Goal: Task Accomplishment & Management: Manage account settings

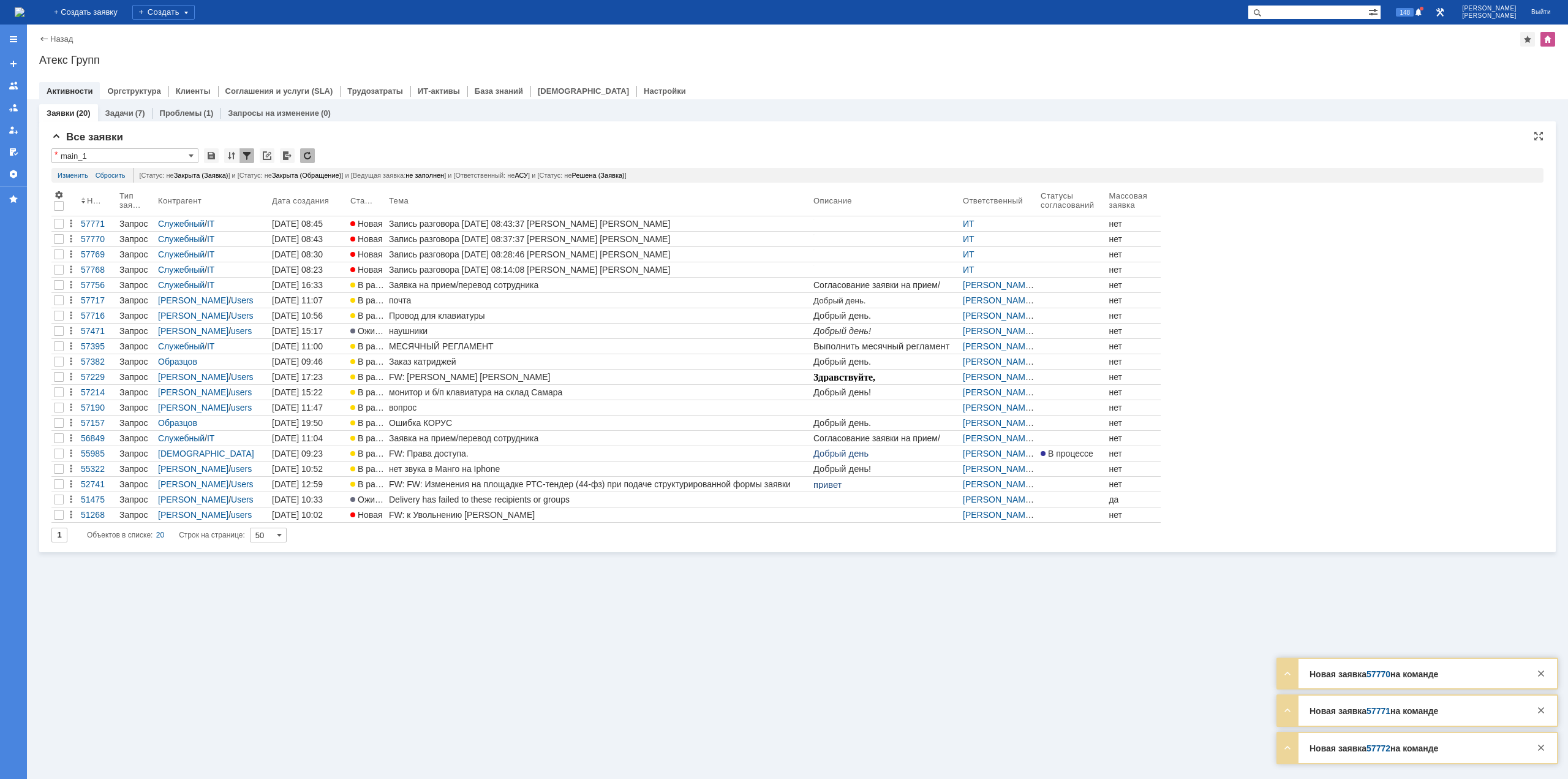
click at [170, 162] on input "main_1" at bounding box center [125, 156] width 147 height 15
click at [110, 245] on span "мои заявки в и з" at bounding box center [125, 244] width 136 height 10
type input "мои заявки в и з"
type input "20"
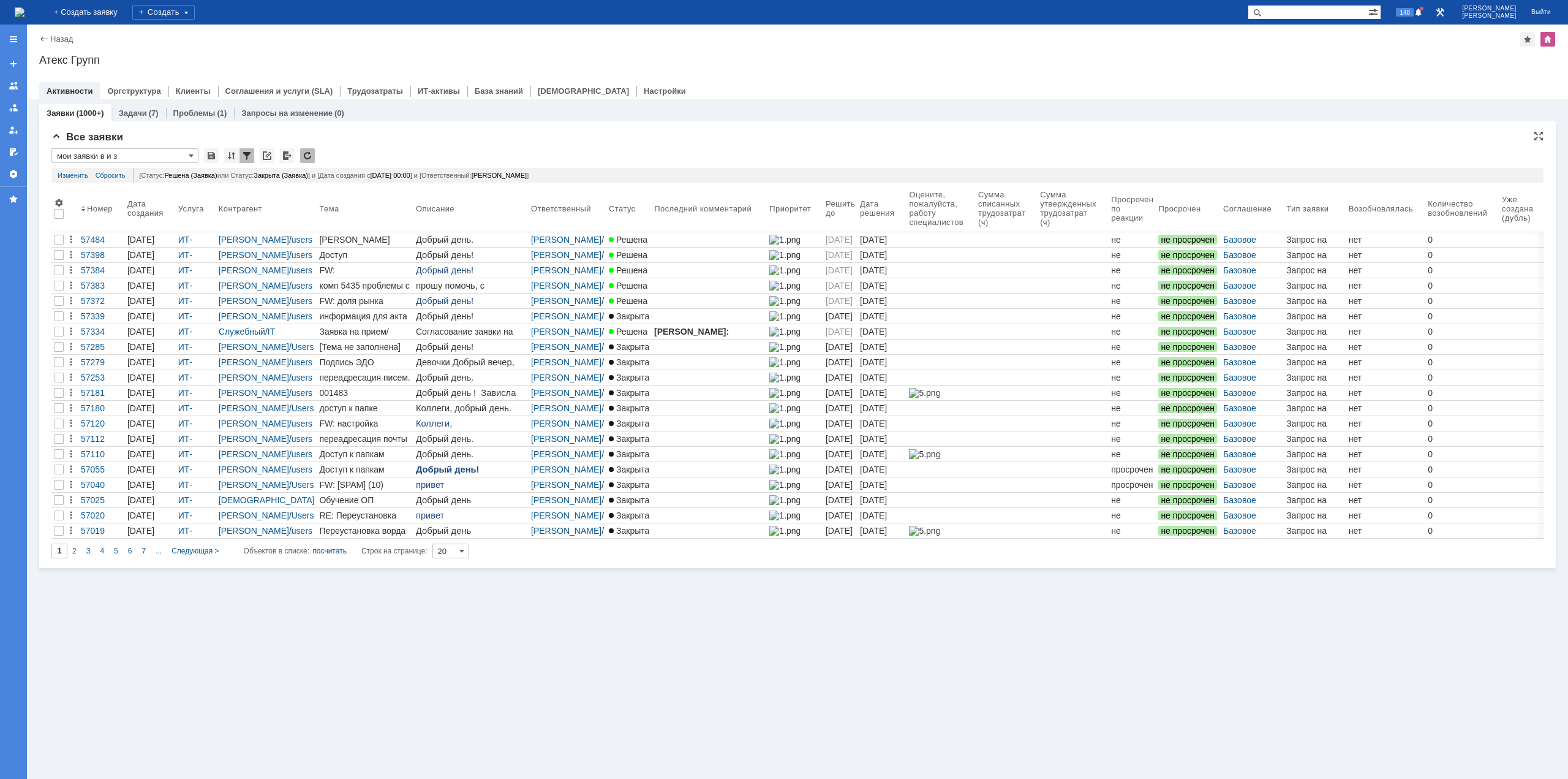
click at [199, 156] on div "* мои заявки в и з" at bounding box center [127, 156] width 152 height 15
click at [194, 156] on input "мои заявки в и з" at bounding box center [125, 156] width 147 height 15
click at [463, 138] on div "Все заявки" at bounding box center [797, 137] width 1492 height 12
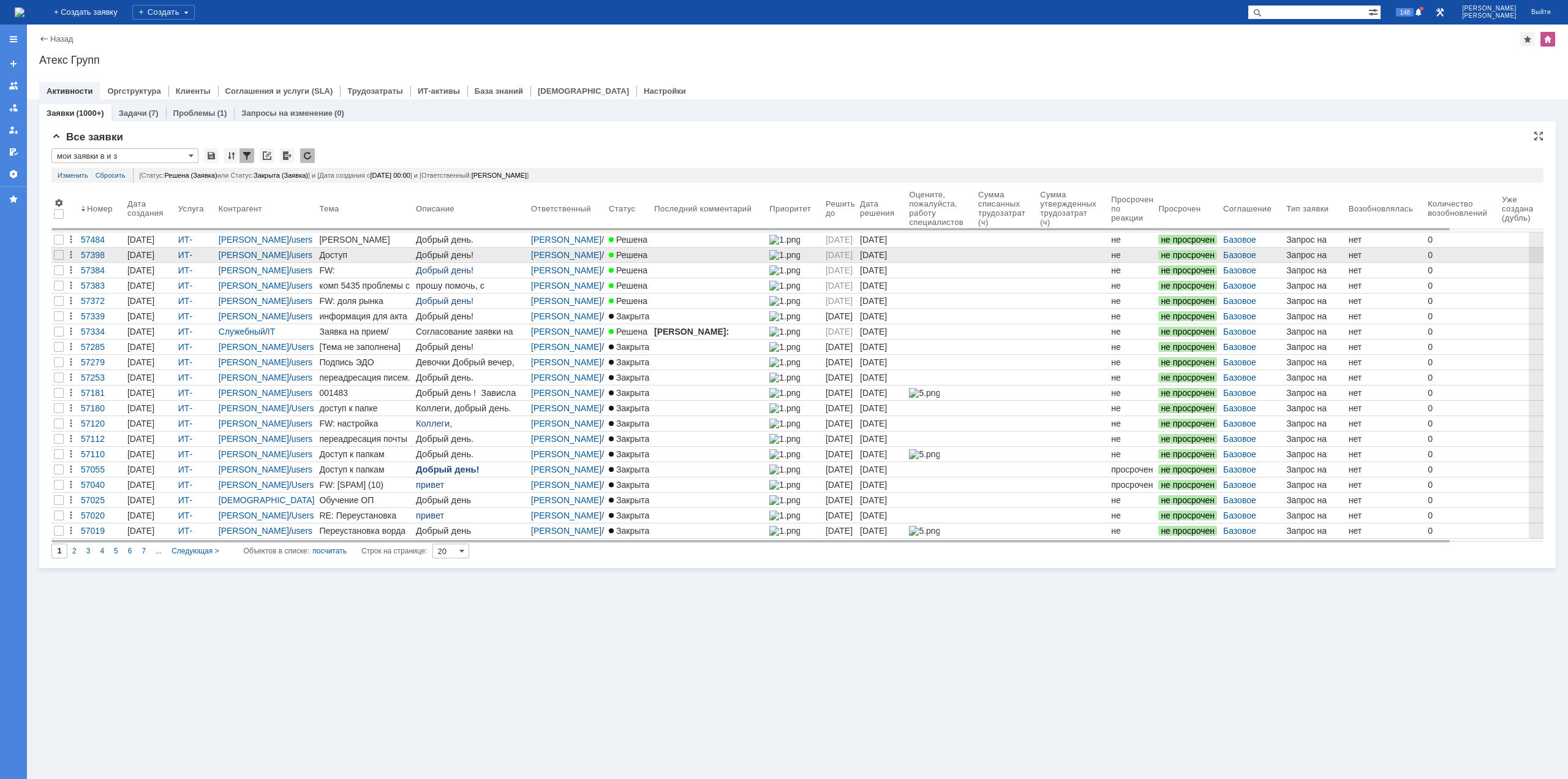
type input "мои заявки в и з"
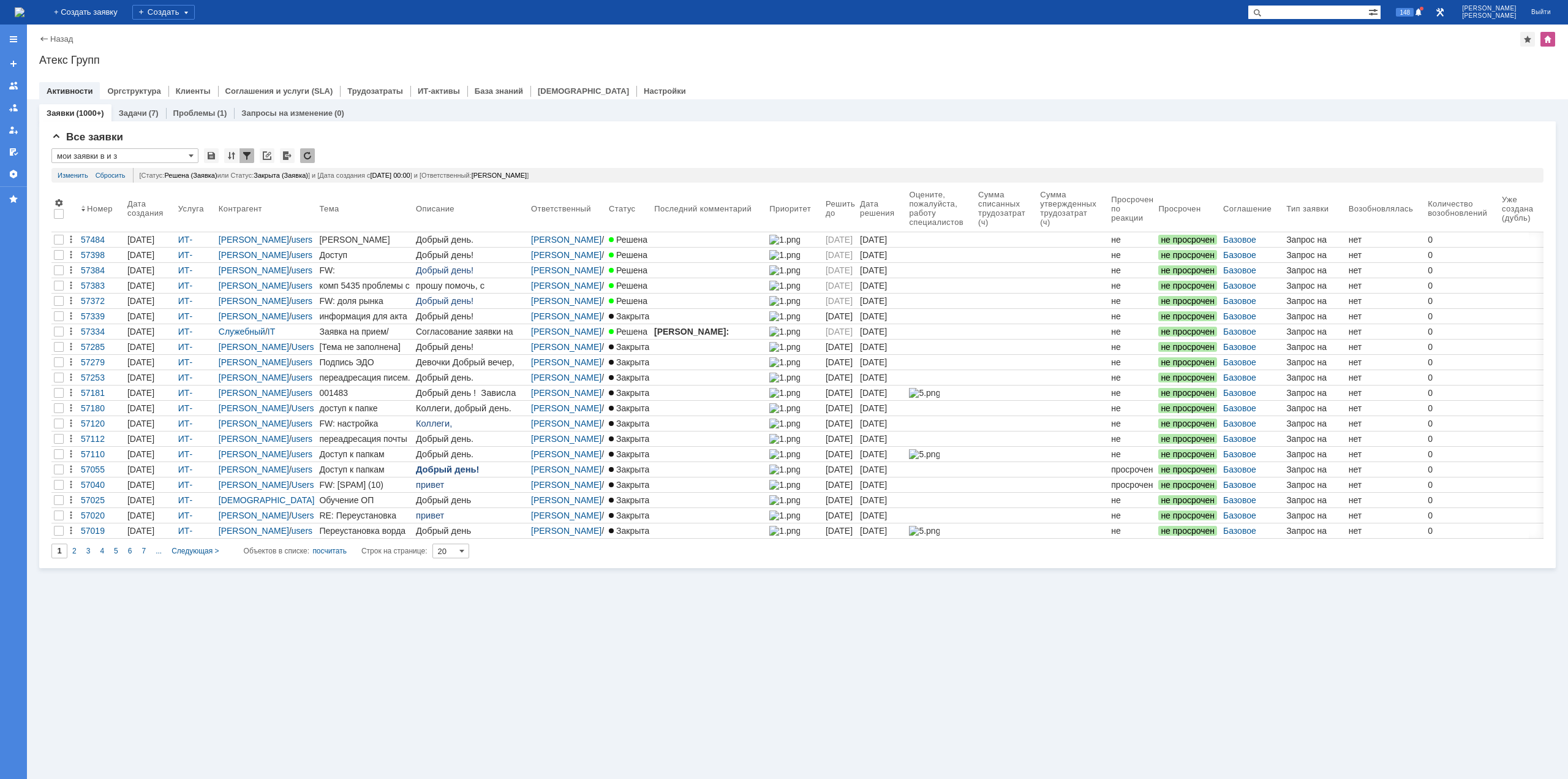
click at [25, 8] on img at bounding box center [20, 12] width 10 height 10
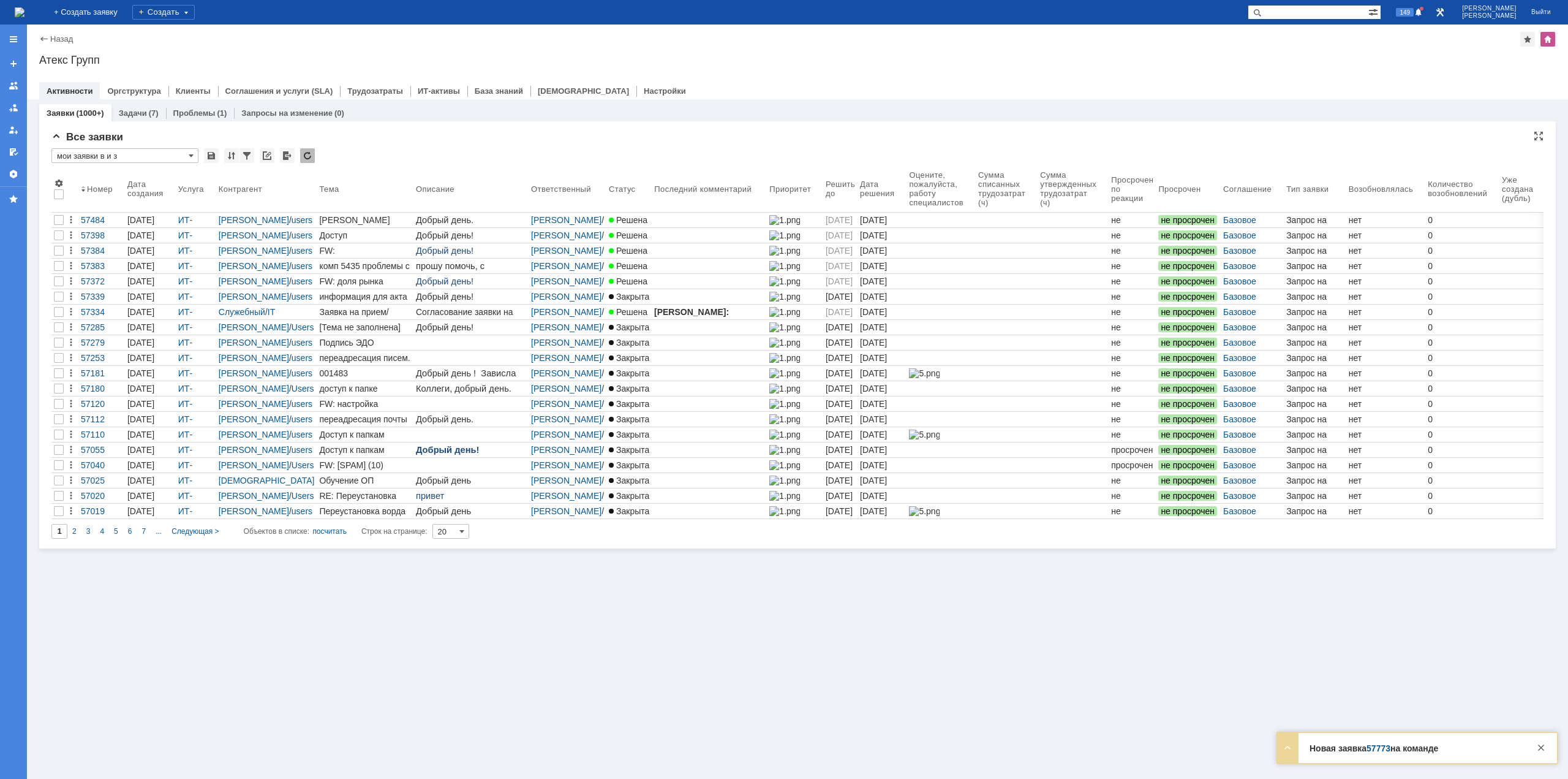
click at [174, 151] on input "мои заявки в и з" at bounding box center [125, 156] width 147 height 15
click at [100, 289] on span "НА АСУ" at bounding box center [125, 286] width 136 height 10
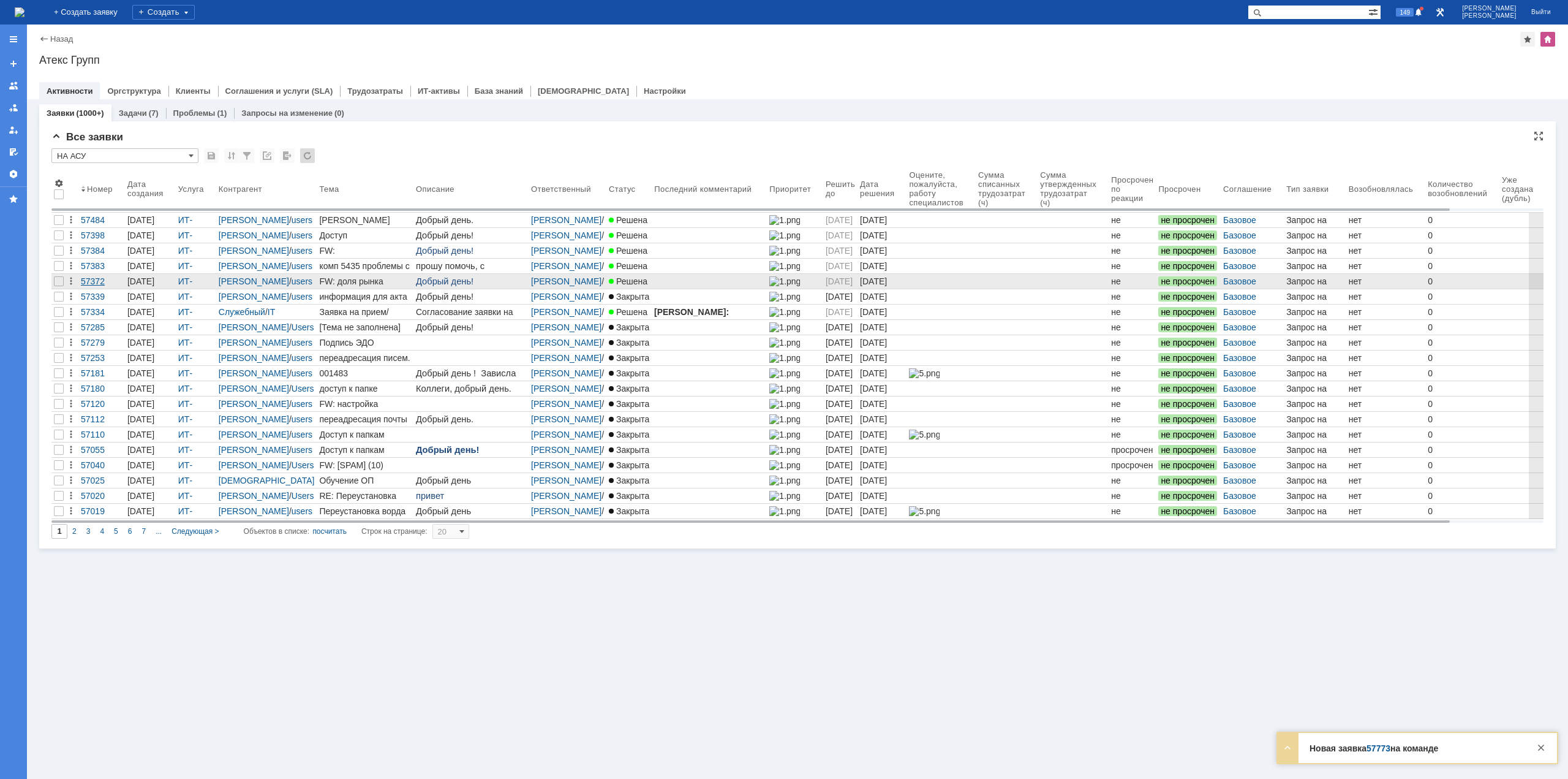
type input "НА АСУ"
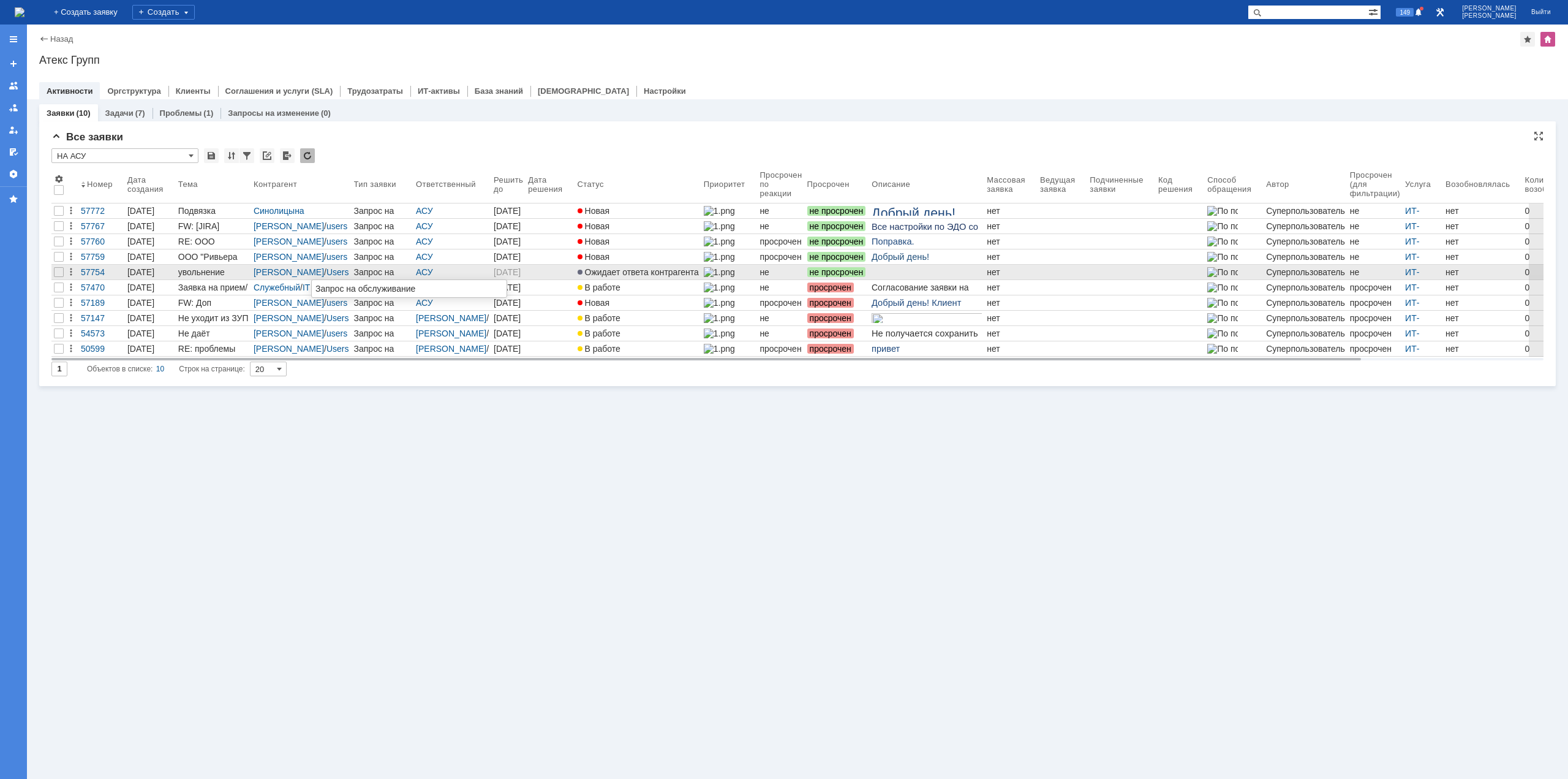
click at [354, 274] on div "Запрос на обслуживание" at bounding box center [382, 272] width 57 height 10
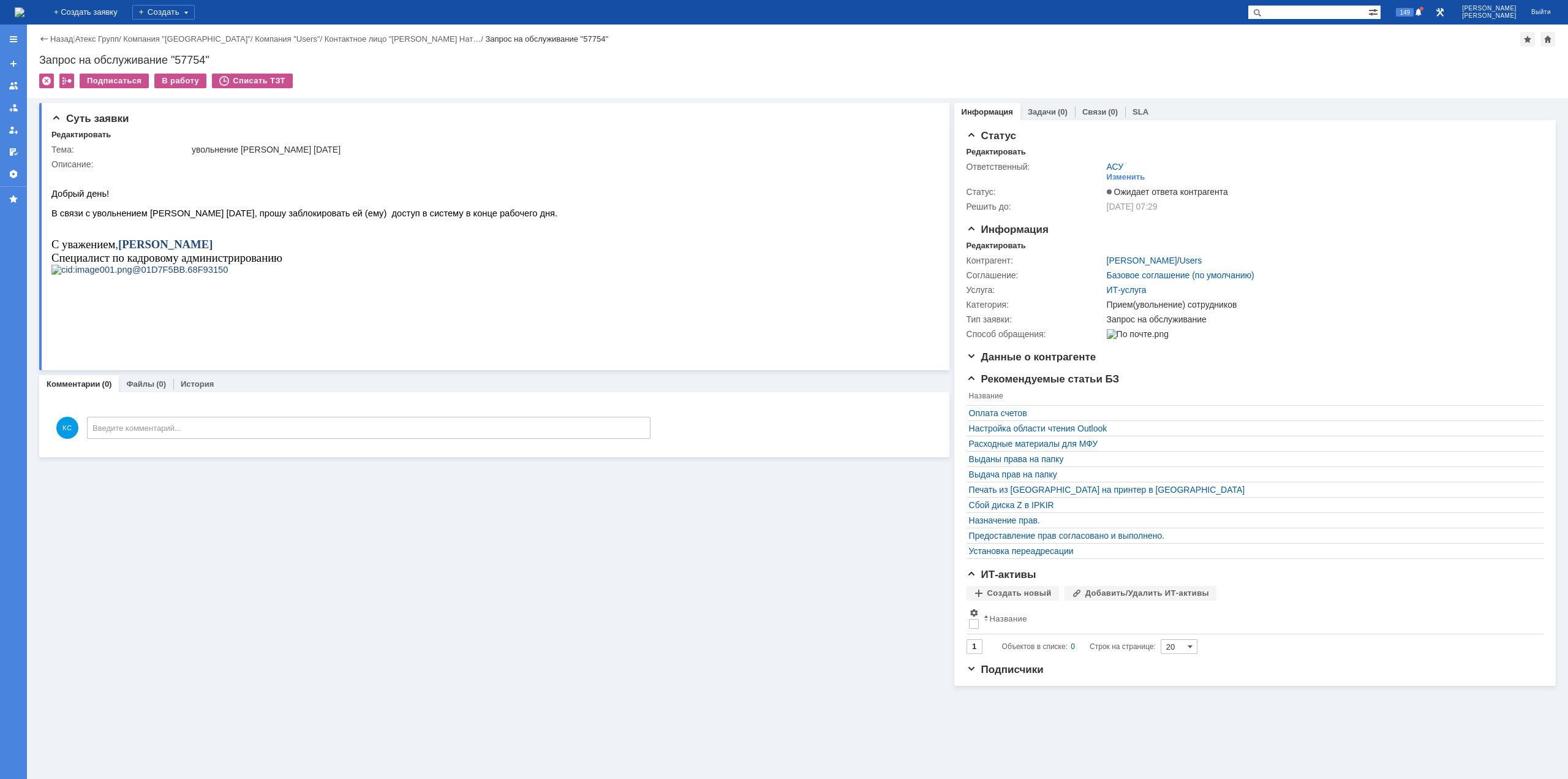
click at [25, 14] on img at bounding box center [20, 12] width 10 height 10
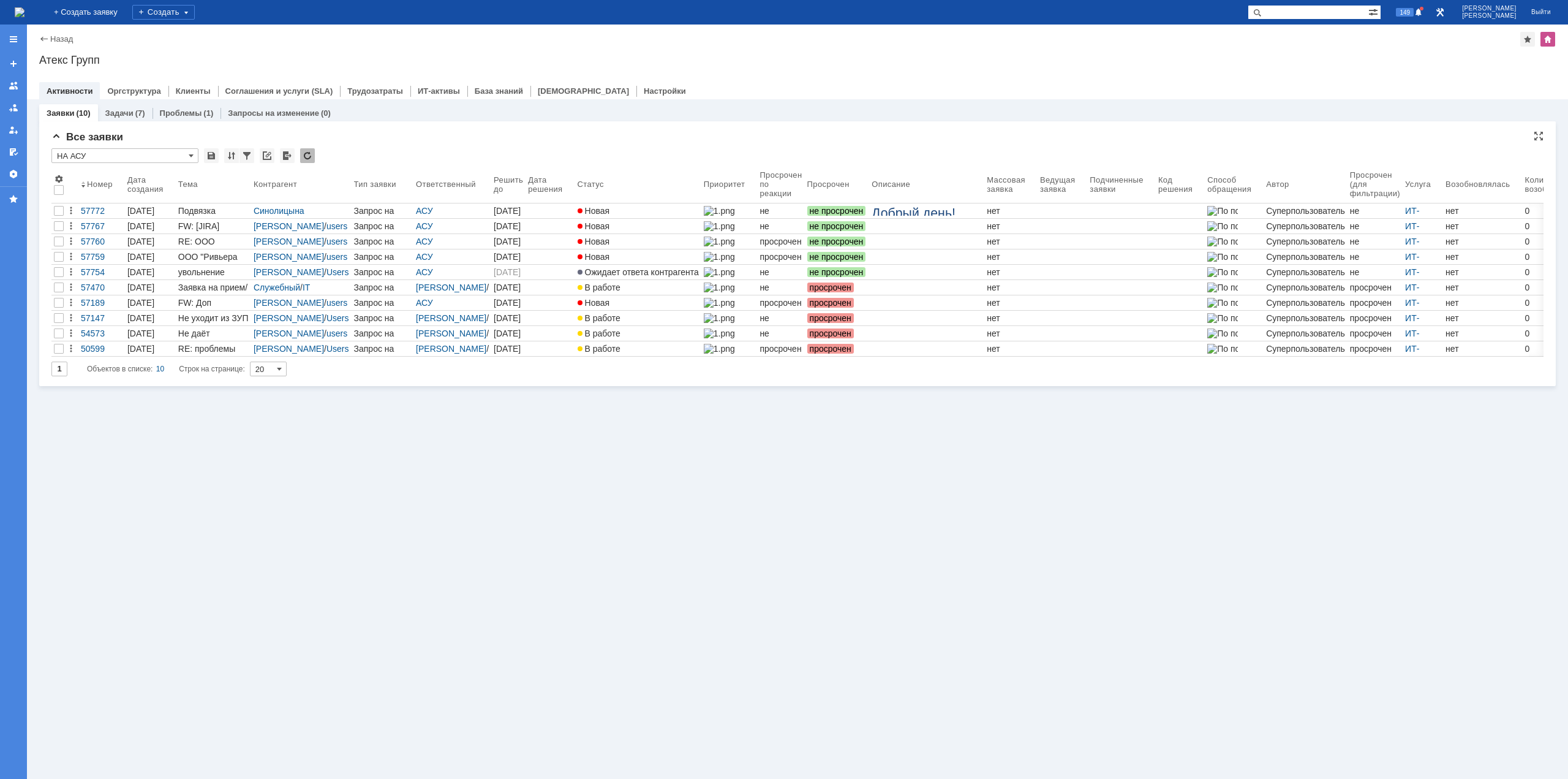
click at [136, 152] on input "НА АСУ" at bounding box center [125, 156] width 147 height 15
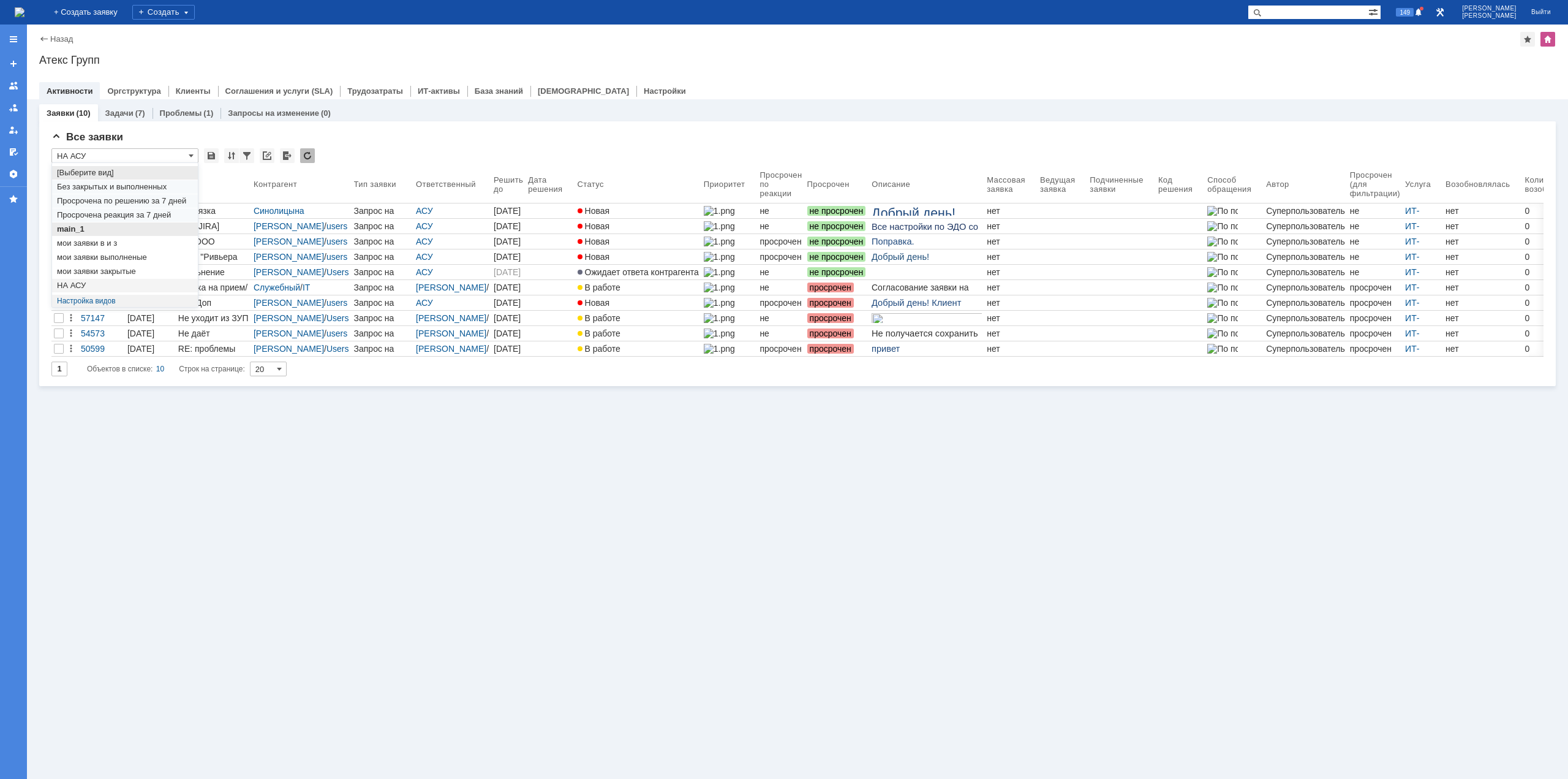
click at [91, 224] on span "main_1" at bounding box center [125, 229] width 136 height 10
type input "main_1"
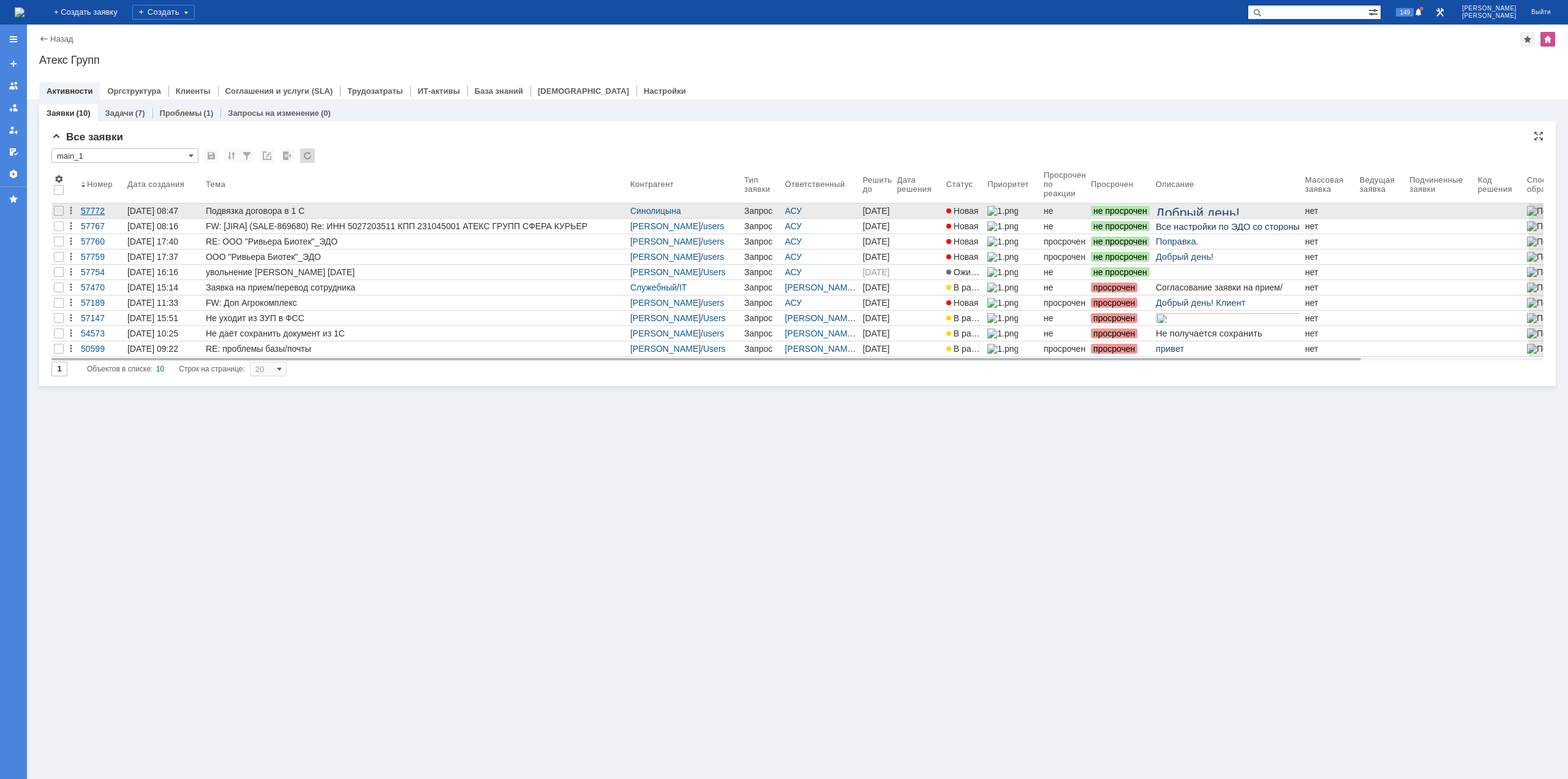
type input "50"
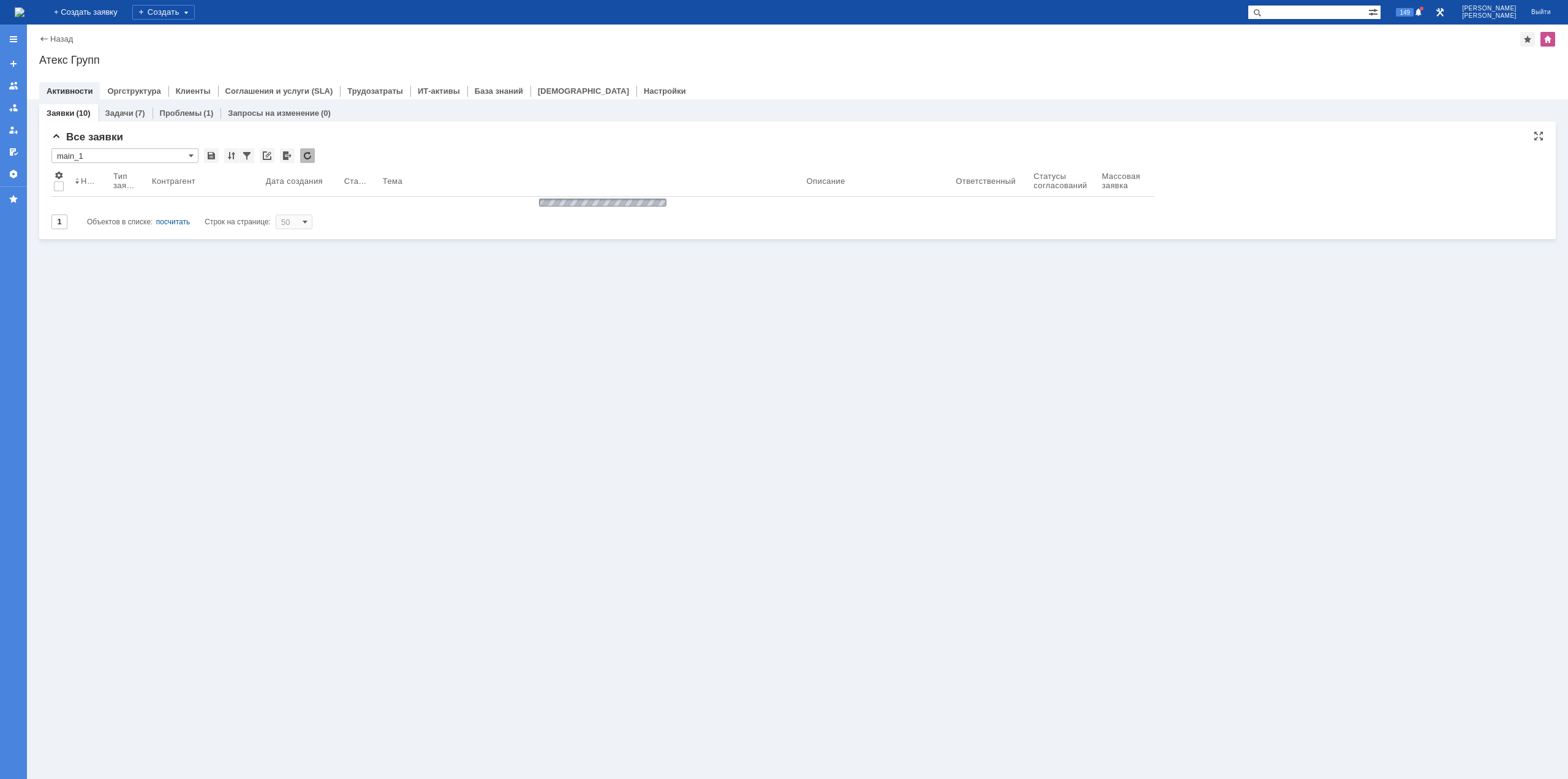
type input "main_1"
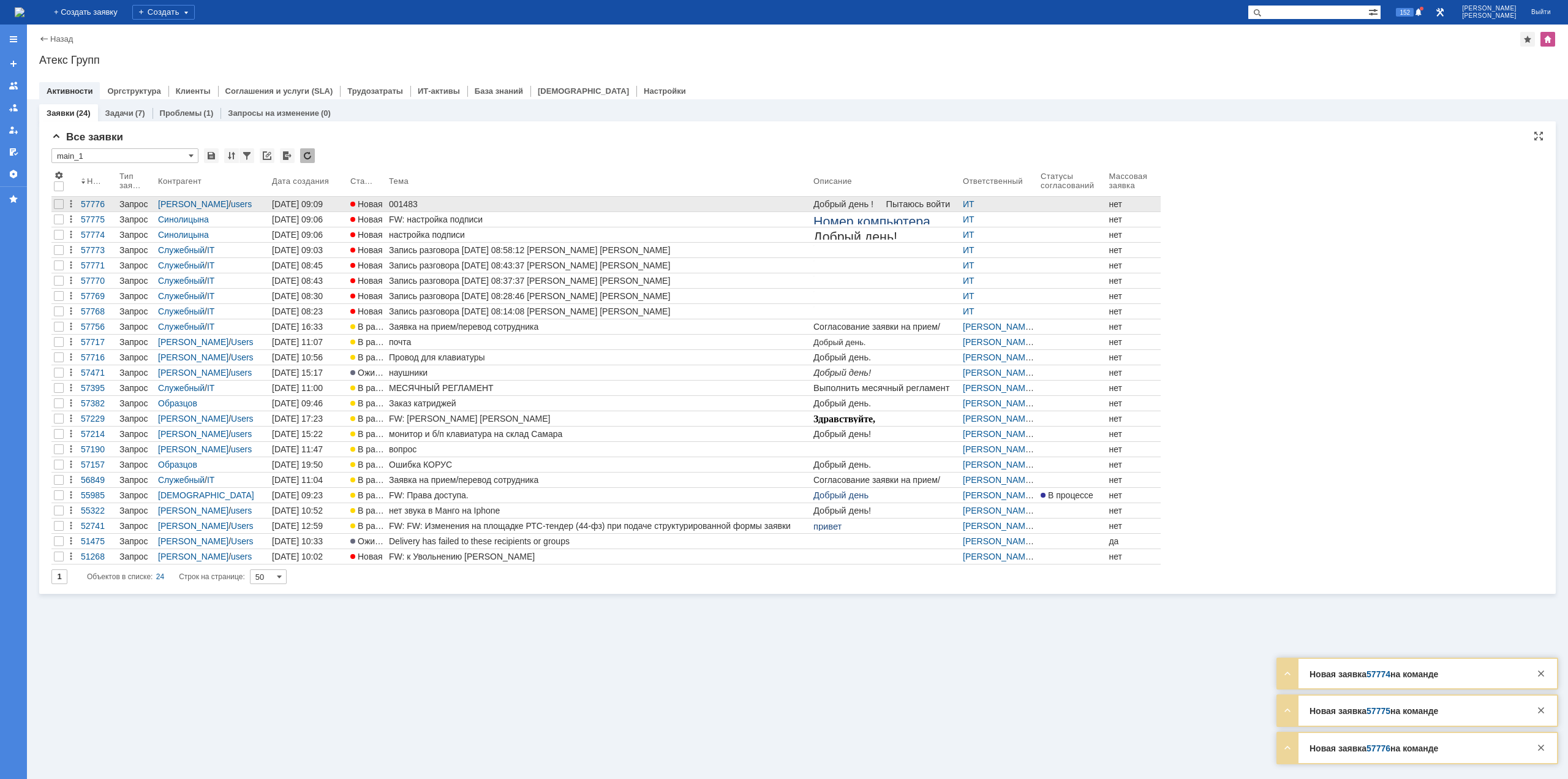
click at [417, 207] on div "001483" at bounding box center [599, 204] width 420 height 10
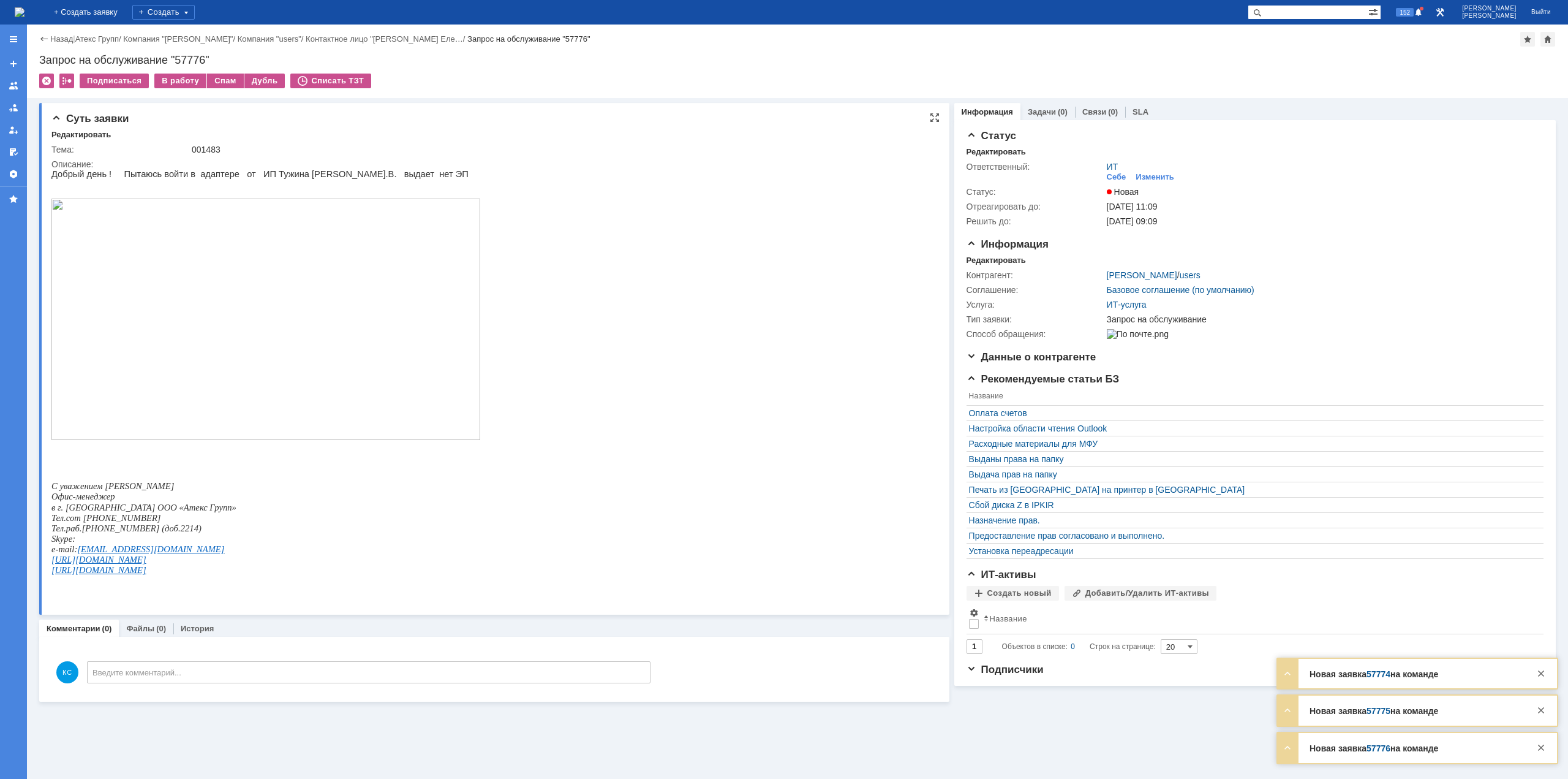
click at [367, 269] on img at bounding box center [265, 319] width 429 height 241
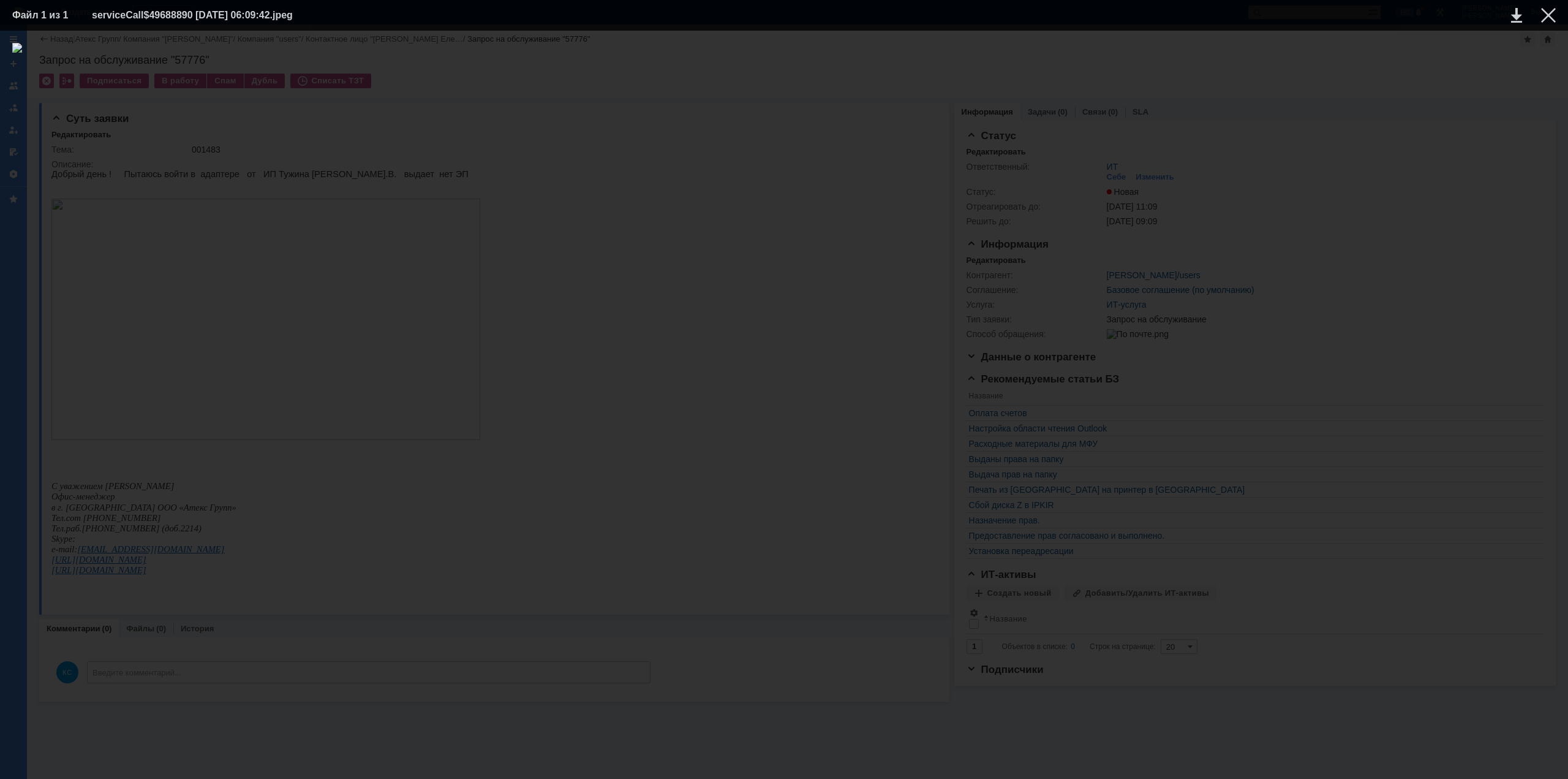
click at [1509, 160] on div at bounding box center [784, 405] width 1543 height 724
click at [1546, 16] on div at bounding box center [1549, 16] width 15 height 15
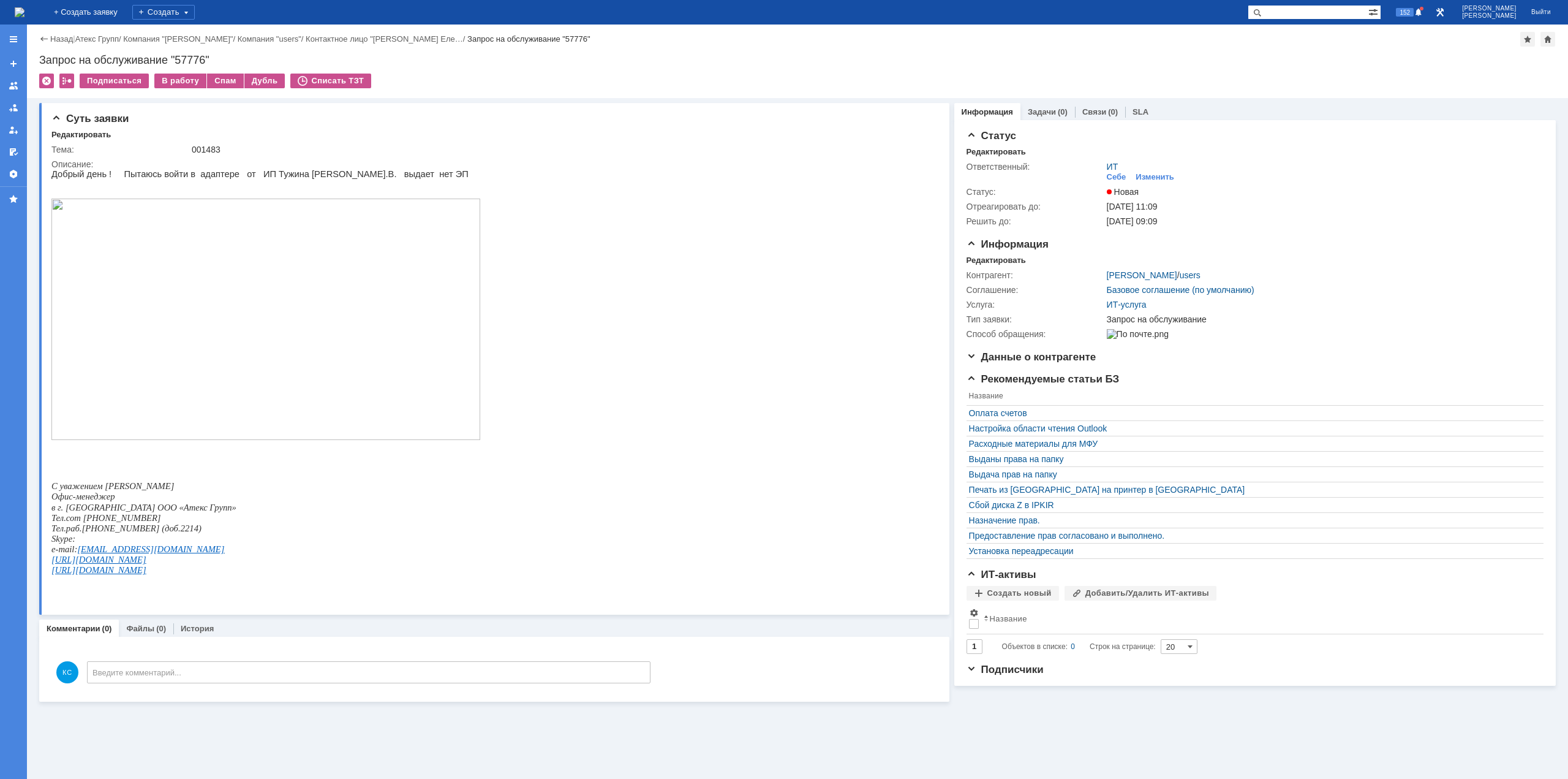
click at [25, 12] on img at bounding box center [20, 12] width 10 height 10
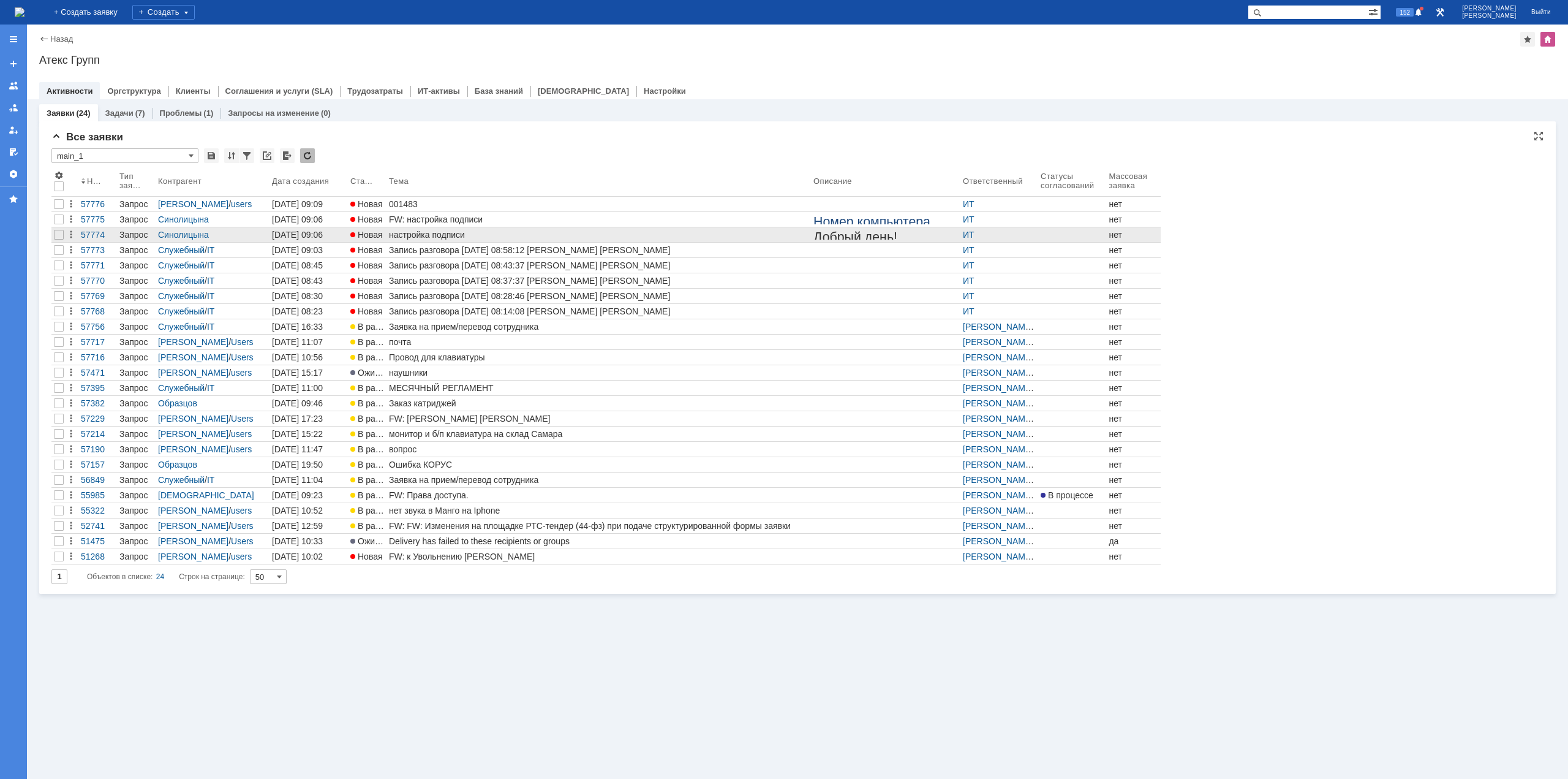
click at [399, 234] on div "настройка подписи" at bounding box center [599, 235] width 420 height 10
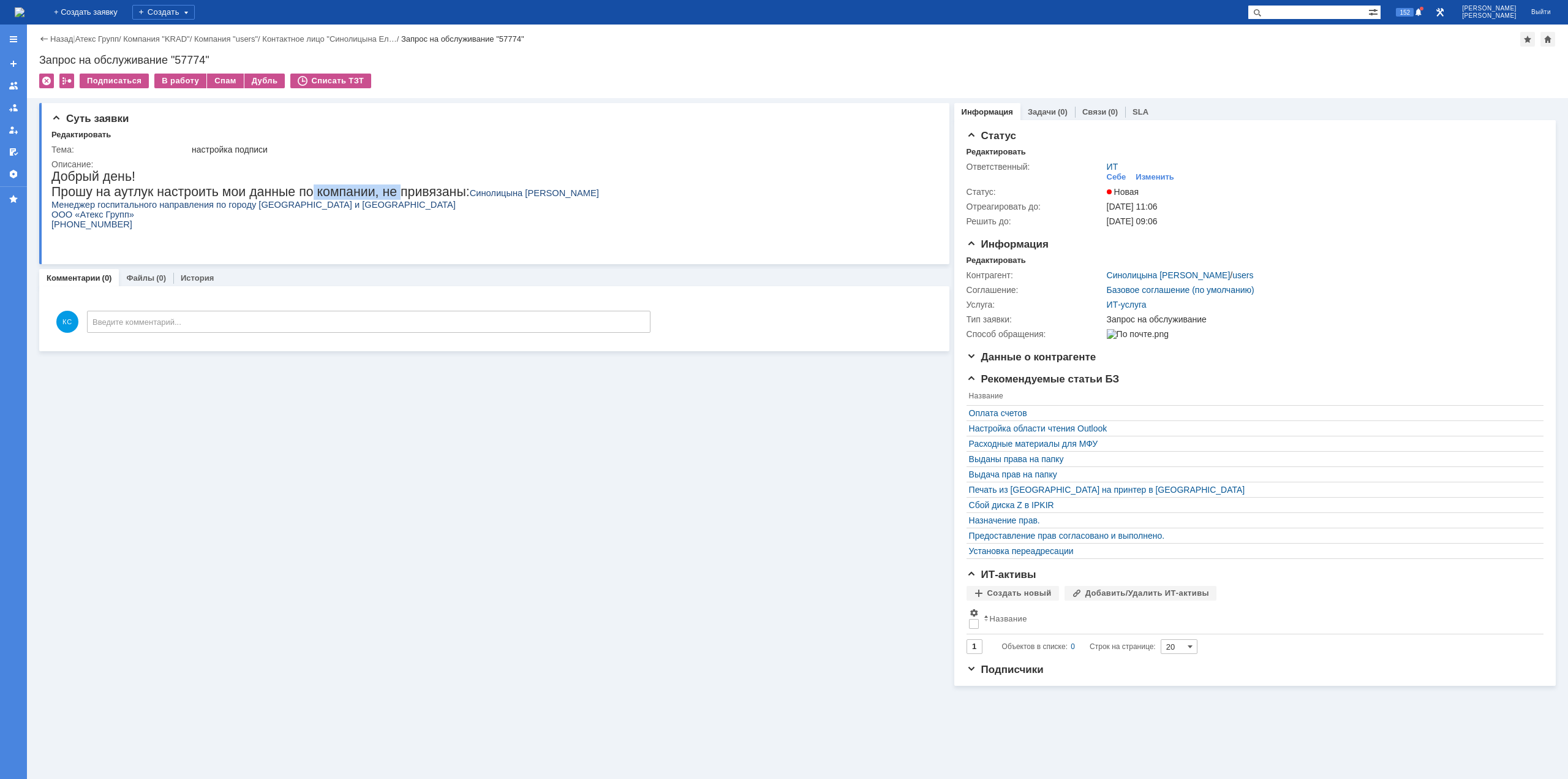
drag, startPoint x: 287, startPoint y: 196, endPoint x: 375, endPoint y: 185, distance: 88.7
click at [375, 185] on span "Прошу на аутлук настроить мои данные по компании, не привязаны:" at bounding box center [260, 192] width 419 height 15
drag, startPoint x: 95, startPoint y: 209, endPoint x: 172, endPoint y: 208, distance: 77.0
click at [172, 208] on span "Менеджер госпитального направления по городу Краснодар и Краснодарскому краю" at bounding box center [253, 205] width 404 height 10
drag, startPoint x: 112, startPoint y: 190, endPoint x: 172, endPoint y: 190, distance: 60.0
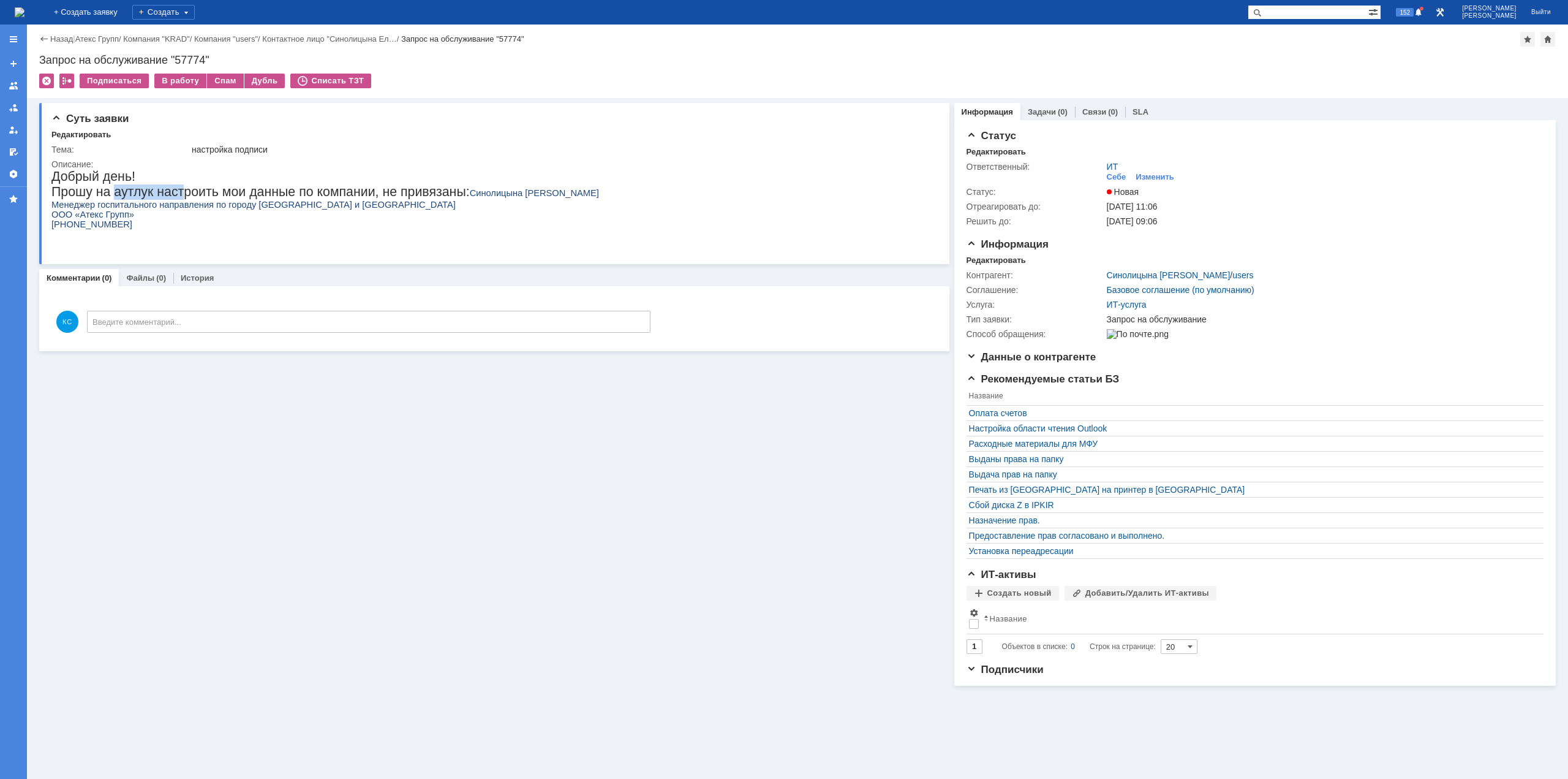
click at [172, 190] on span "Прошу на аутлук настроить мои данные по компании, не привязаны:" at bounding box center [260, 192] width 419 height 15
drag, startPoint x: 192, startPoint y: 194, endPoint x: 254, endPoint y: 195, distance: 62.0
click at [253, 195] on span "Прошу на аутлук настроить мои данные по компании, не привязаны:" at bounding box center [260, 192] width 419 height 15
drag, startPoint x: 286, startPoint y: 197, endPoint x: 340, endPoint y: 197, distance: 54.0
click at [338, 197] on span "Прошу на аутлук настроить мои данные по компании, не привязаны:" at bounding box center [260, 192] width 419 height 15
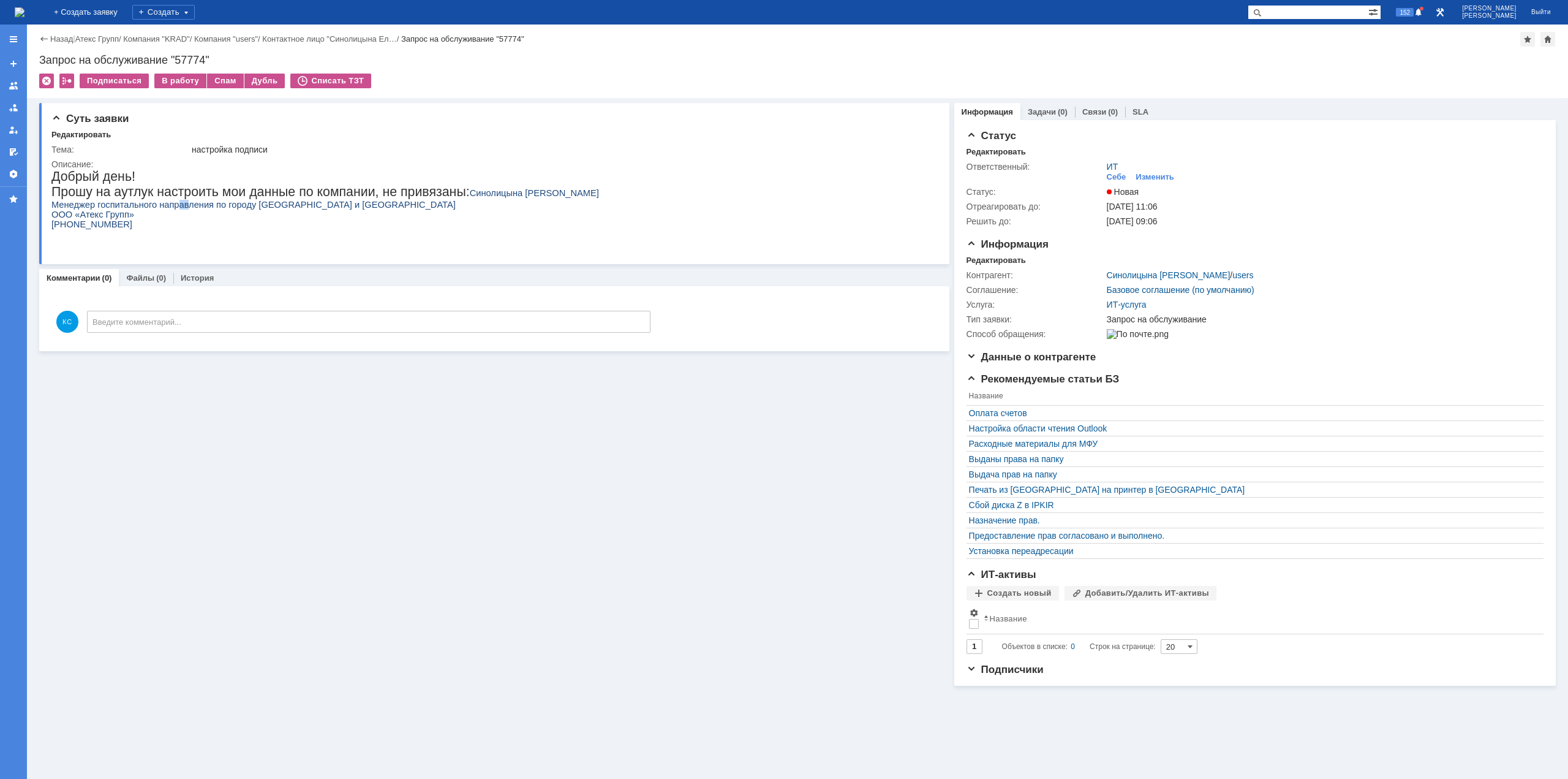
drag, startPoint x: 169, startPoint y: 205, endPoint x: 181, endPoint y: 205, distance: 12.0
click at [181, 205] on span "Менеджер госпитального направления по городу Краснодар и Краснодарскому краю" at bounding box center [253, 205] width 404 height 10
click at [25, 16] on img at bounding box center [20, 12] width 10 height 10
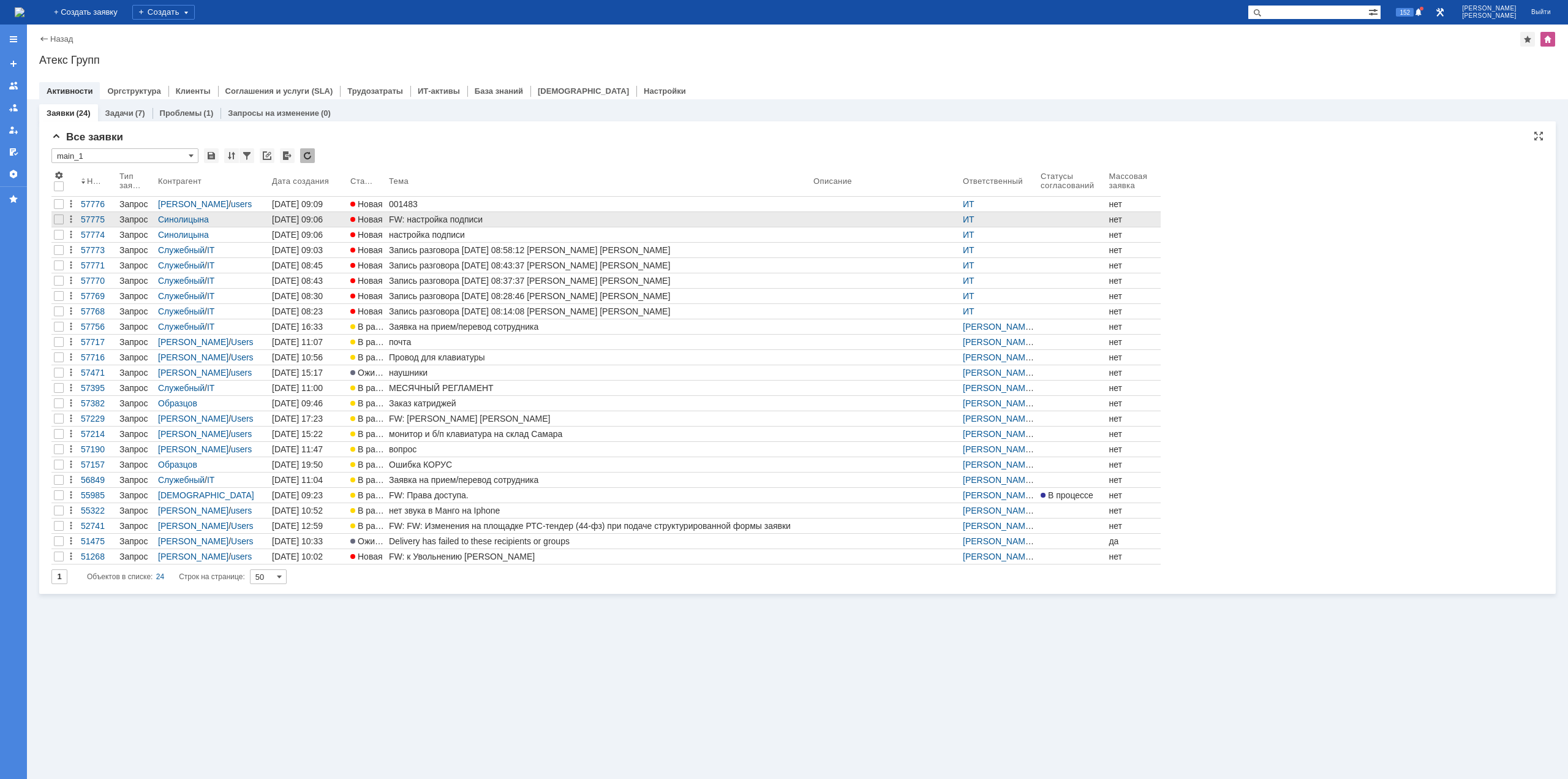
click at [436, 222] on div "FW: настройка подписи" at bounding box center [599, 220] width 420 height 10
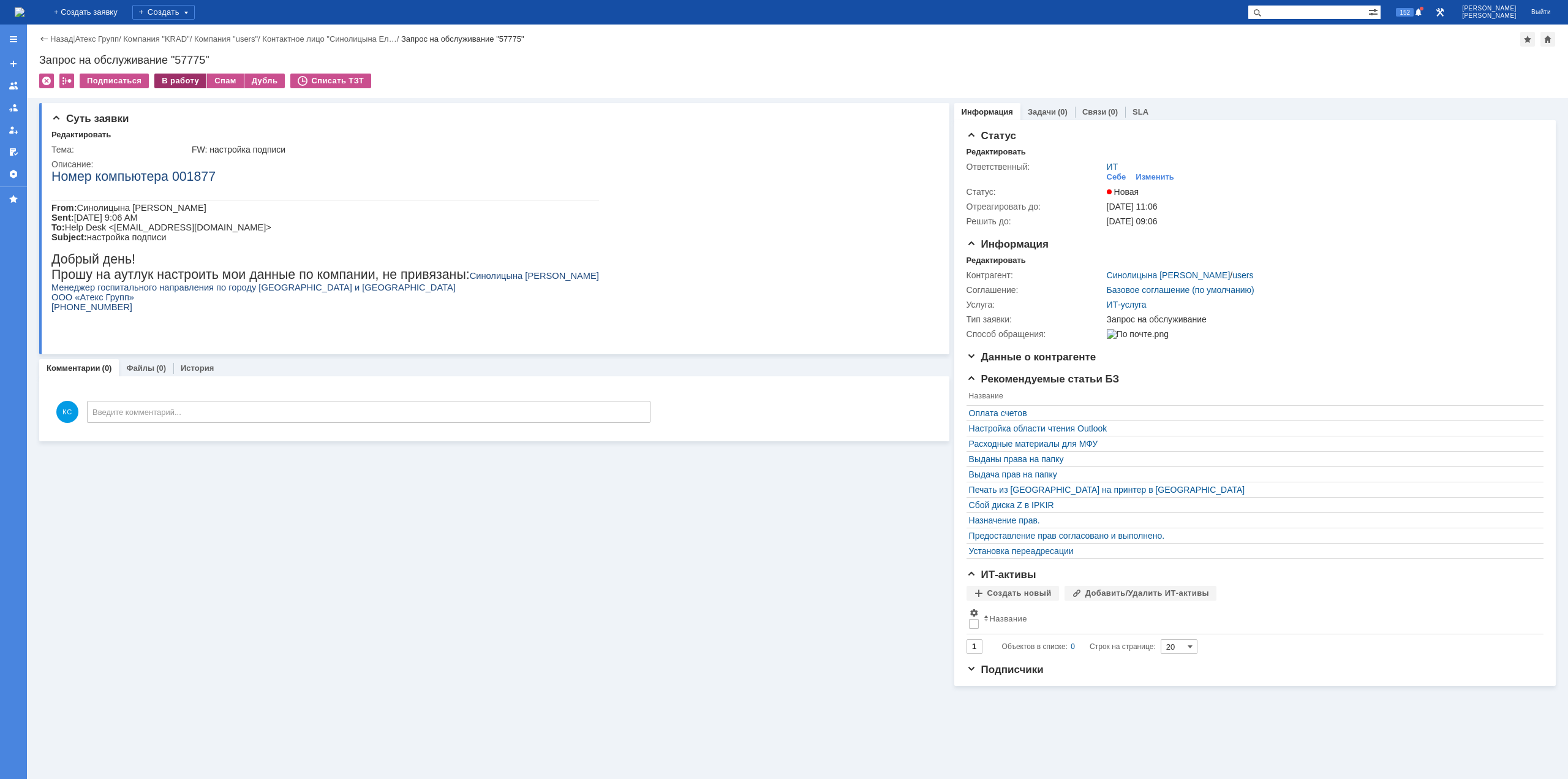
click at [184, 83] on div "В работу" at bounding box center [180, 81] width 52 height 15
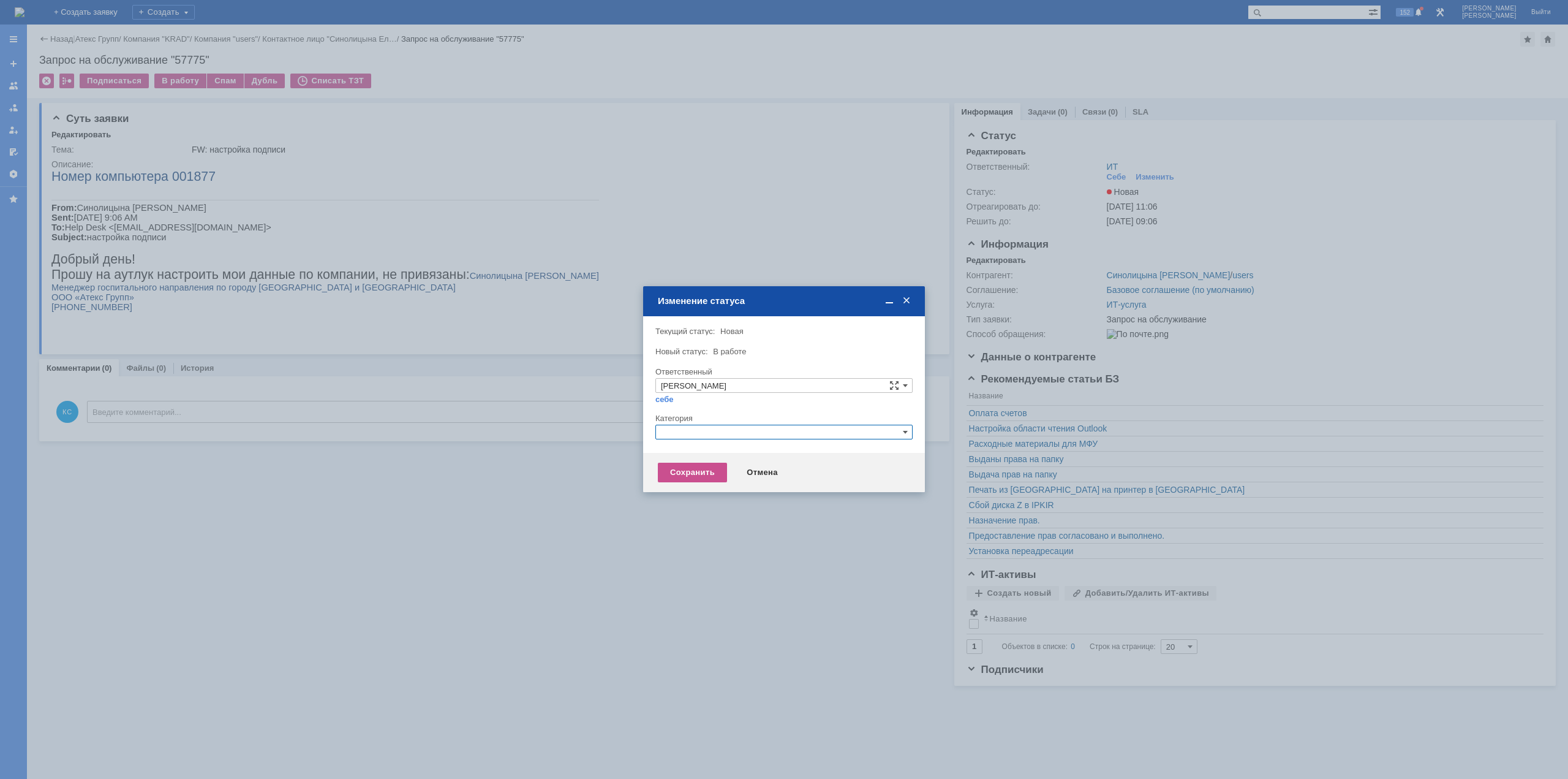
click at [772, 438] on input "text" at bounding box center [783, 432] width 257 height 15
drag, startPoint x: 724, startPoint y: 433, endPoint x: 629, endPoint y: 432, distance: 95.0
click at [629, 432] on body "Идет загрузка, пожалуйста, подождите. На домашнюю + Создать заявку Создать 152 …" at bounding box center [784, 389] width 1568 height 779
click at [689, 486] on span "Прочее" at bounding box center [784, 490] width 246 height 10
click at [684, 472] on div "Сохранить" at bounding box center [693, 472] width 70 height 20
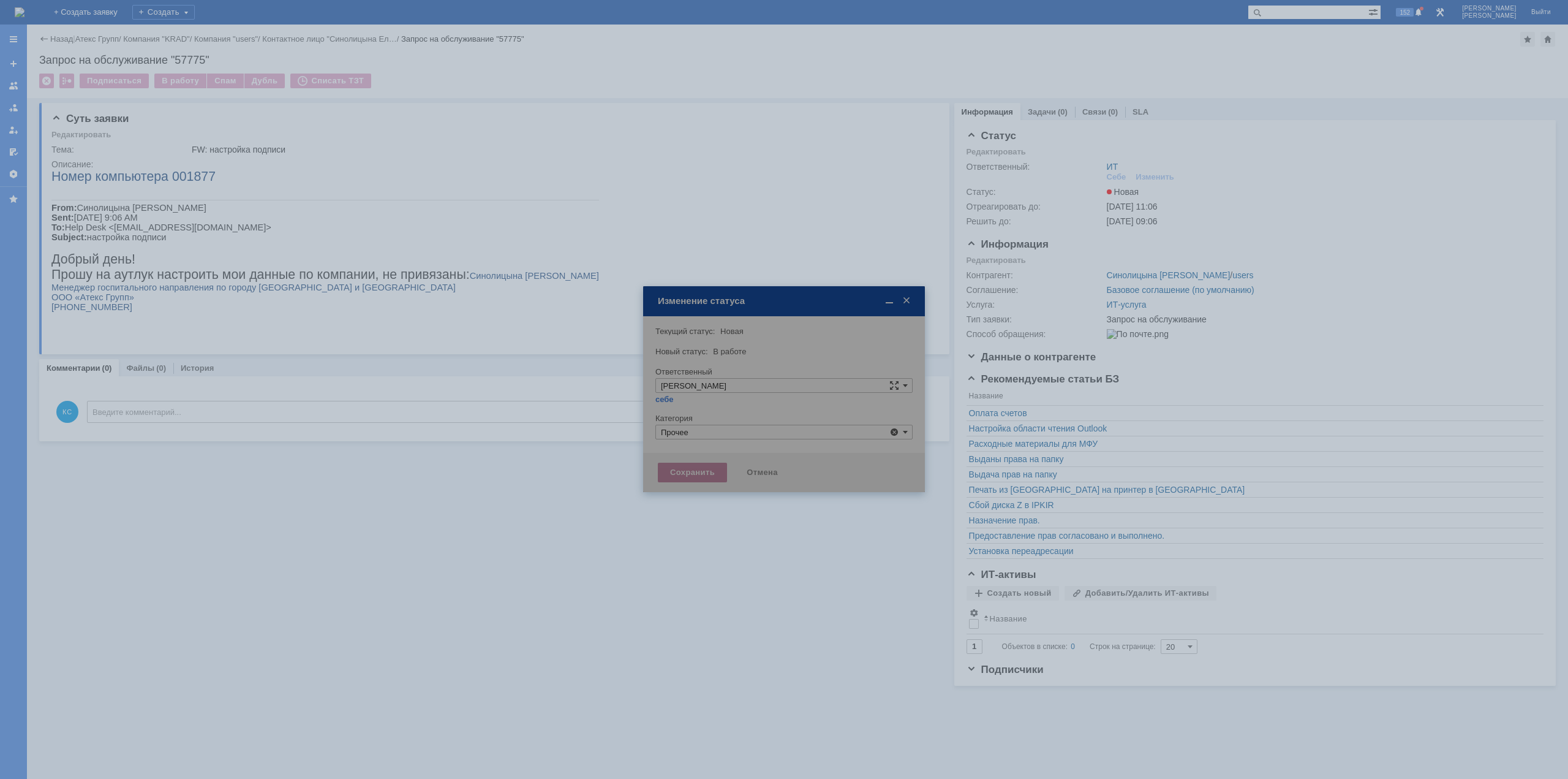
type input "Прочее"
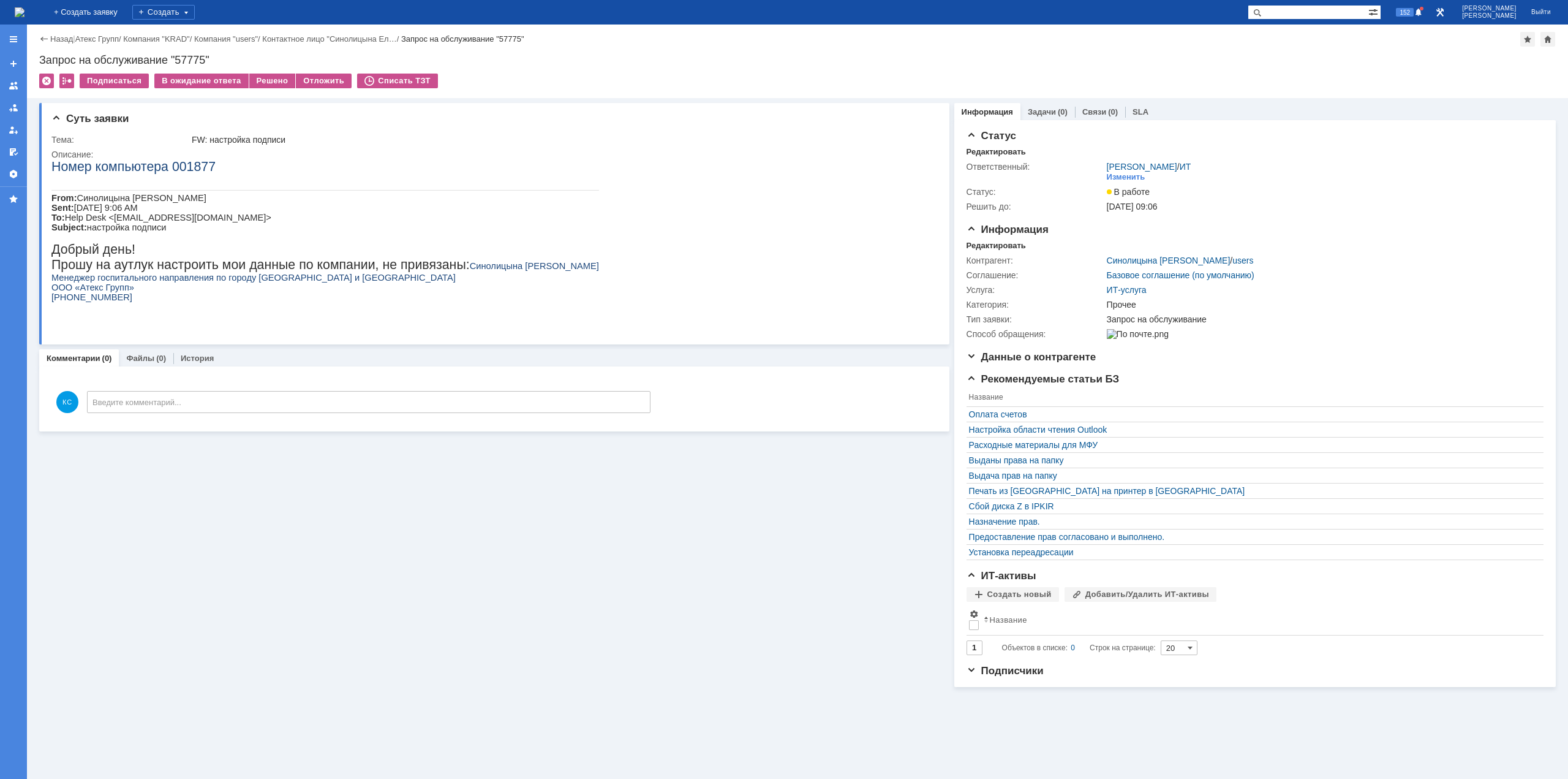
click at [25, 17] on img at bounding box center [20, 12] width 10 height 10
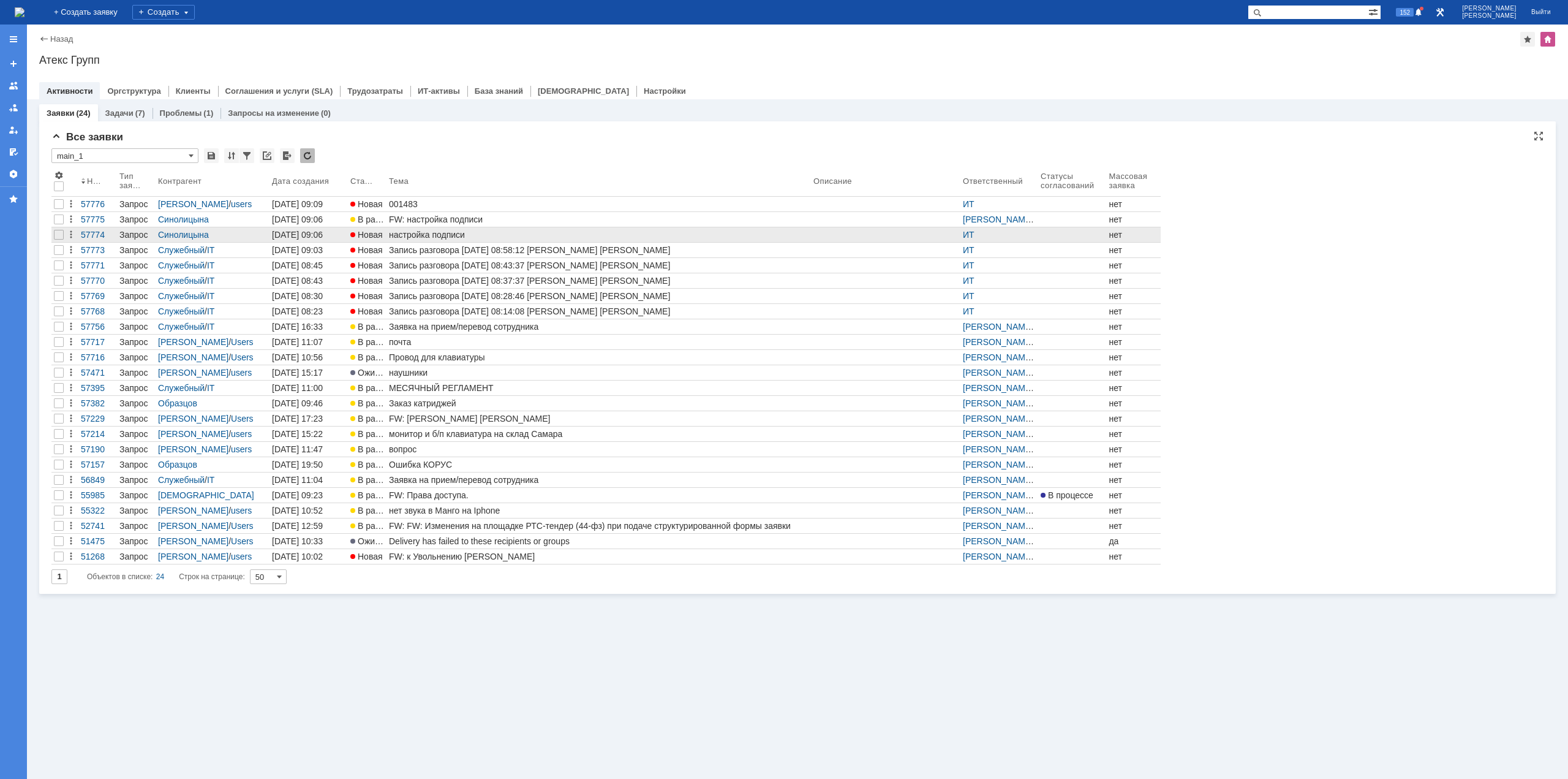
click at [380, 229] on link "Новая" at bounding box center [367, 235] width 39 height 15
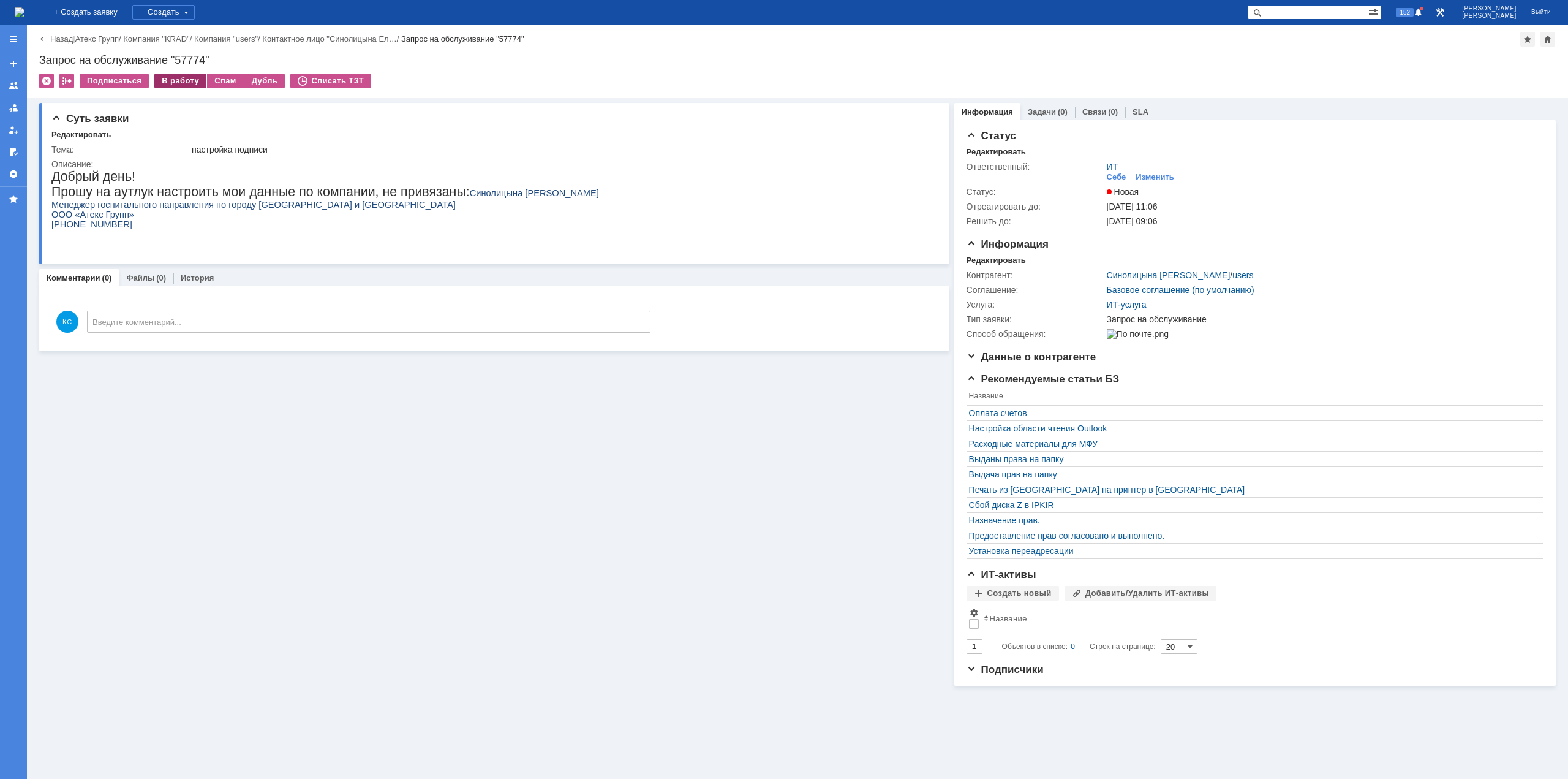
click at [186, 76] on div "В работу" at bounding box center [180, 81] width 52 height 15
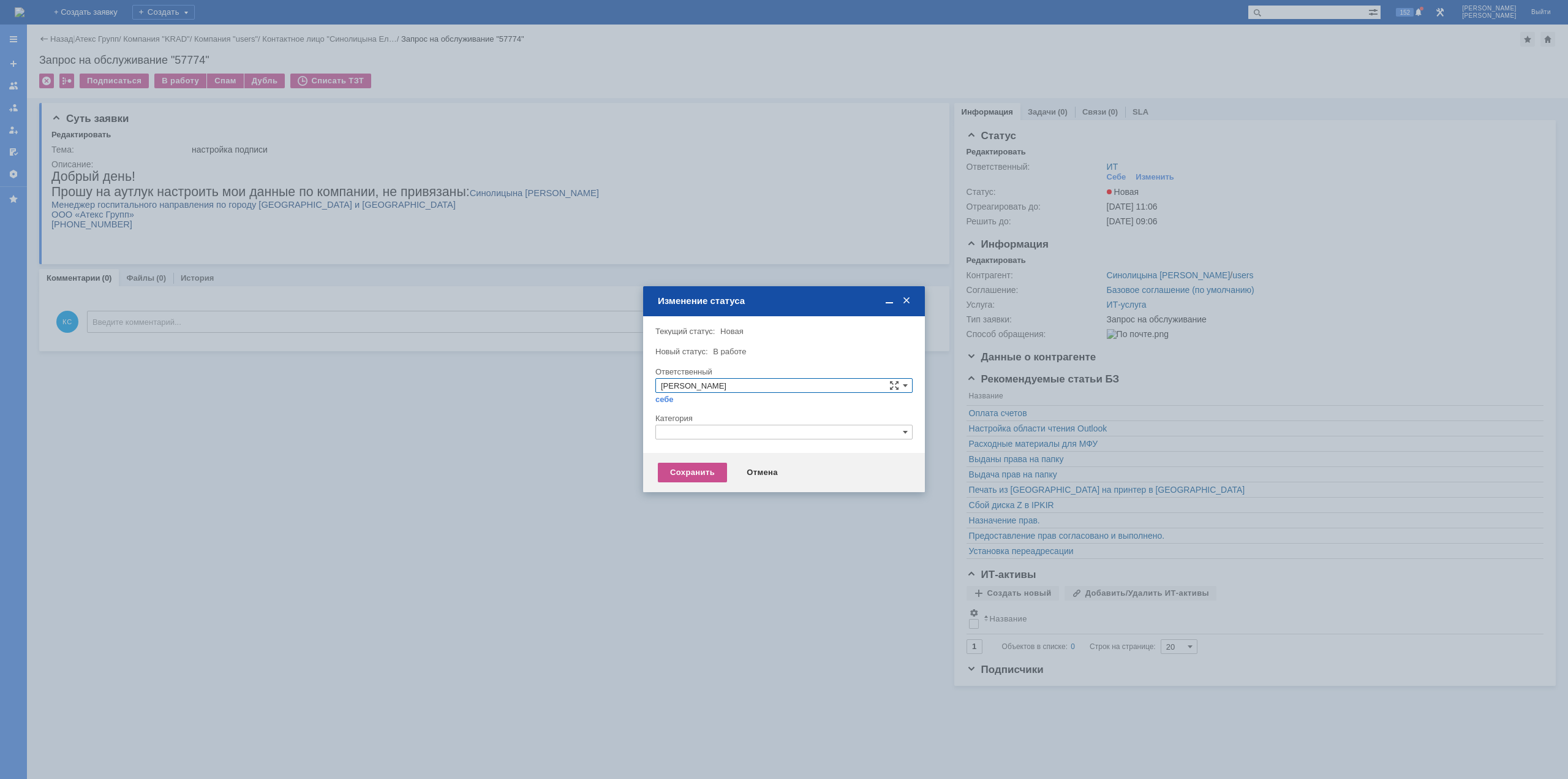
click at [720, 426] on input "text" at bounding box center [783, 432] width 257 height 15
click at [689, 488] on span "Прочее" at bounding box center [784, 490] width 246 height 10
type input "Прочее"
click at [684, 478] on div "Сохранить" at bounding box center [693, 472] width 70 height 20
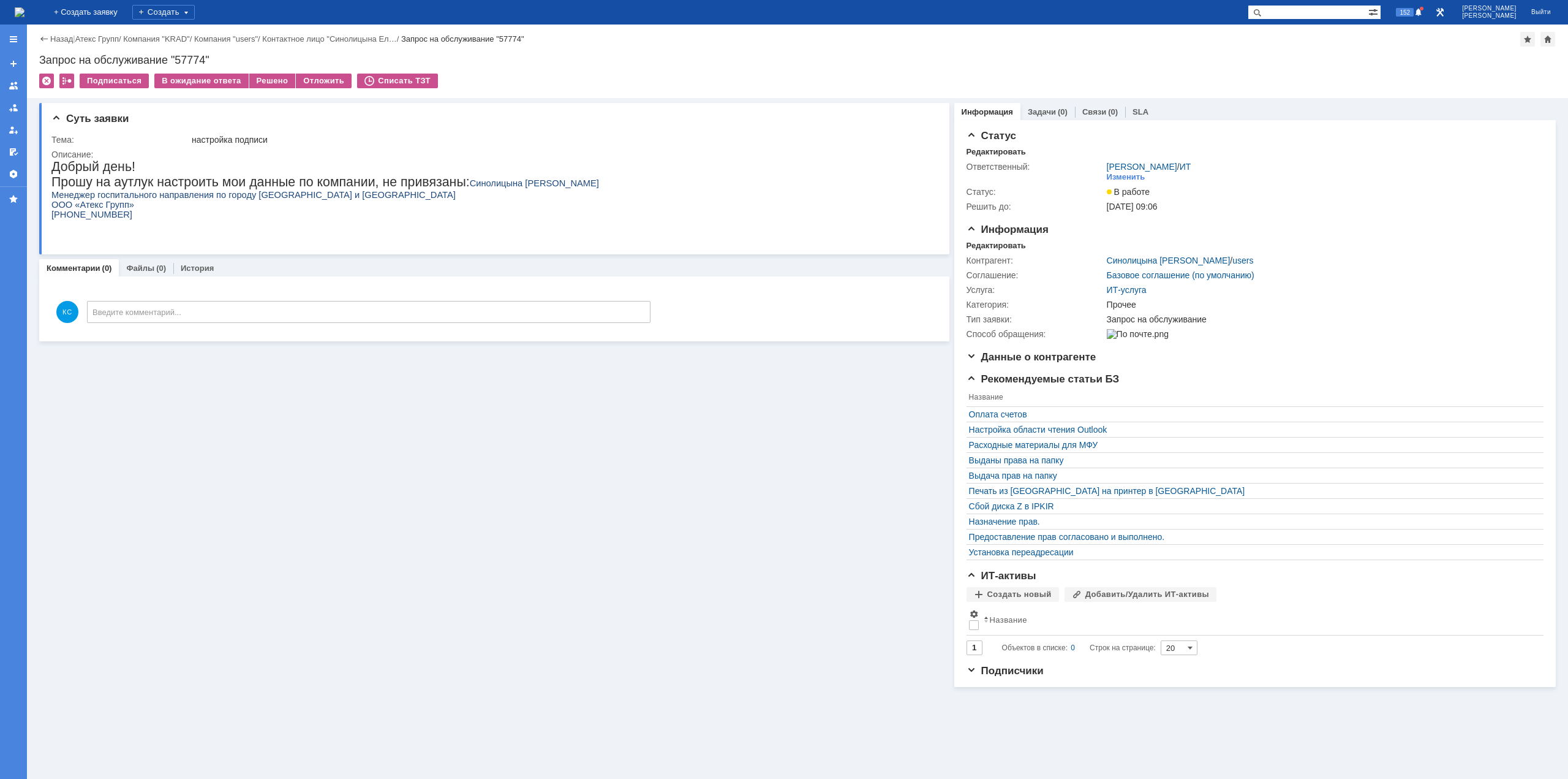
click at [25, 10] on img at bounding box center [20, 12] width 10 height 10
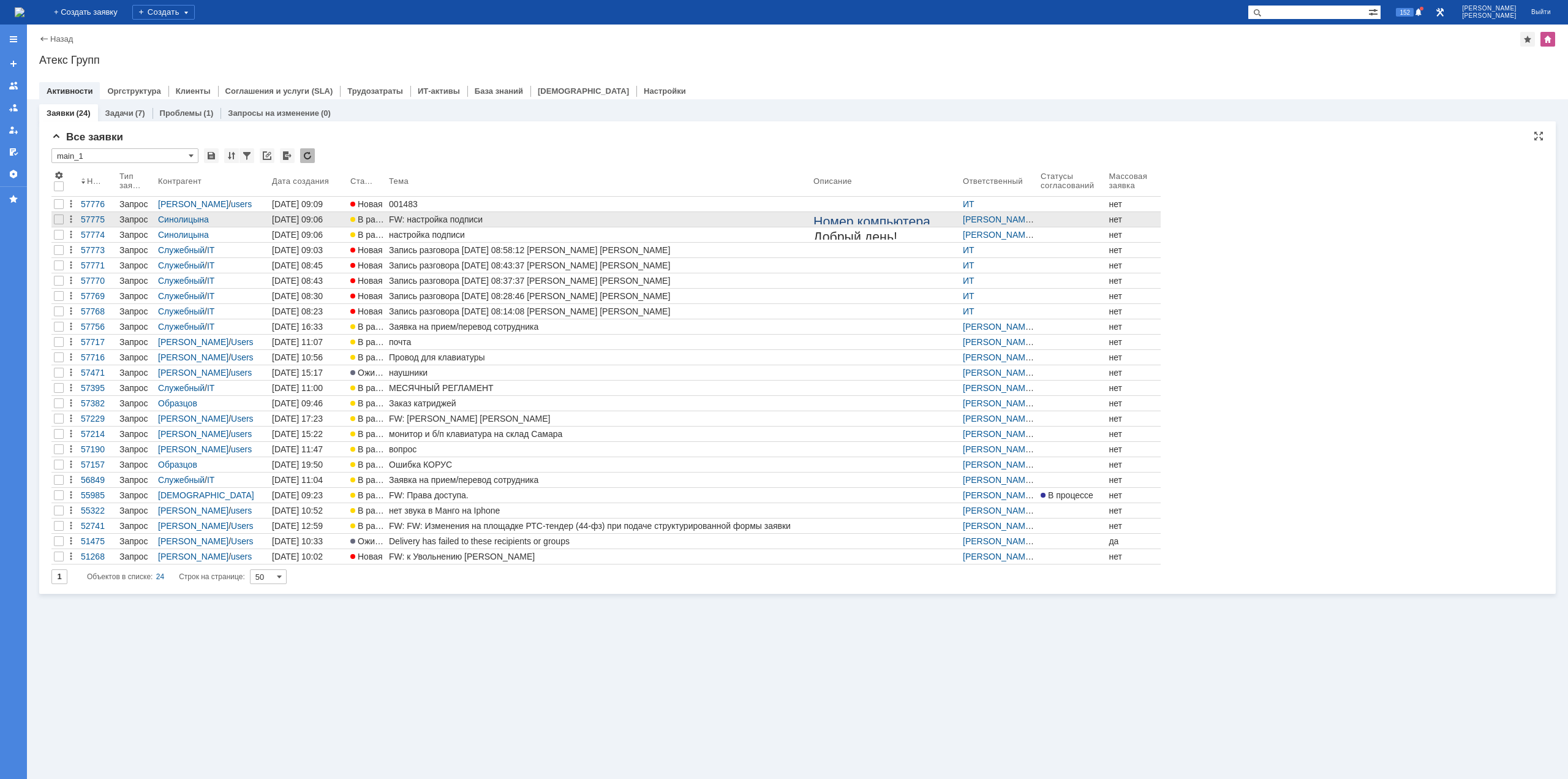
click at [427, 222] on div "FW: настройка подписи" at bounding box center [599, 220] width 420 height 10
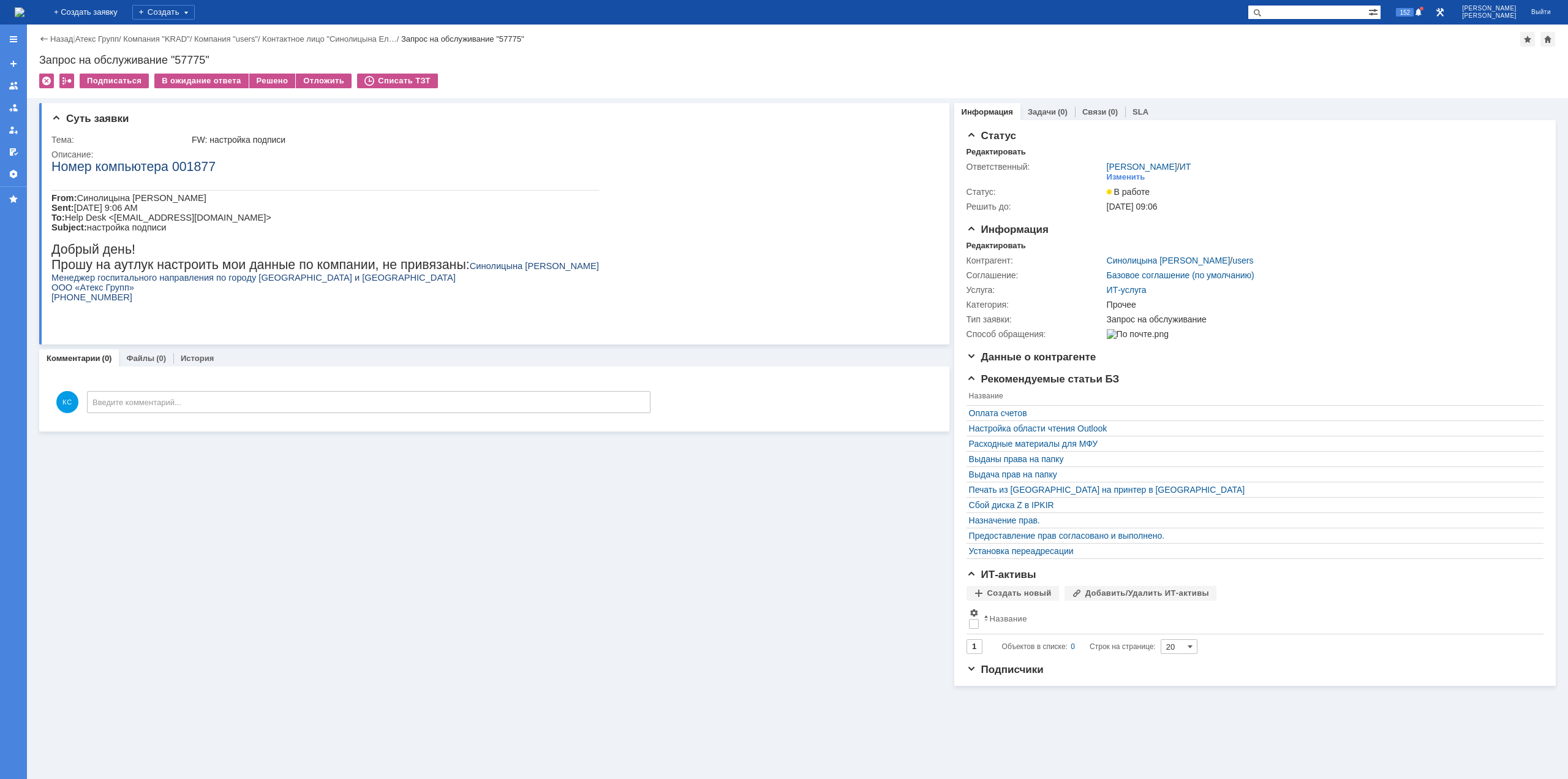
click at [72, 195] on span "From:" at bounding box center [64, 198] width 26 height 10
drag, startPoint x: 154, startPoint y: 274, endPoint x: 248, endPoint y: 274, distance: 94.0
click at [247, 272] on span "Прошу на аутлук настроить мои данные по компании, не привязаны:" at bounding box center [260, 265] width 419 height 15
drag, startPoint x: 282, startPoint y: 276, endPoint x: 348, endPoint y: 276, distance: 66.0
click at [348, 272] on span "Прошу на аутлук настроить мои данные по компании, не привязаны:" at bounding box center [260, 265] width 419 height 15
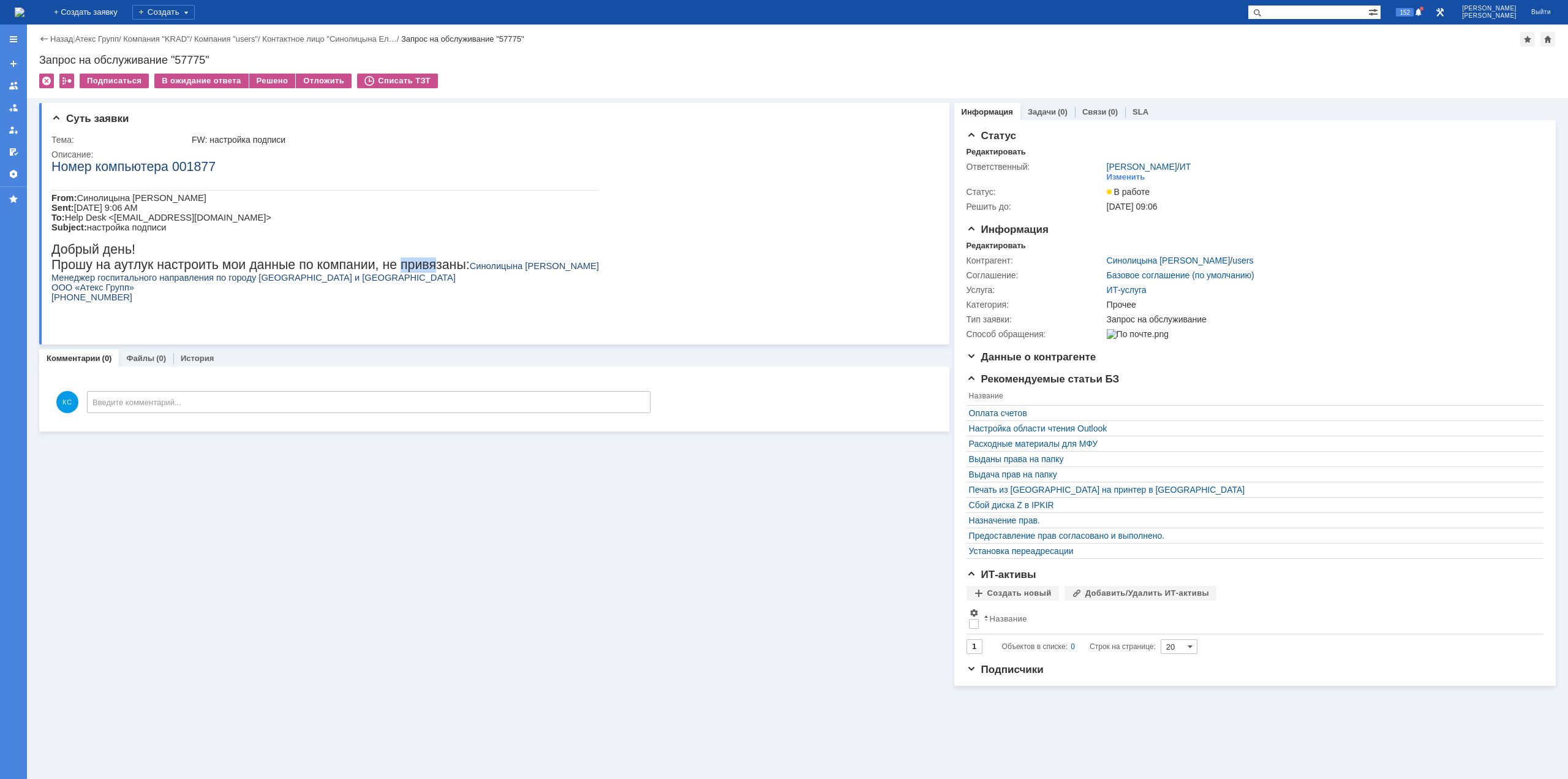
drag, startPoint x: 374, startPoint y: 273, endPoint x: 402, endPoint y: 273, distance: 28.0
click at [402, 272] on span "Прошу на аутлук настроить мои данные по компании, не привязаны:" at bounding box center [260, 265] width 419 height 15
drag, startPoint x: 418, startPoint y: 276, endPoint x: 427, endPoint y: 276, distance: 9.0
click at [427, 272] on span "Прошу на аутлук настроить мои данные по компании, не привязаны:" at bounding box center [260, 265] width 419 height 15
click at [470, 271] on span "Синолицына Елена" at bounding box center [534, 266] width 130 height 10
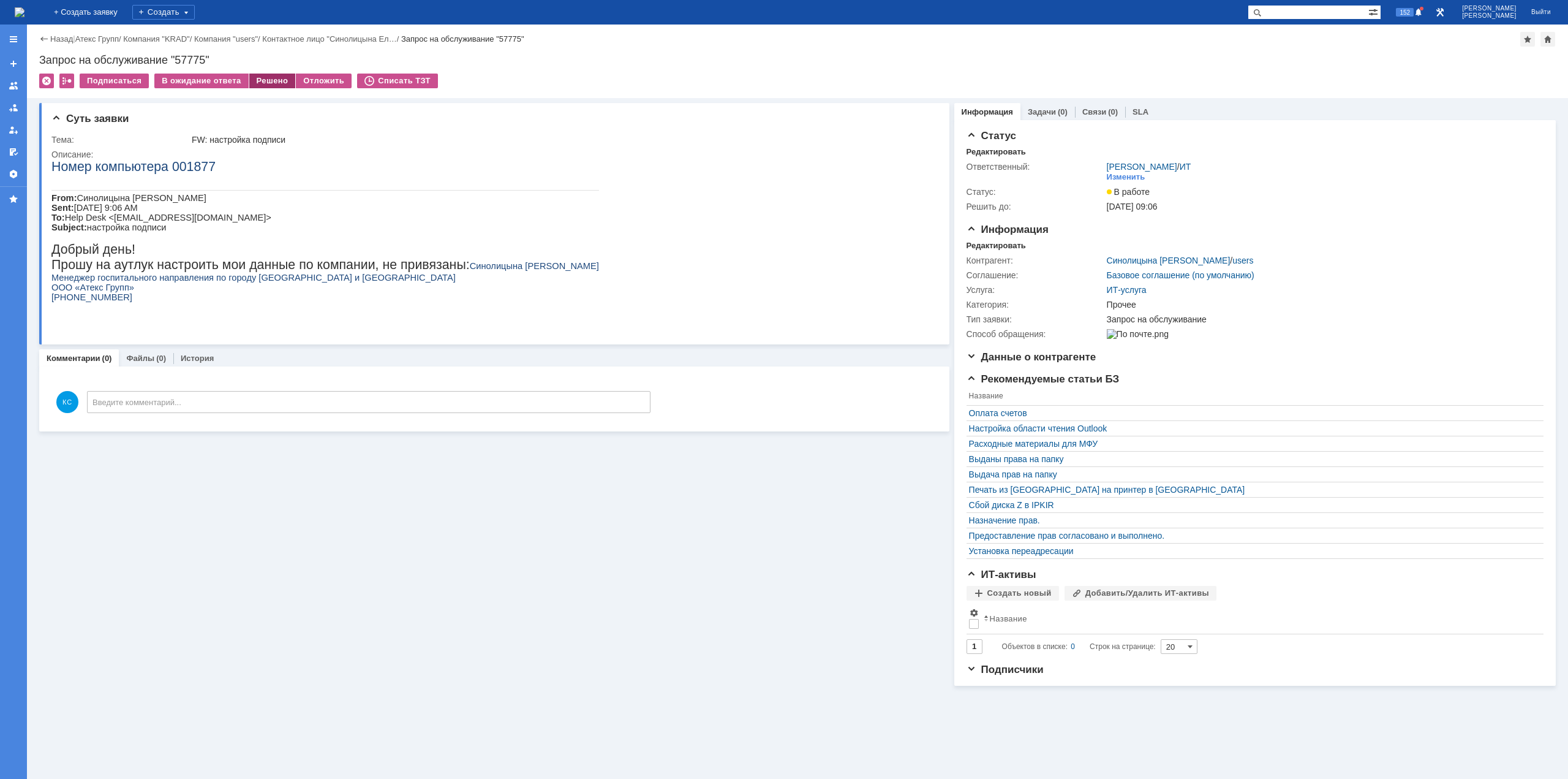
click at [256, 75] on div "Решено" at bounding box center [273, 81] width 46 height 15
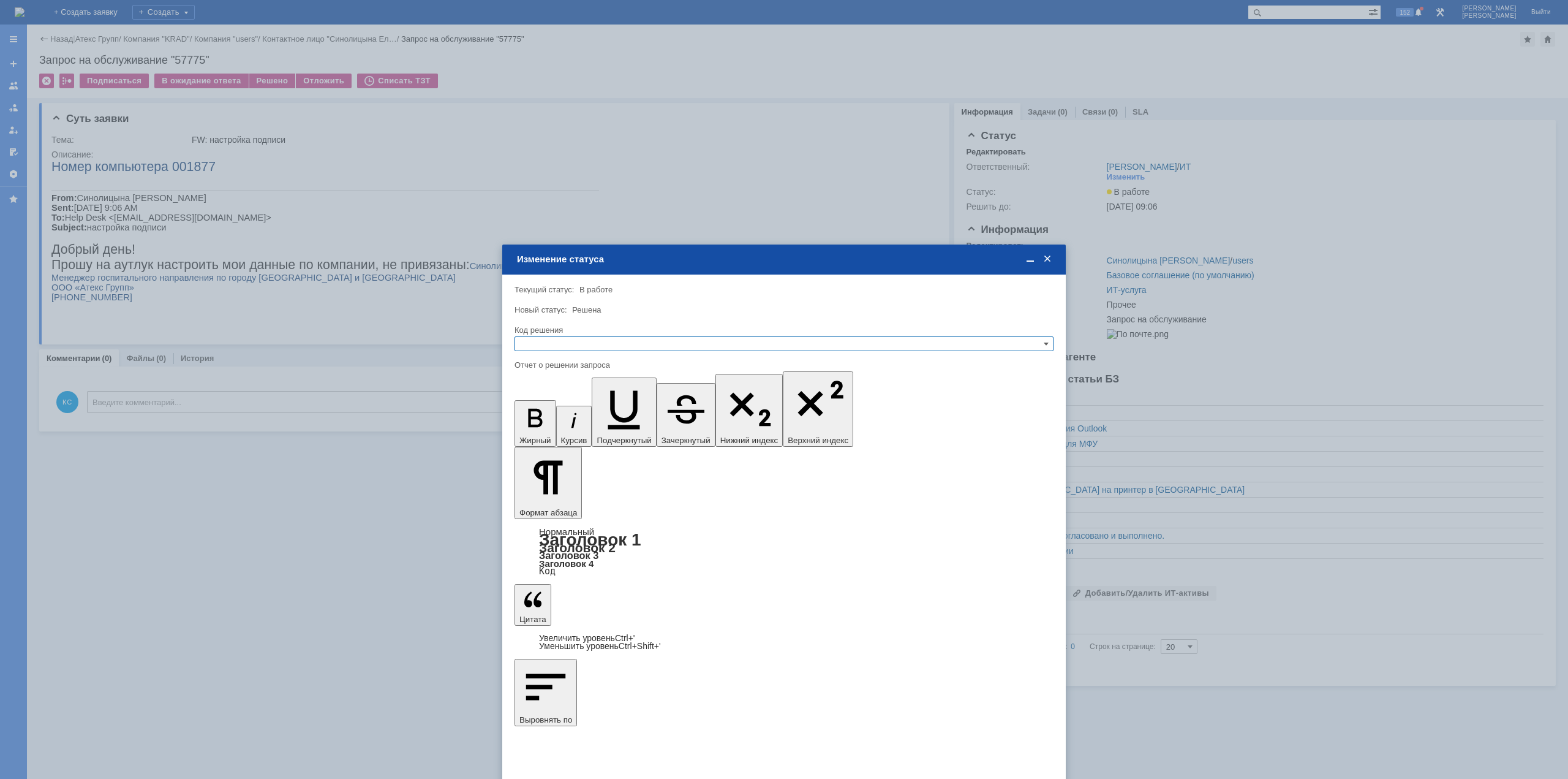
click at [608, 338] on input "text" at bounding box center [784, 344] width 539 height 15
click at [547, 400] on span "Решено" at bounding box center [784, 403] width 528 height 10
type input "Решено"
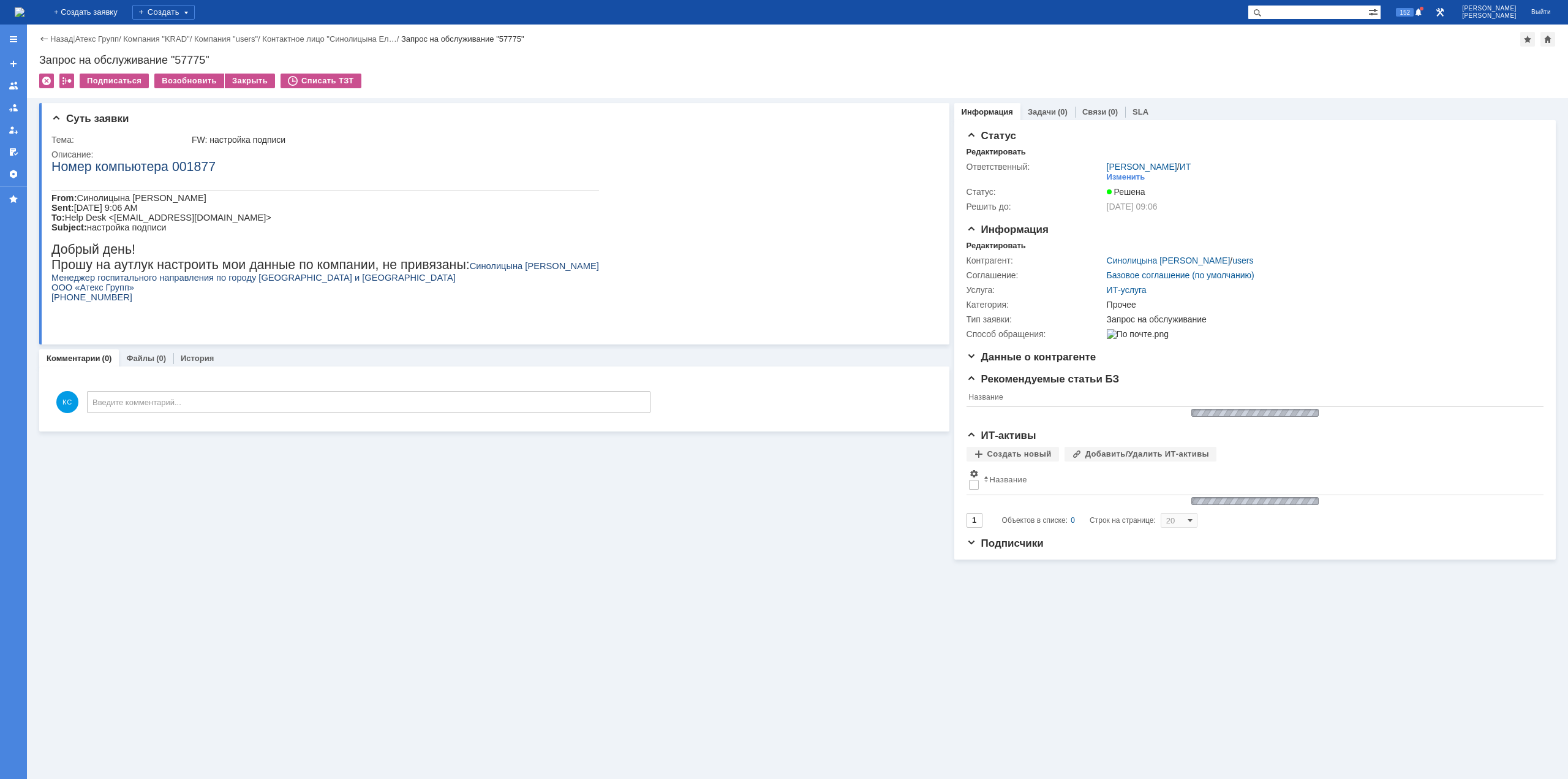
click at [25, 8] on img at bounding box center [20, 12] width 10 height 10
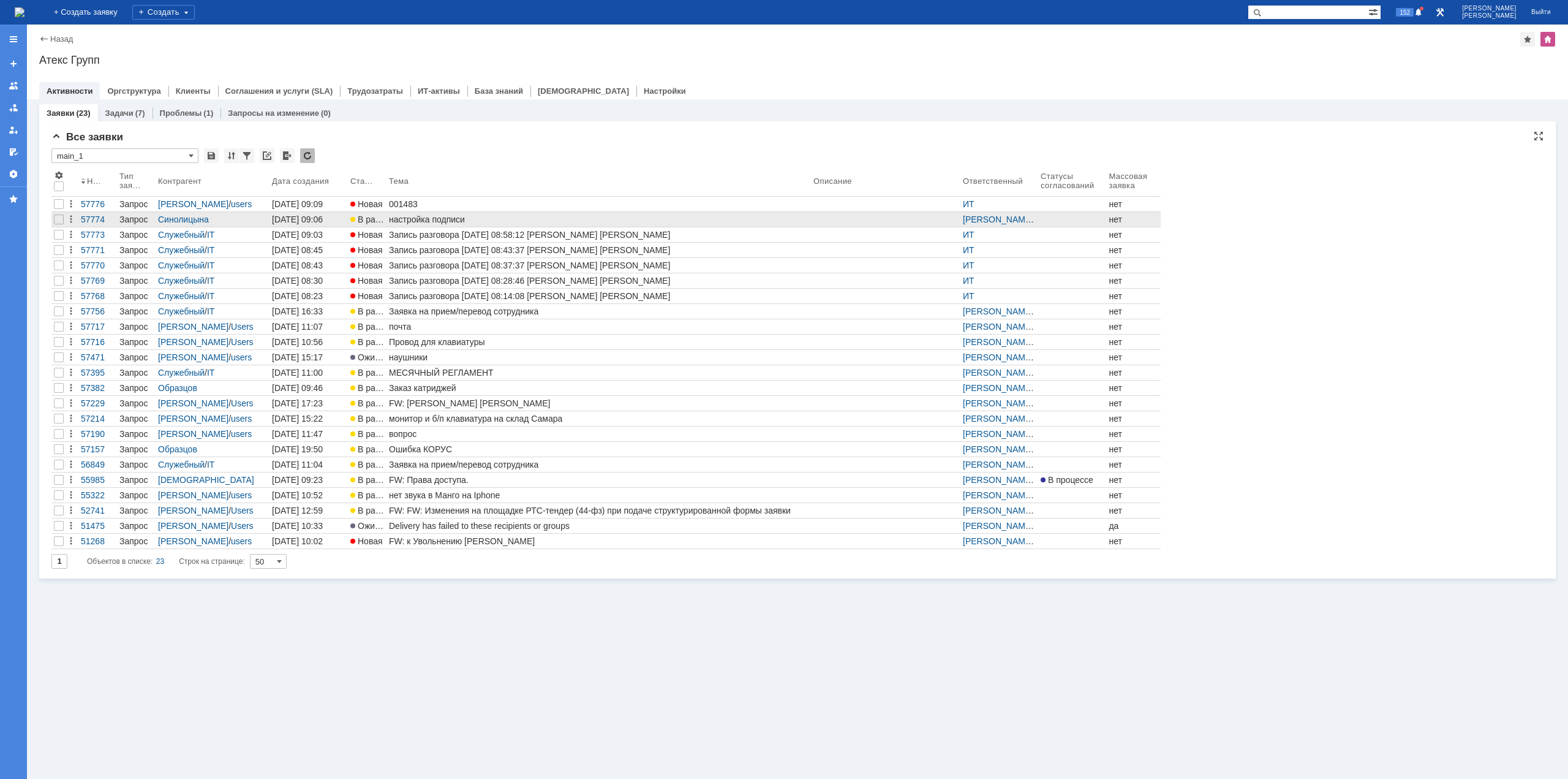
click at [420, 221] on div "настройка подписи" at bounding box center [599, 220] width 420 height 10
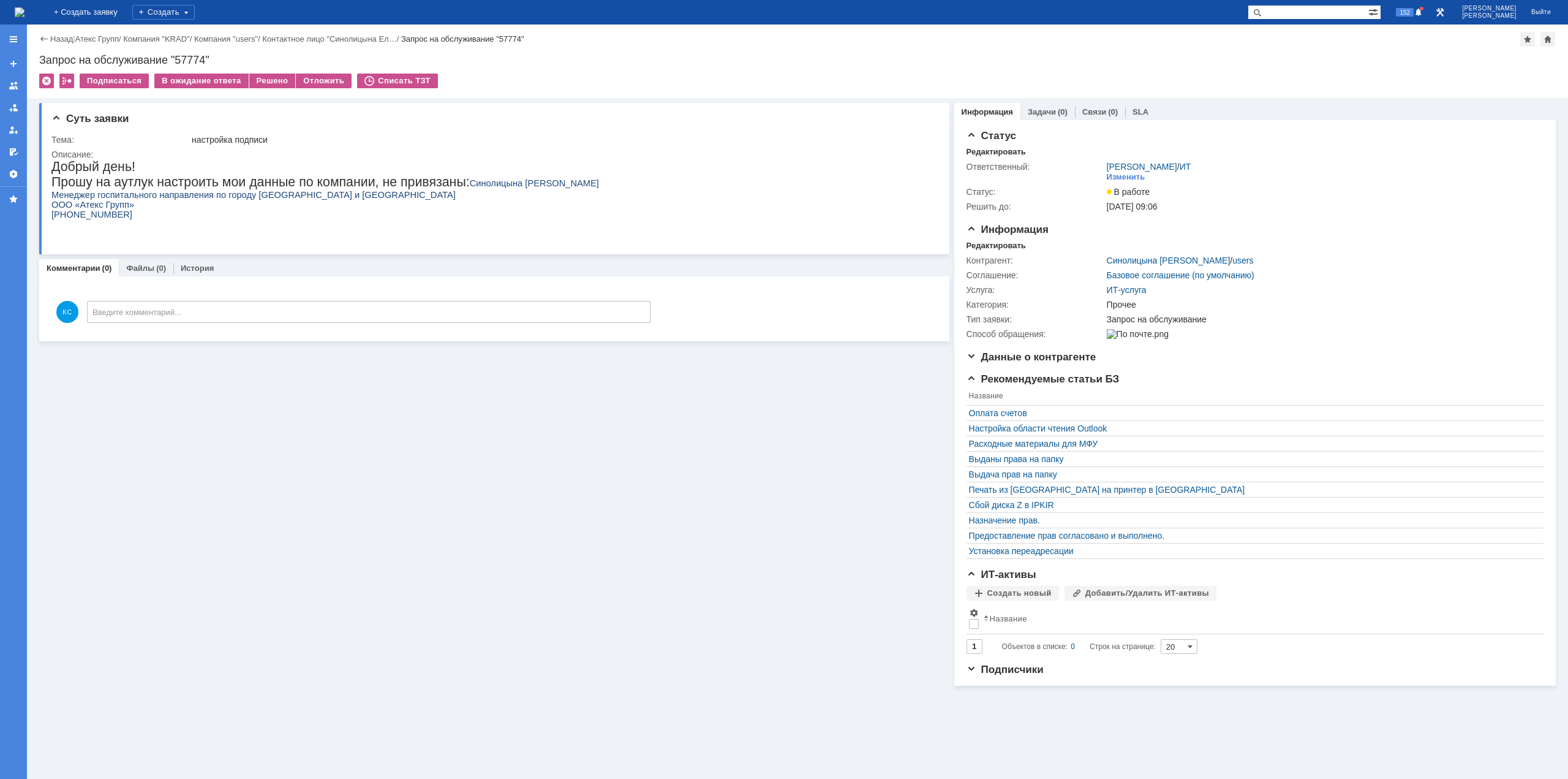
click at [25, 12] on img at bounding box center [20, 12] width 10 height 10
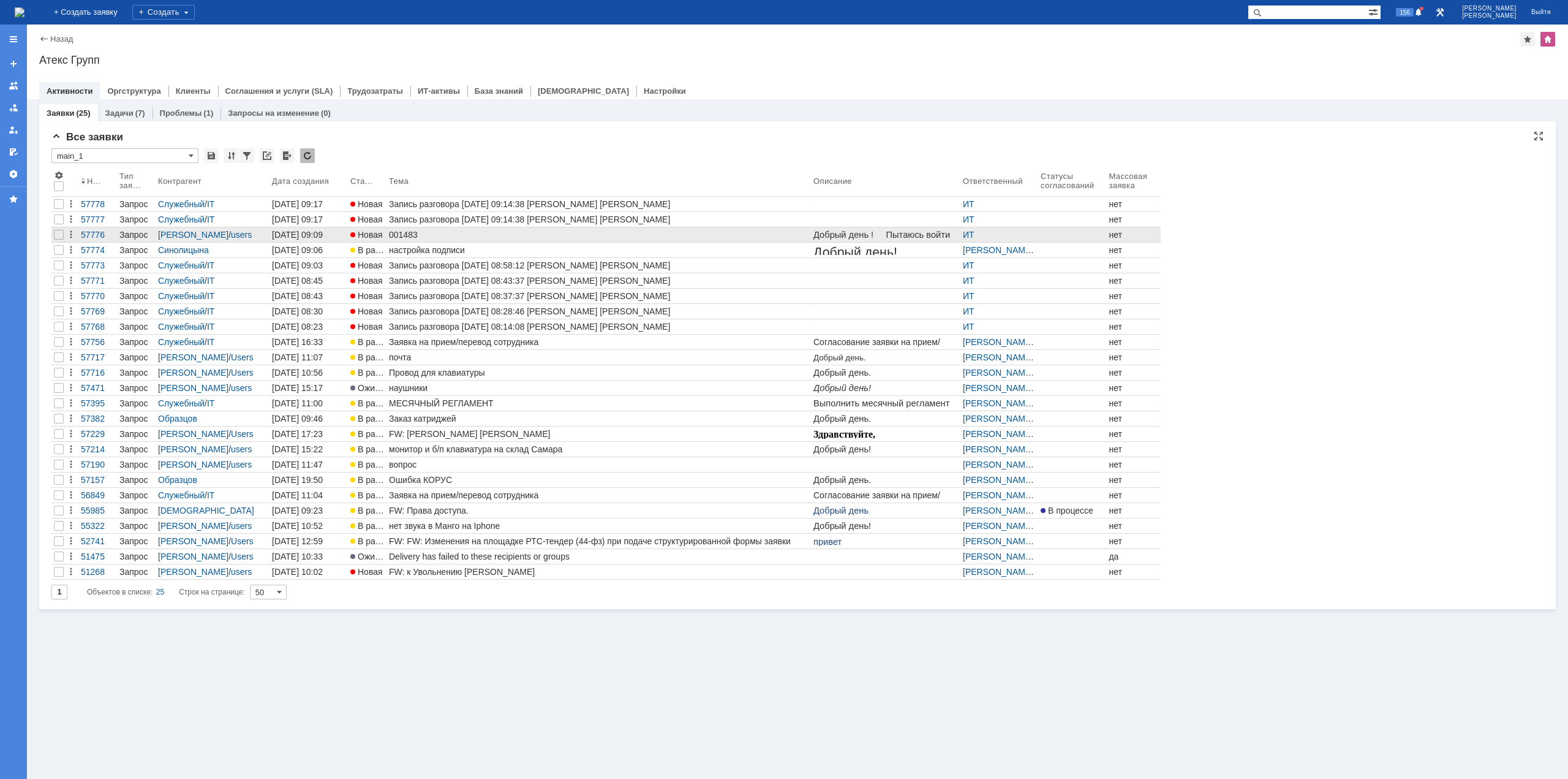
click at [412, 239] on div "001483" at bounding box center [599, 235] width 420 height 10
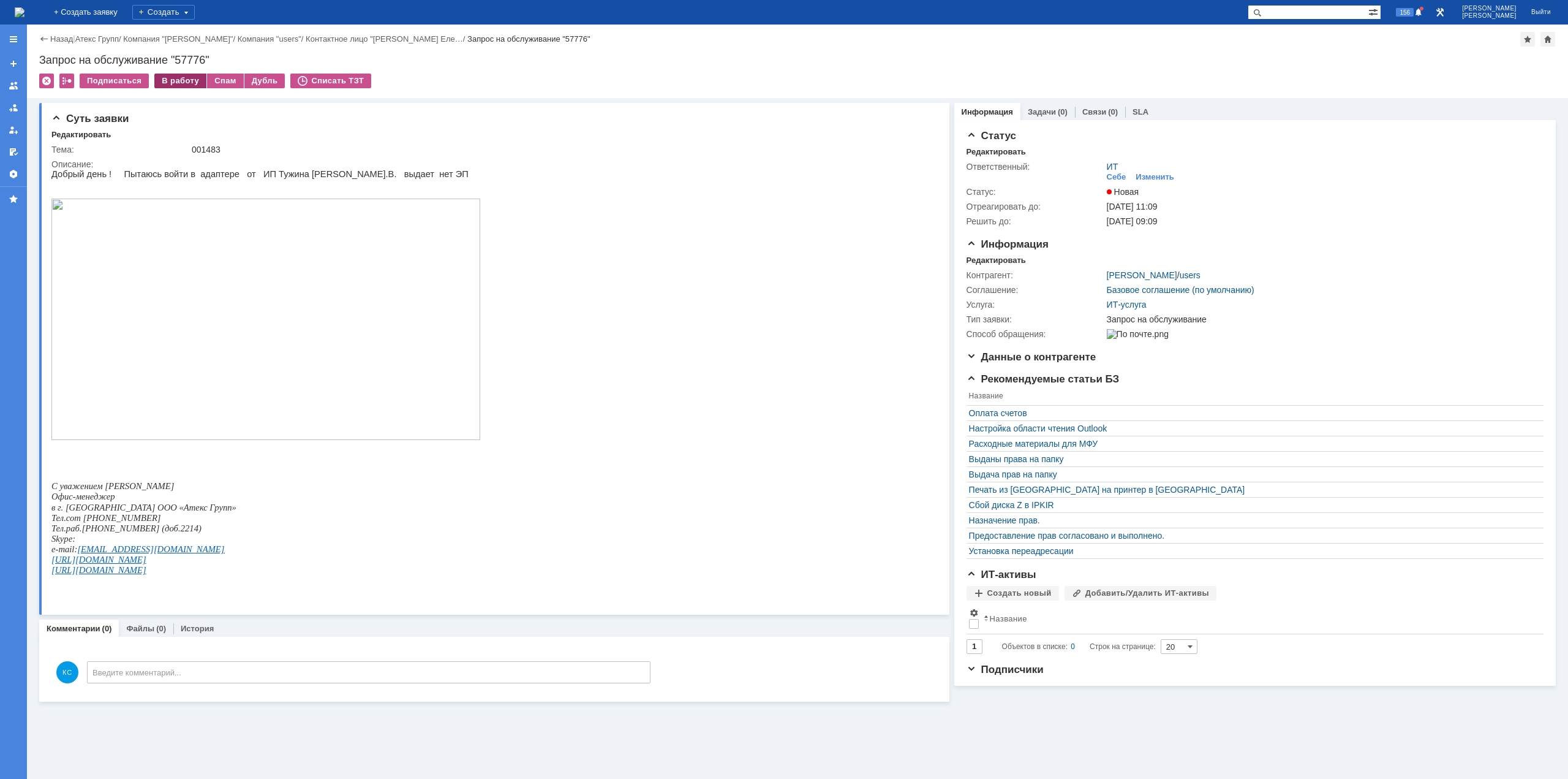
click at [176, 87] on div "В работу" at bounding box center [180, 81] width 52 height 15
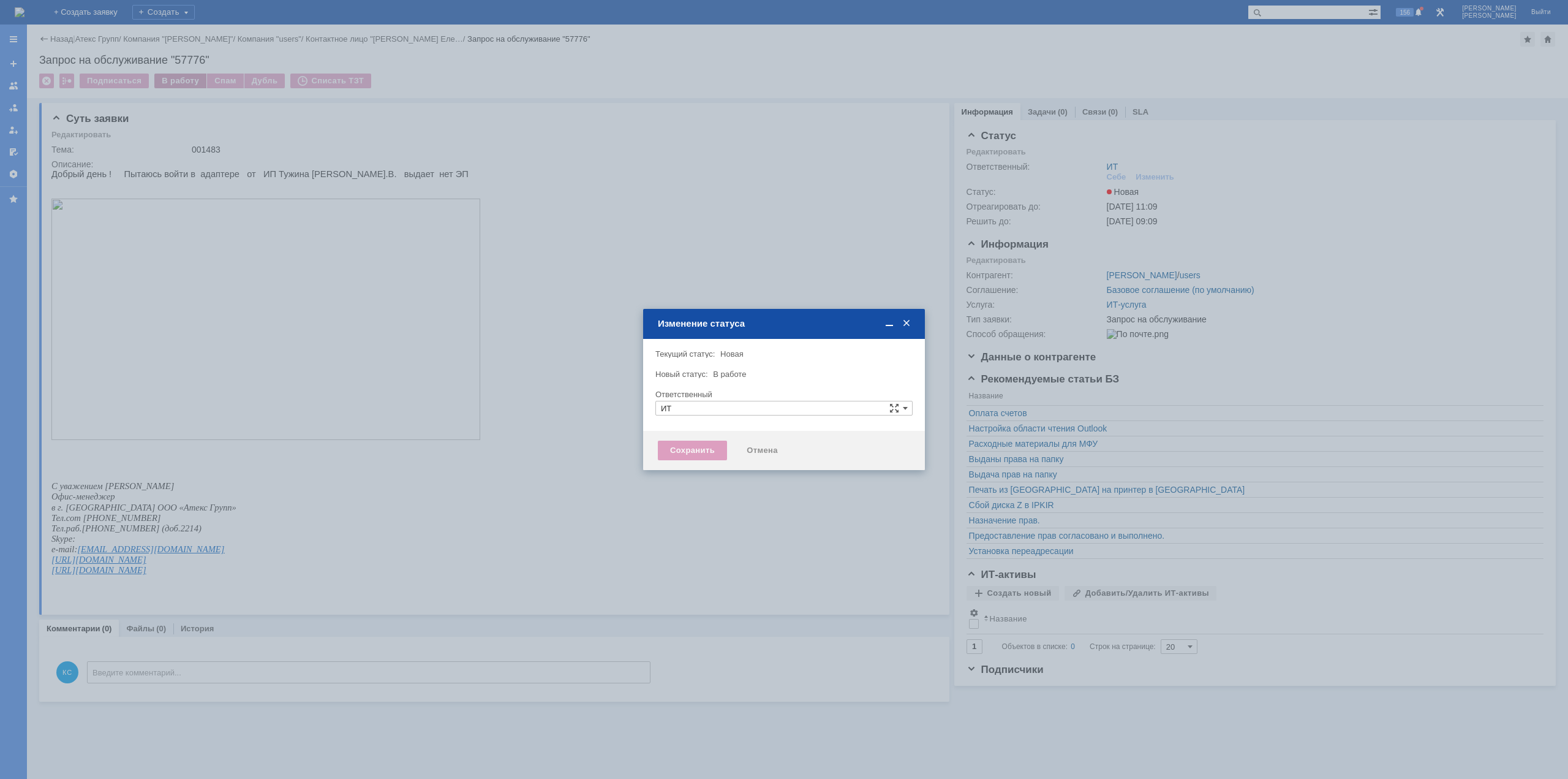
type input "[PERSON_NAME]"
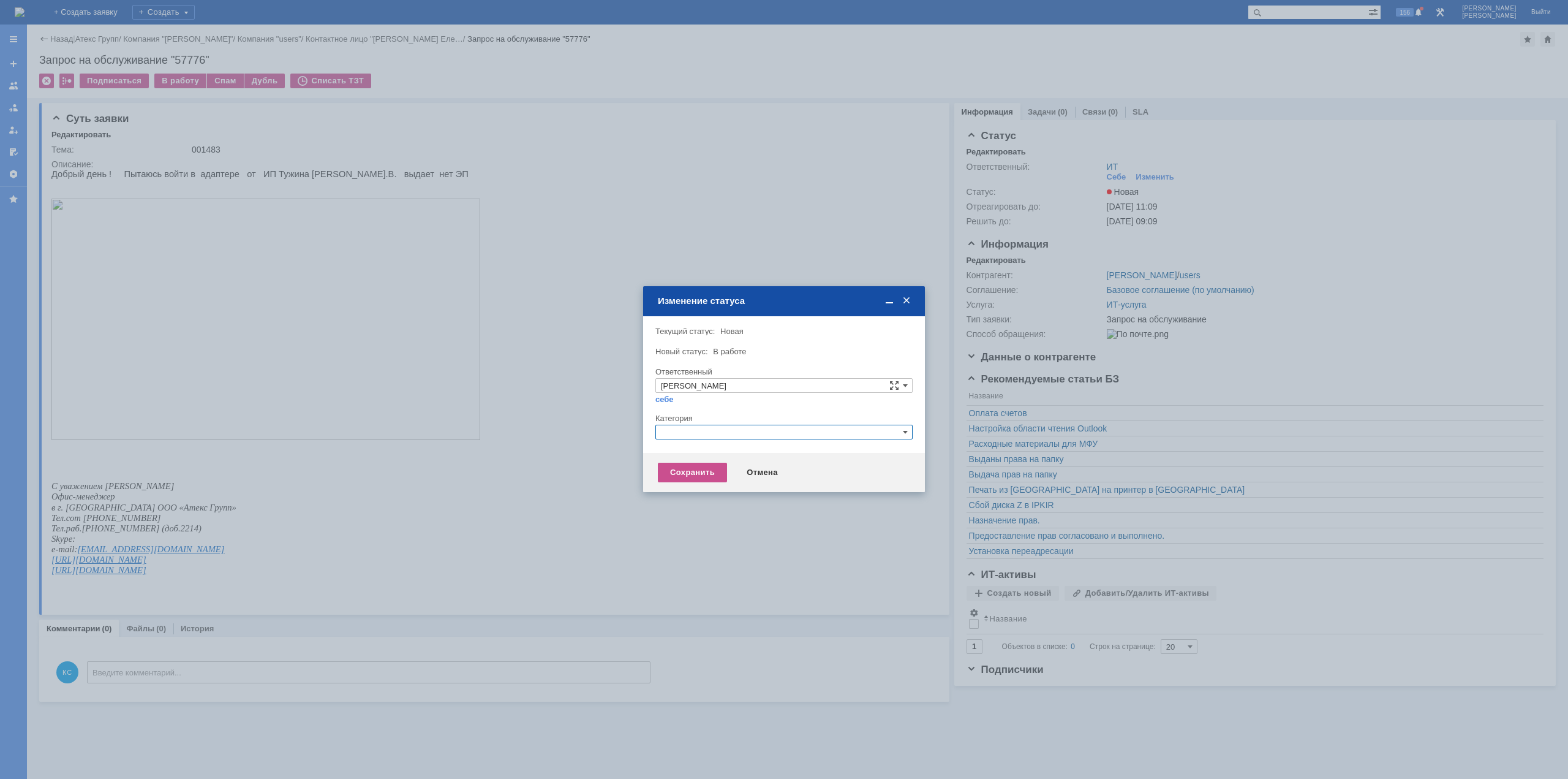
click at [673, 426] on input "text" at bounding box center [783, 432] width 257 height 15
click at [695, 488] on span "Прочее" at bounding box center [784, 490] width 246 height 10
click at [692, 485] on div "Сохранить Отмена" at bounding box center [784, 473] width 282 height 40
type input "Прочее"
click at [688, 475] on div "Сохранить" at bounding box center [693, 472] width 70 height 20
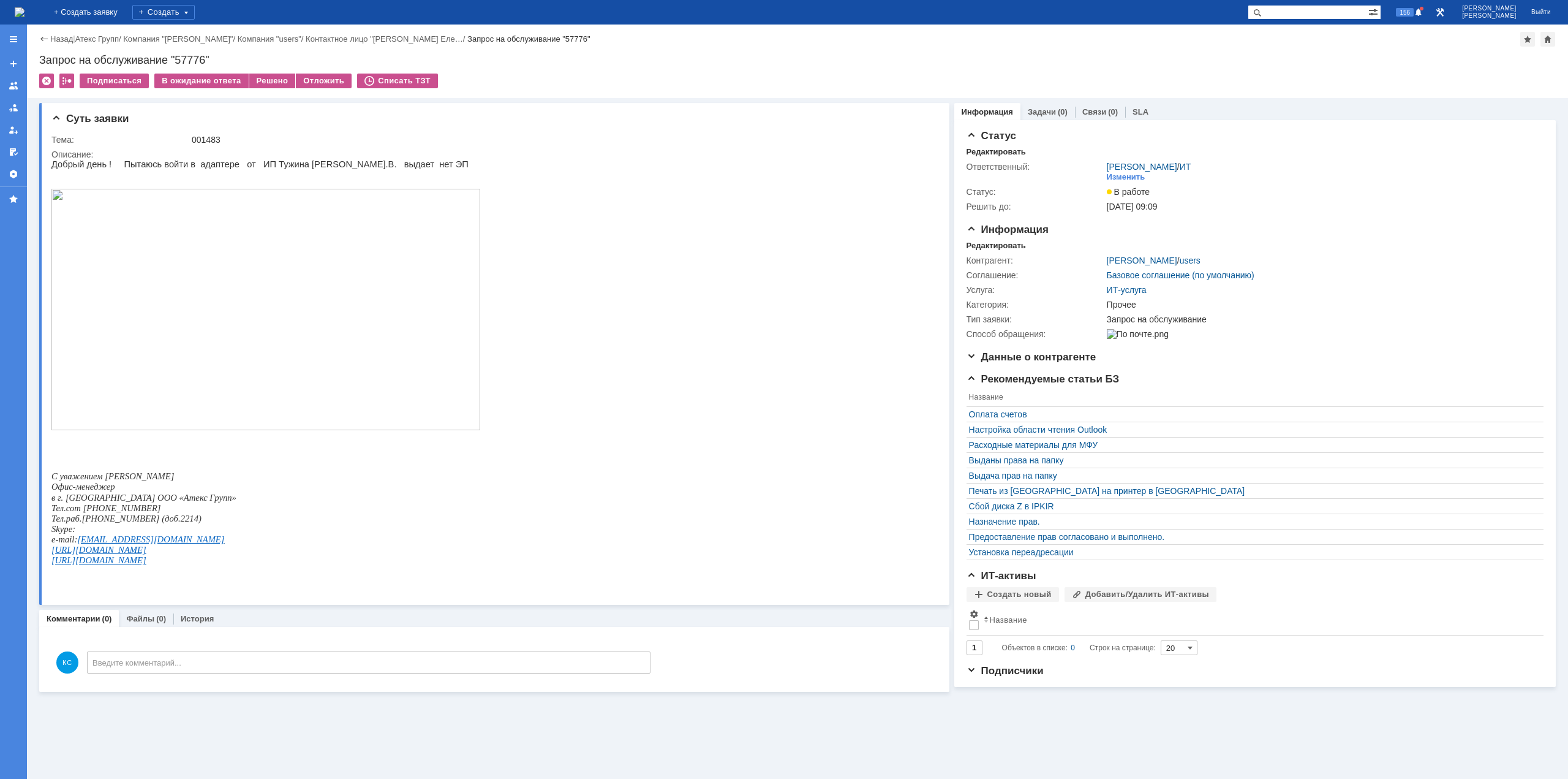
click at [25, 14] on img at bounding box center [20, 12] width 10 height 10
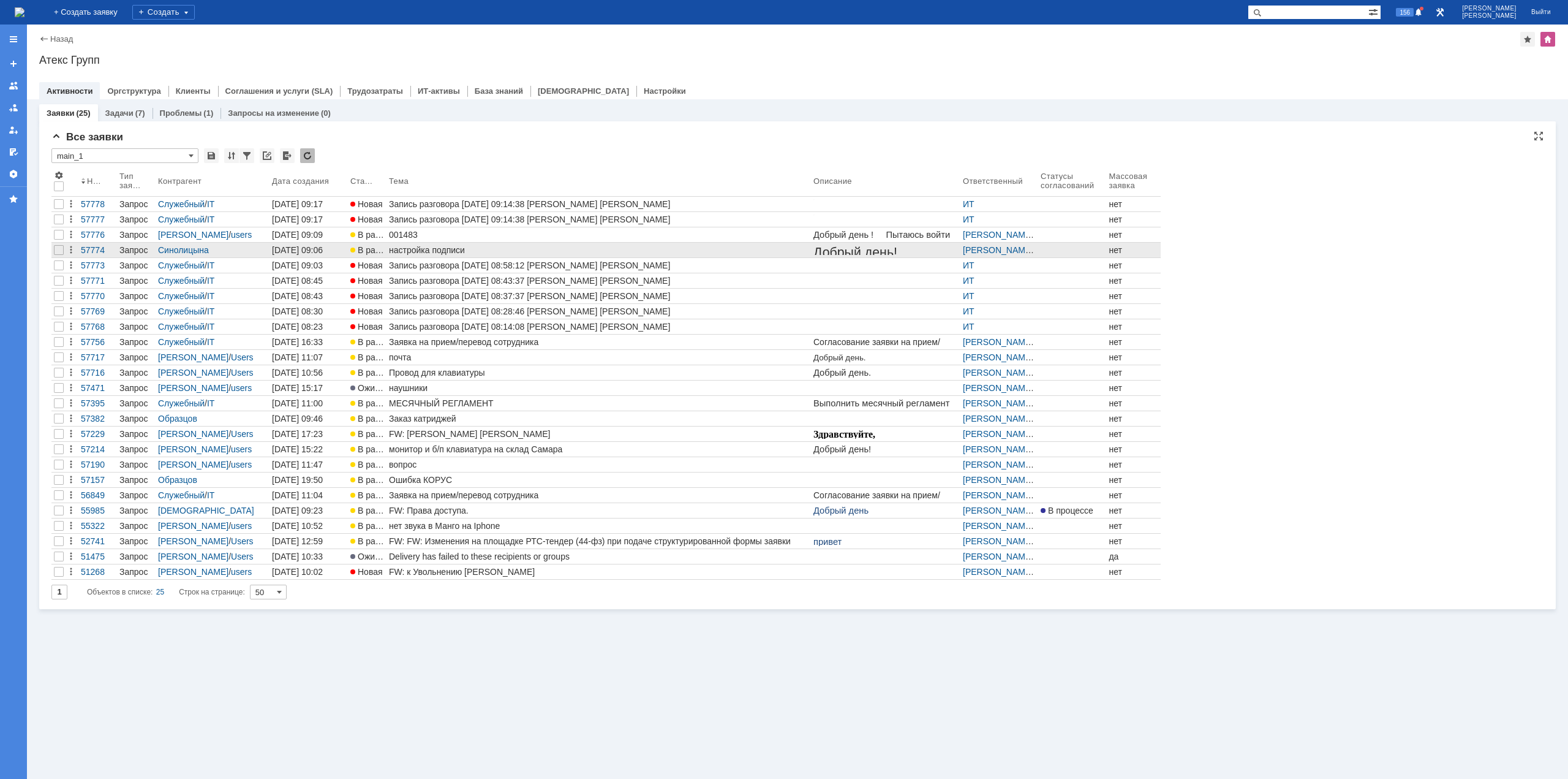
click at [458, 248] on div "настройка подписи" at bounding box center [599, 250] width 420 height 10
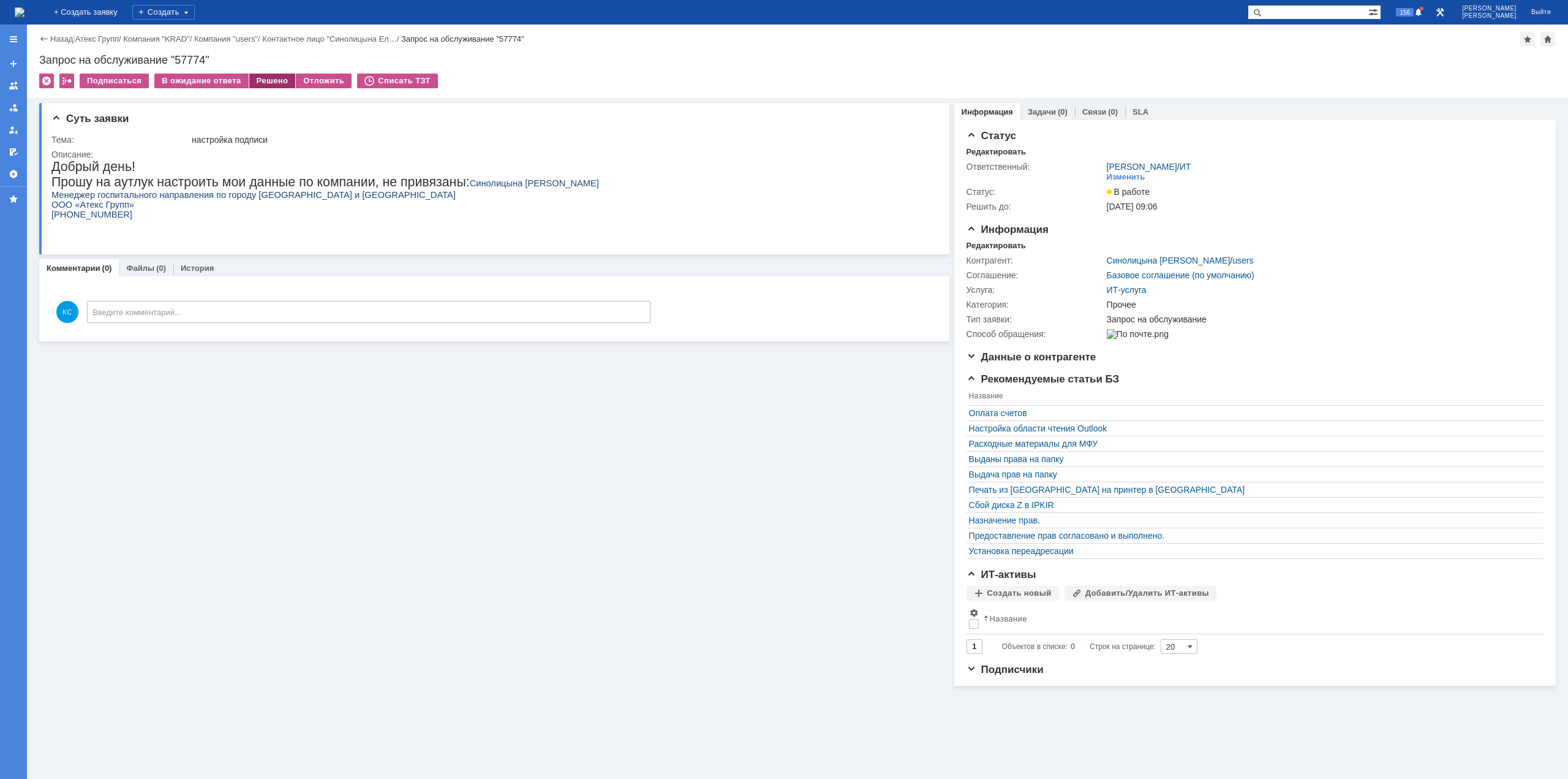
click at [270, 80] on div "Решено" at bounding box center [273, 81] width 46 height 15
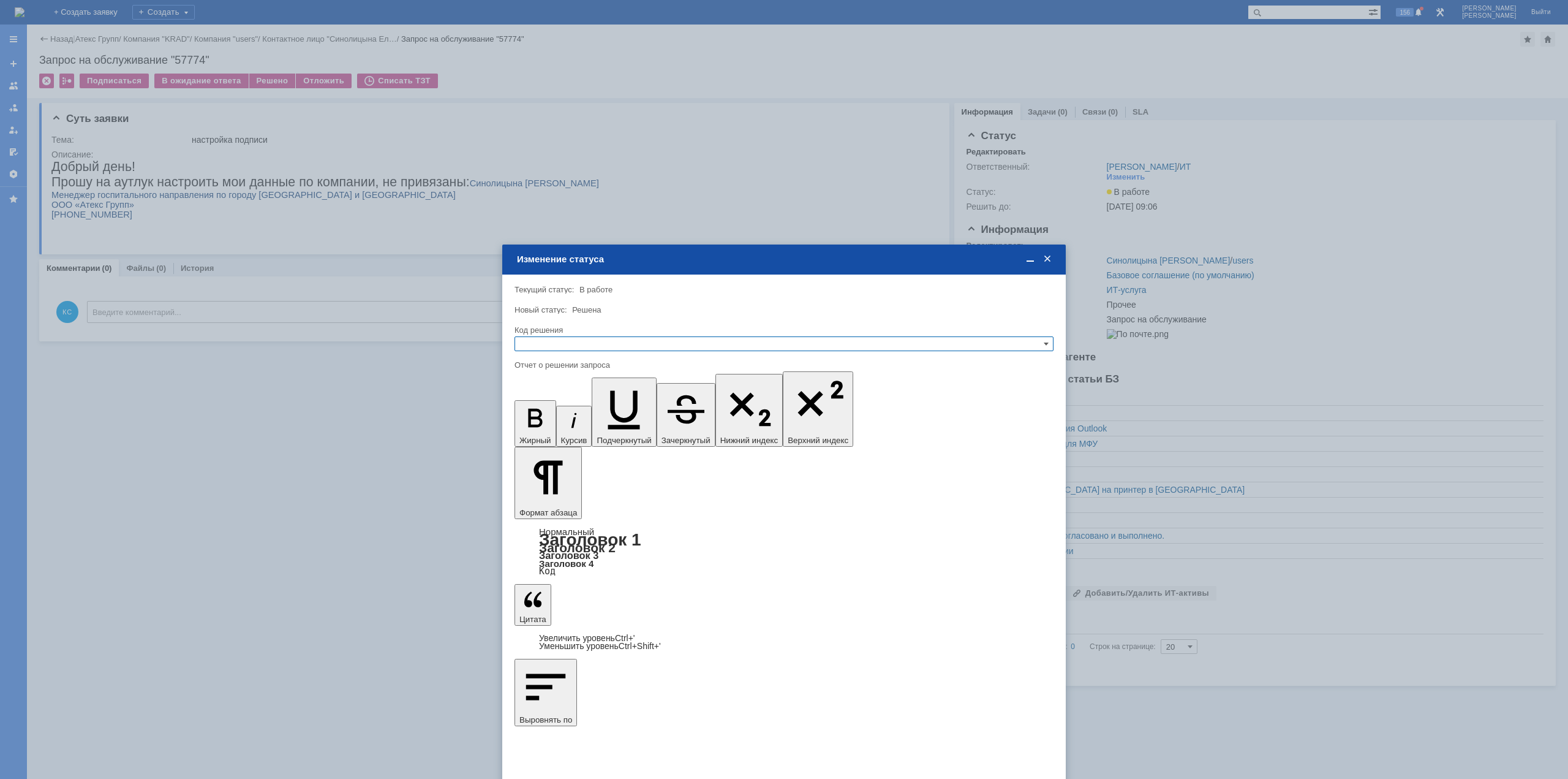
click at [556, 340] on input "text" at bounding box center [784, 344] width 539 height 15
click at [551, 403] on span "Решено" at bounding box center [784, 403] width 528 height 10
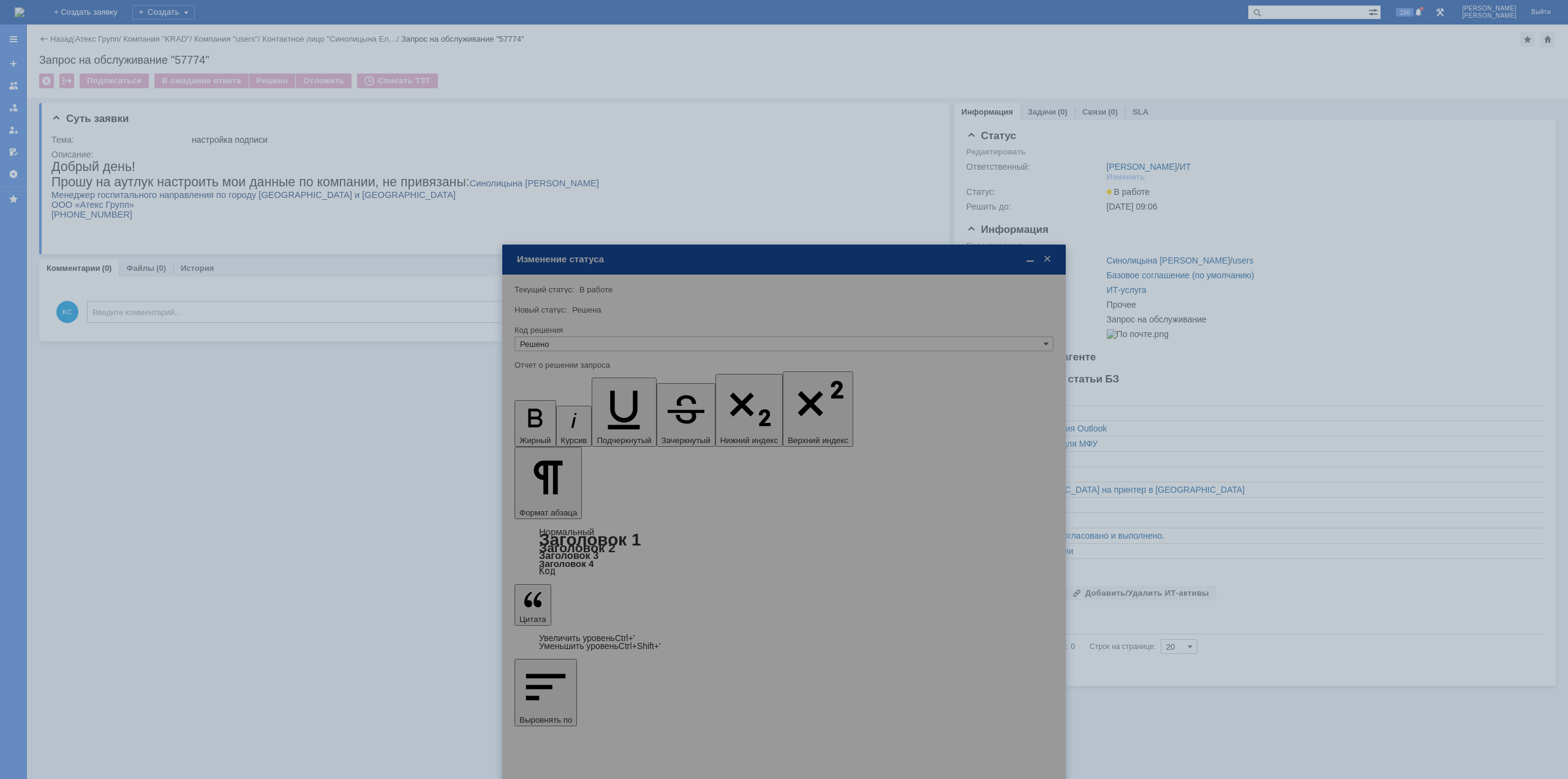
type input "Решено"
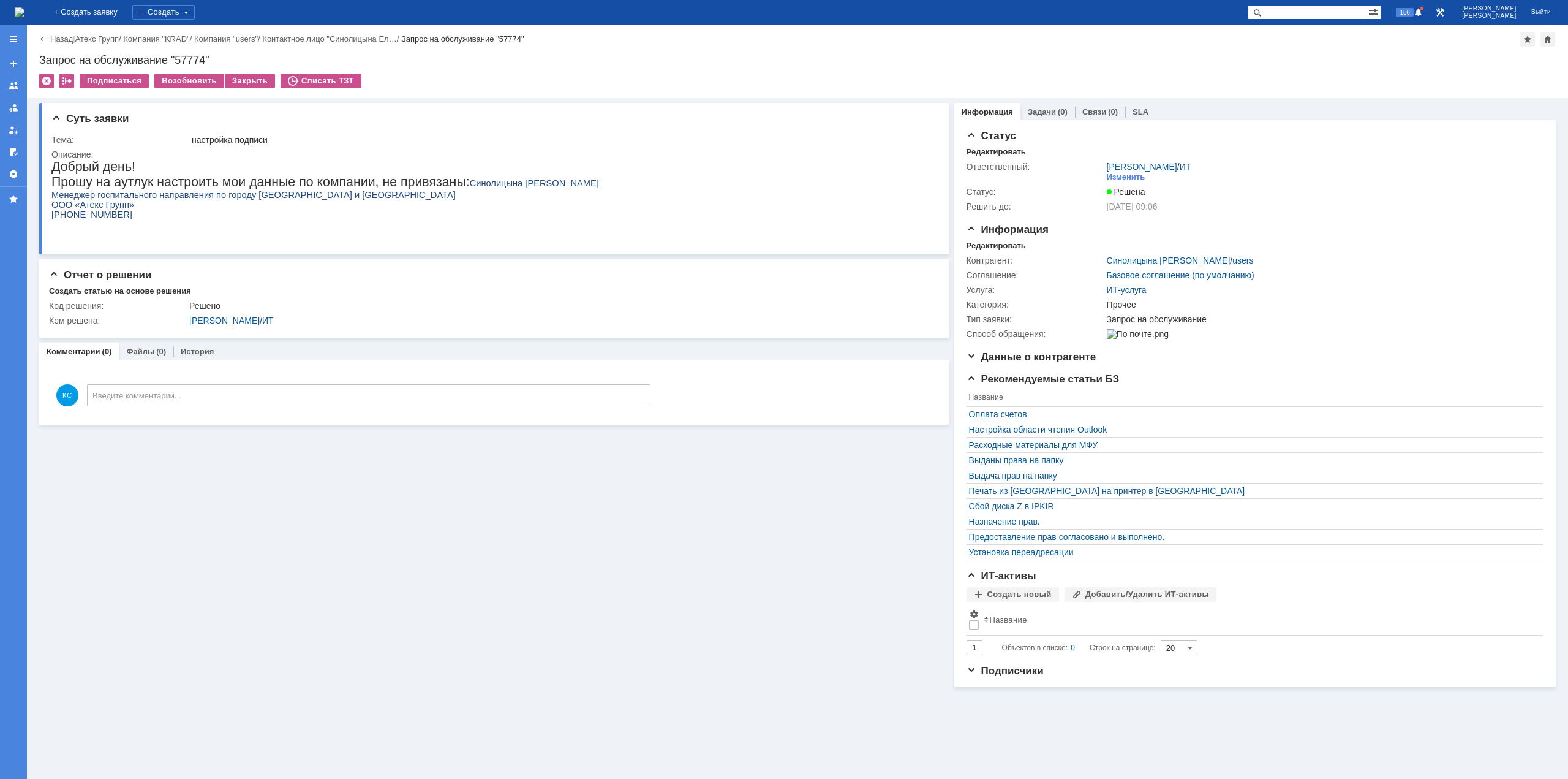
click at [25, 9] on img at bounding box center [20, 12] width 10 height 10
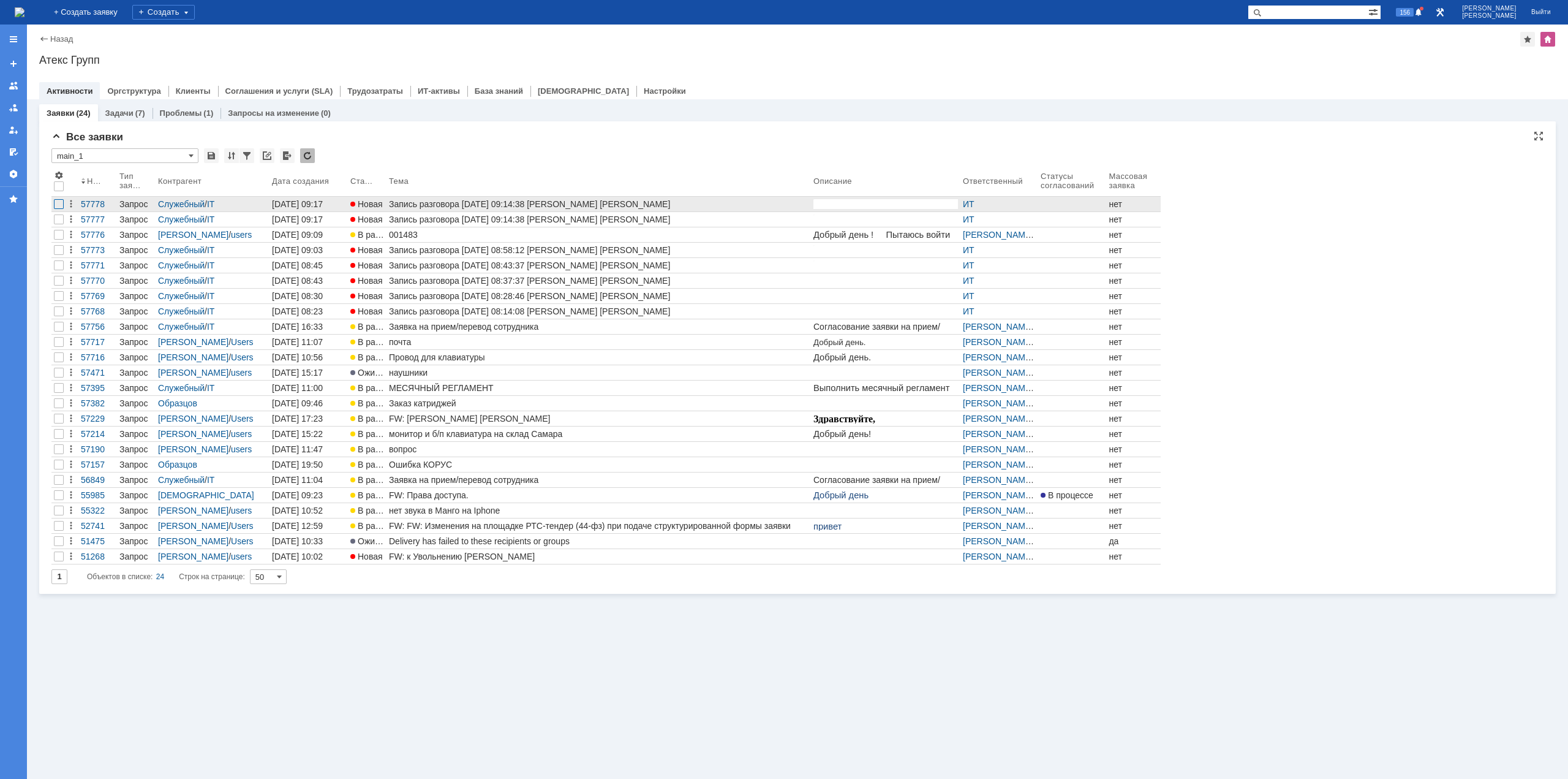
click at [59, 203] on div at bounding box center [59, 204] width 10 height 10
click at [59, 221] on div at bounding box center [59, 220] width 10 height 10
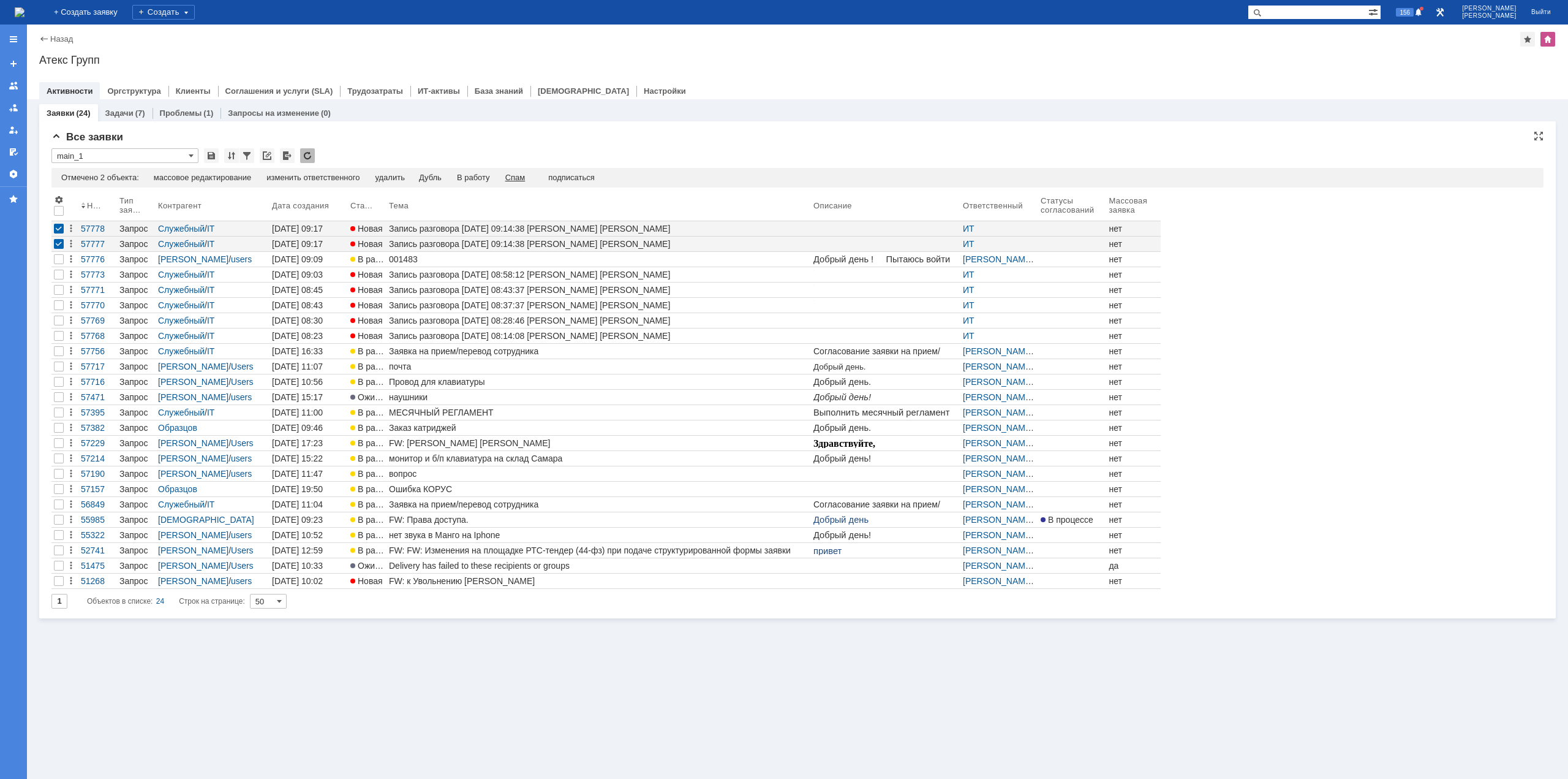
click at [526, 176] on div "Спам" at bounding box center [515, 177] width 20 height 10
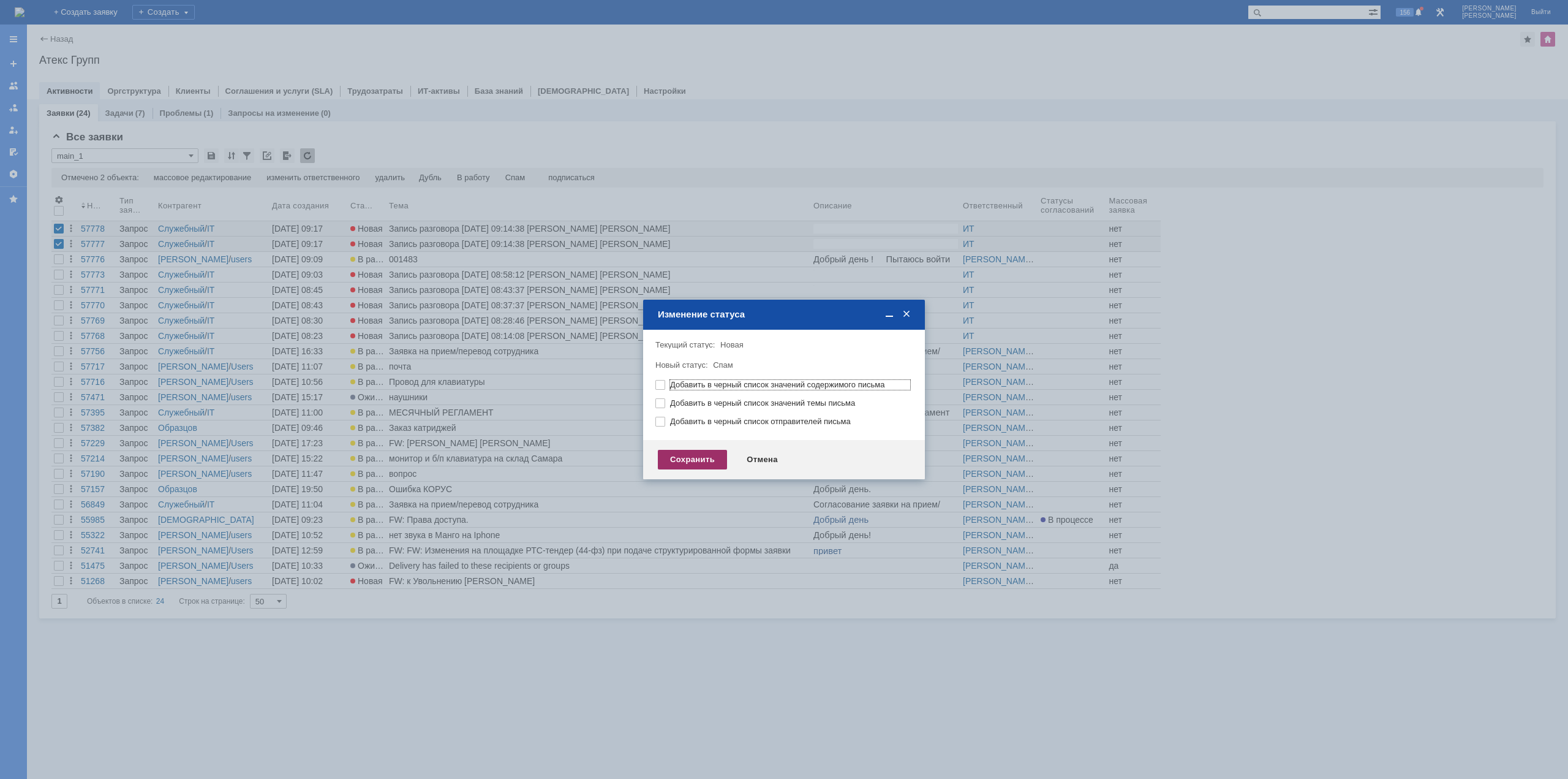
click at [684, 451] on div "Сохранить" at bounding box center [693, 460] width 70 height 20
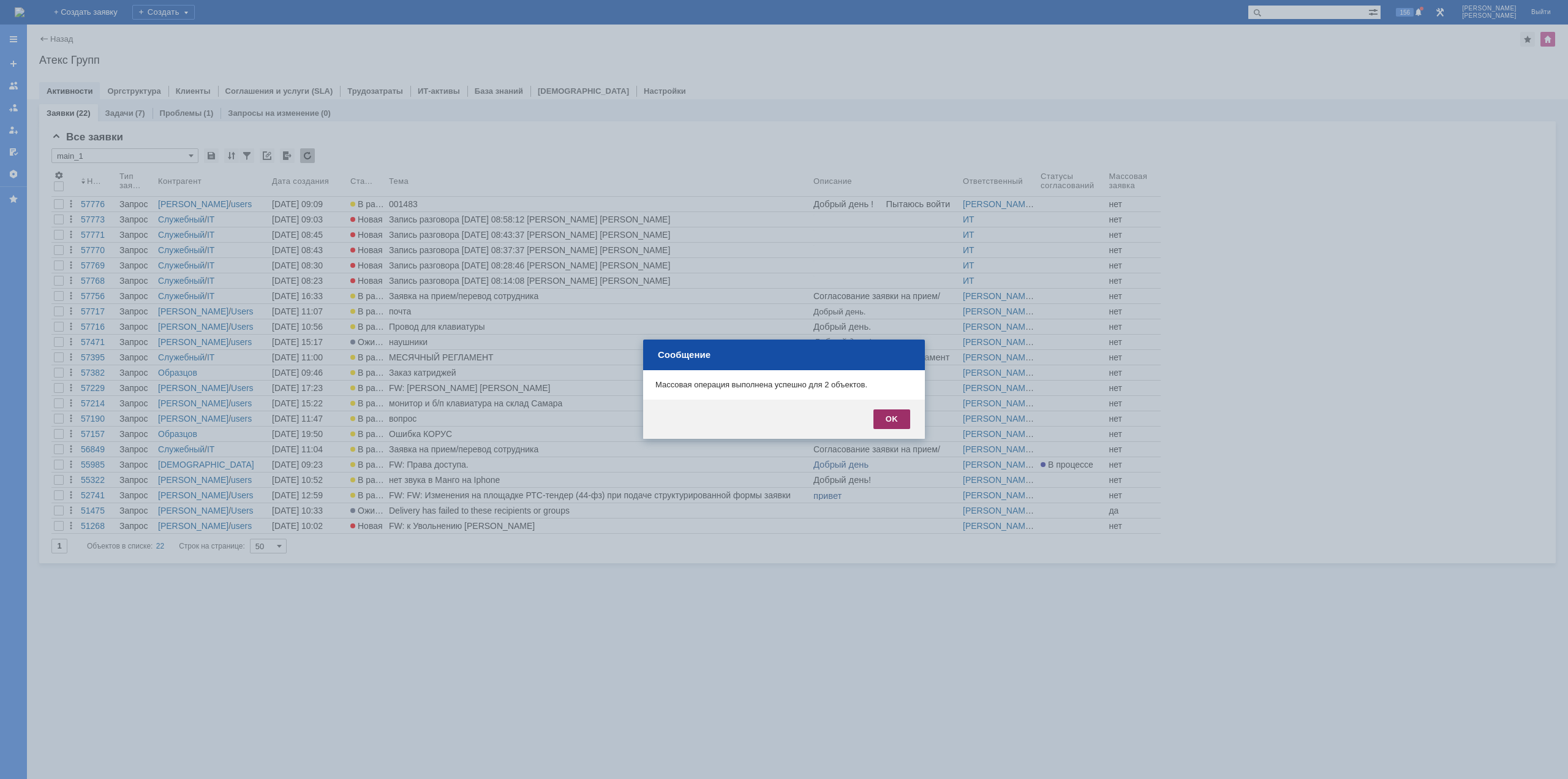
click at [885, 420] on div "OK" at bounding box center [892, 419] width 37 height 20
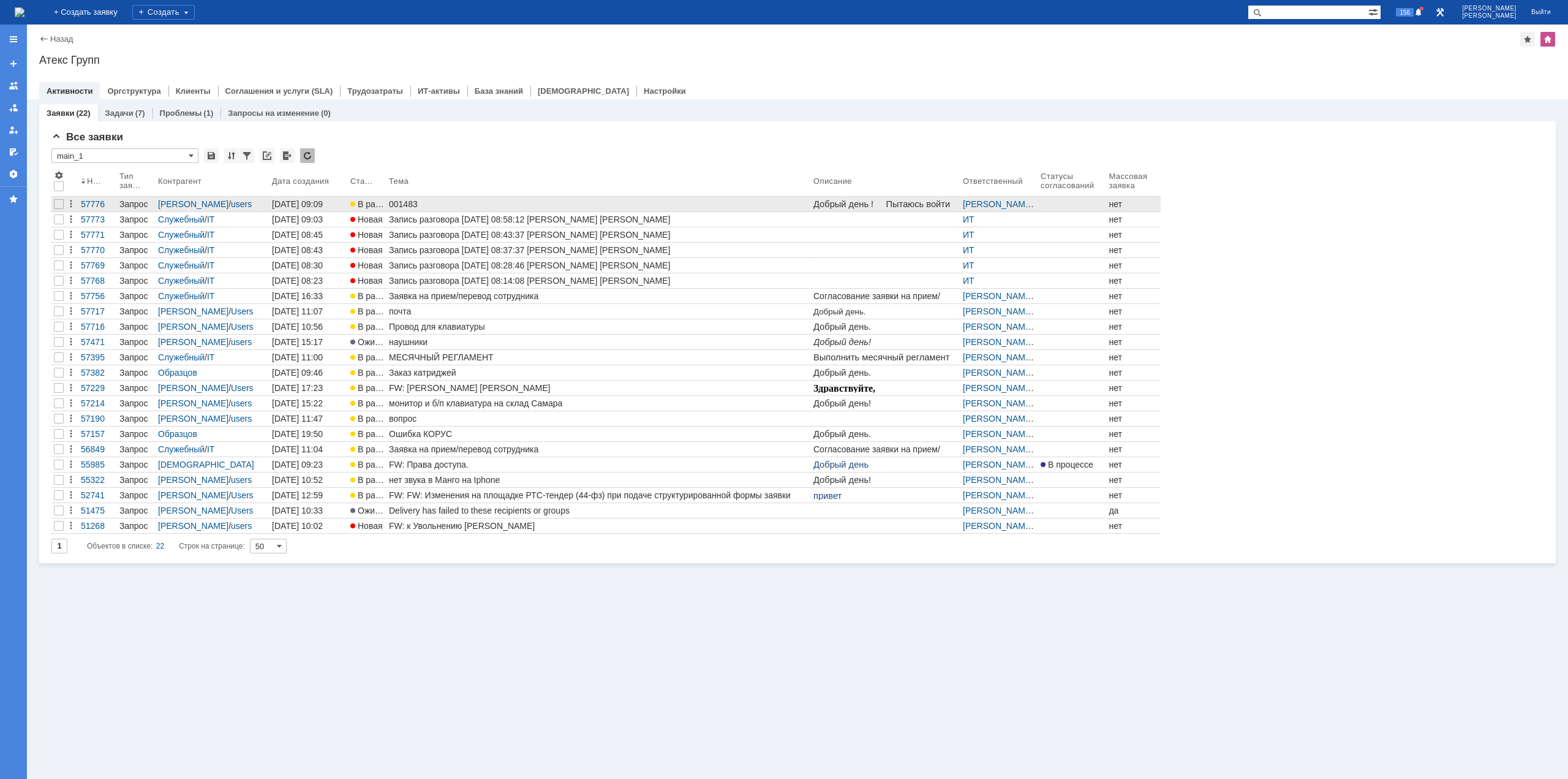
click at [394, 203] on div "001483" at bounding box center [599, 204] width 420 height 10
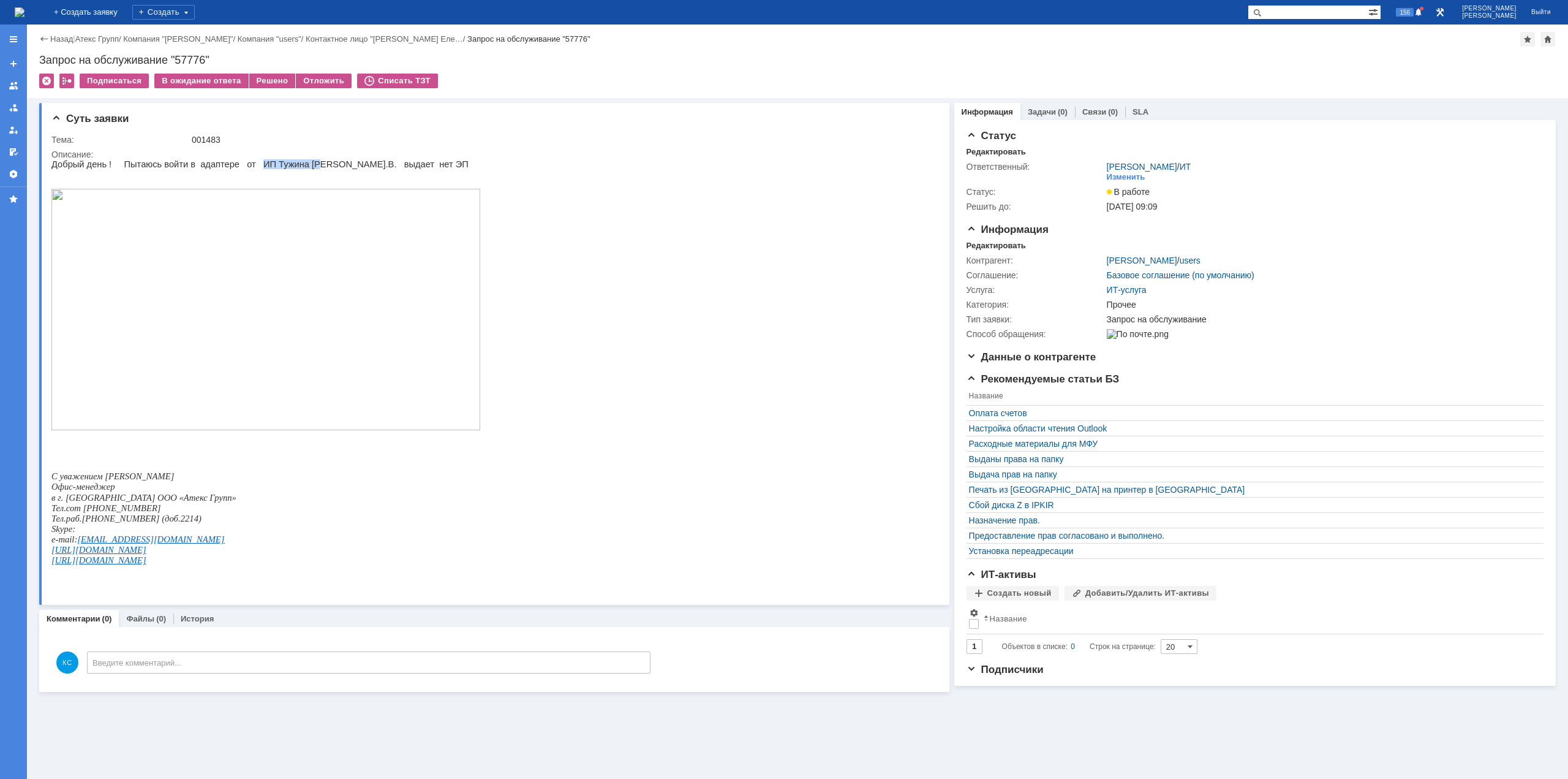
drag, startPoint x: 243, startPoint y: 166, endPoint x: 295, endPoint y: 160, distance: 52.3
click at [295, 160] on p "Добрый день ! Пытаюсь войти в адаптере от ИП Тужина [PERSON_NAME].В. выдает нет…" at bounding box center [265, 164] width 429 height 10
drag, startPoint x: 344, startPoint y: 166, endPoint x: 353, endPoint y: 166, distance: 9.0
click at [352, 166] on p "Добрый день ! Пытаюсь войти в адаптере от ИП Тужина [PERSON_NAME].В. выдает нет…" at bounding box center [265, 164] width 429 height 10
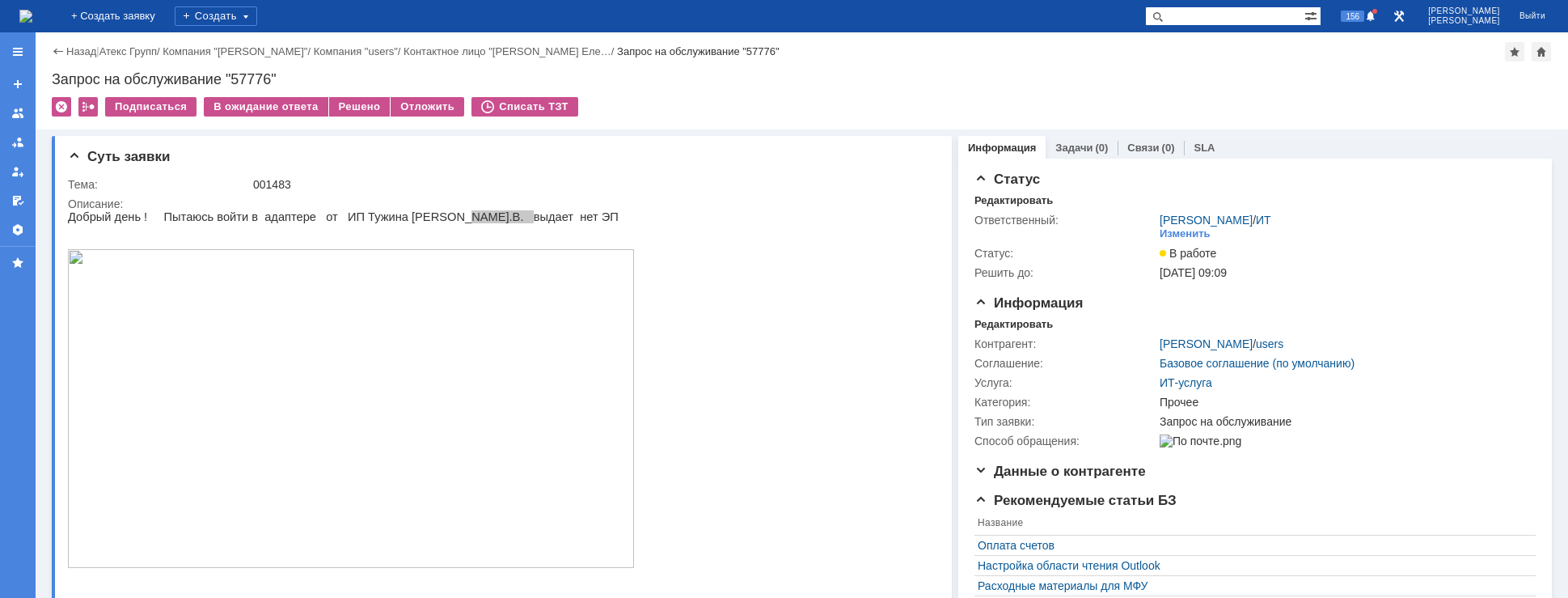
click at [32, 20] on img at bounding box center [26, 16] width 13 height 13
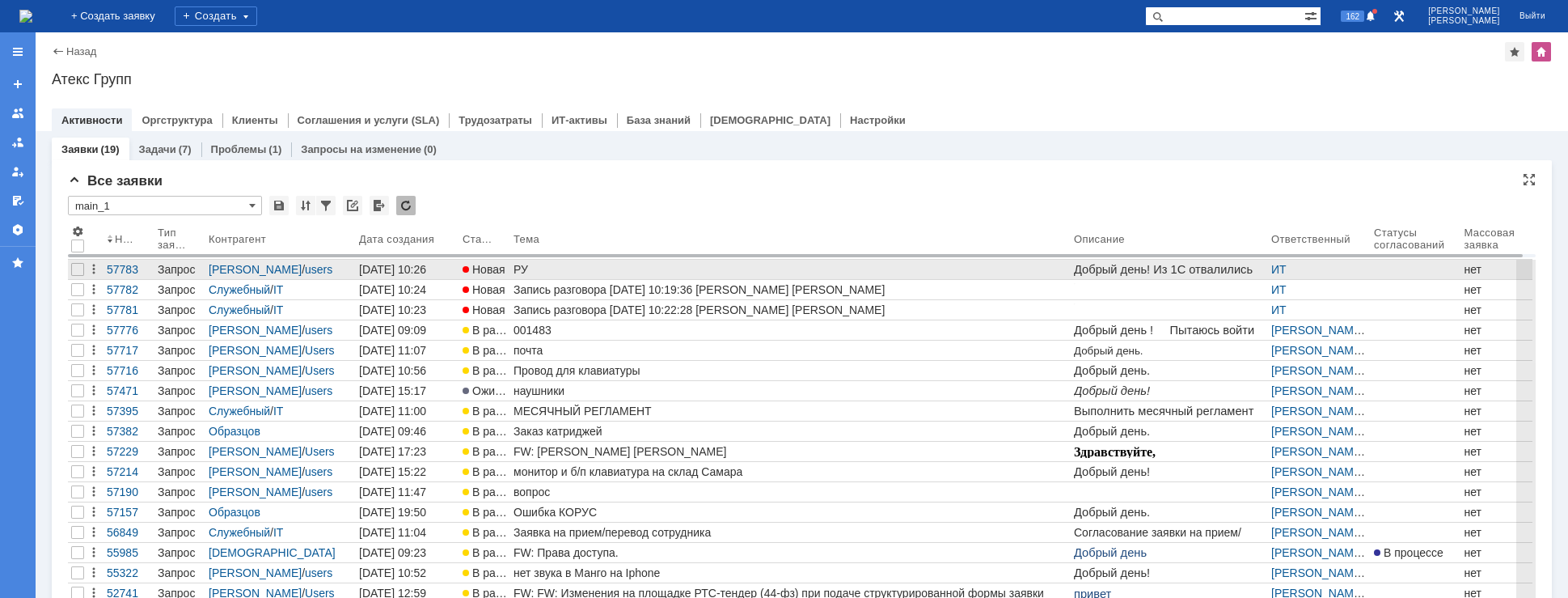
click at [527, 265] on div "РУ" at bounding box center [791, 269] width 554 height 13
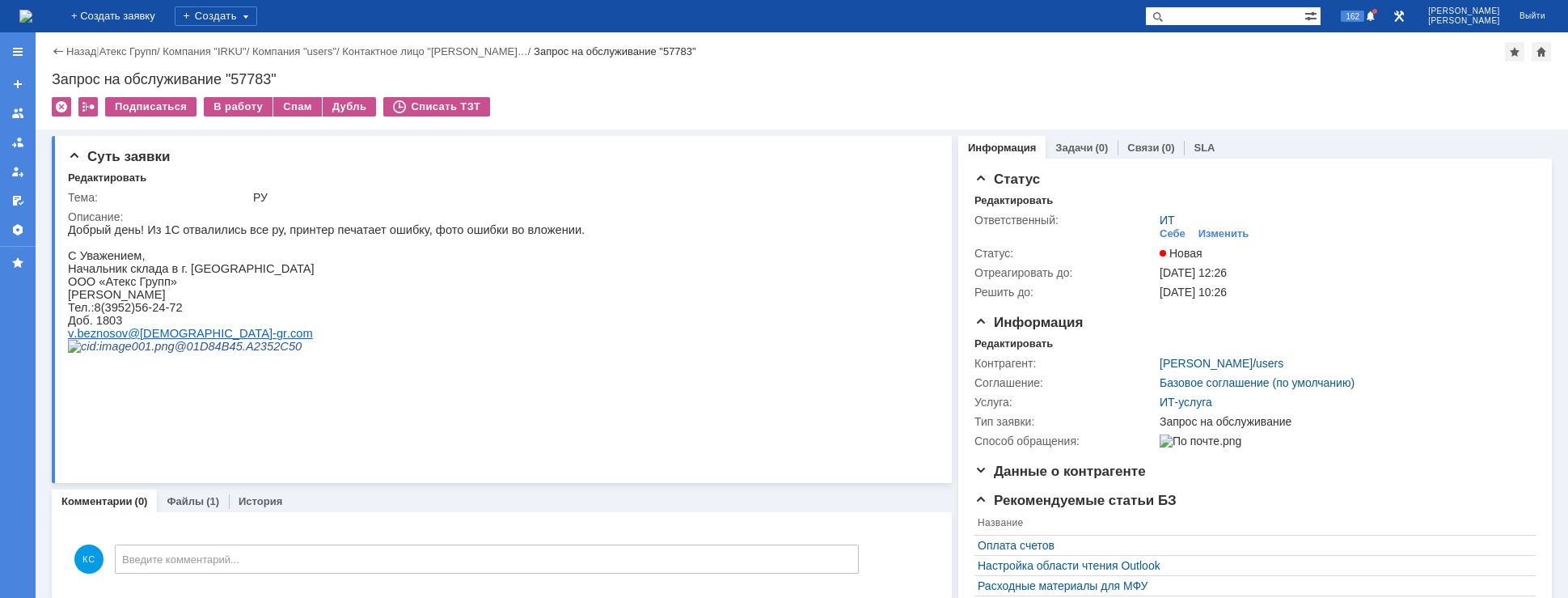
click at [32, 13] on img at bounding box center [26, 16] width 13 height 13
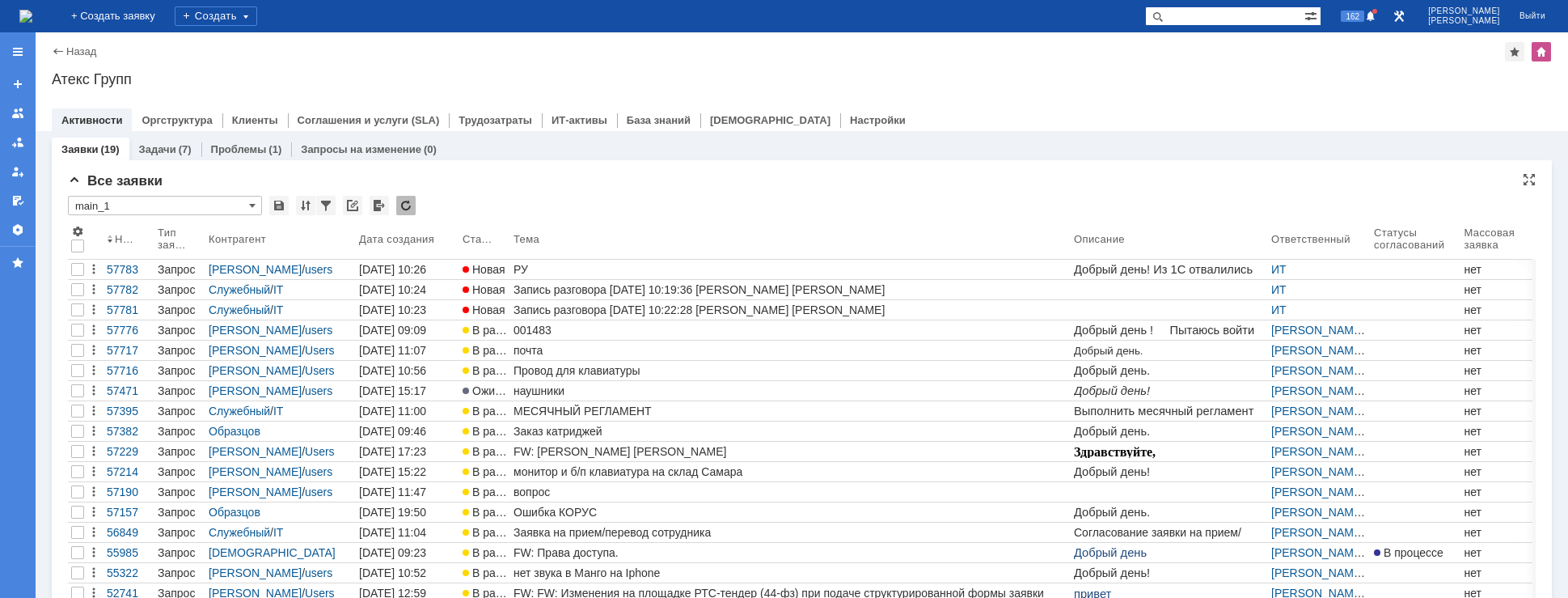
click at [808, 182] on div "Все заявки" at bounding box center [801, 181] width 1468 height 16
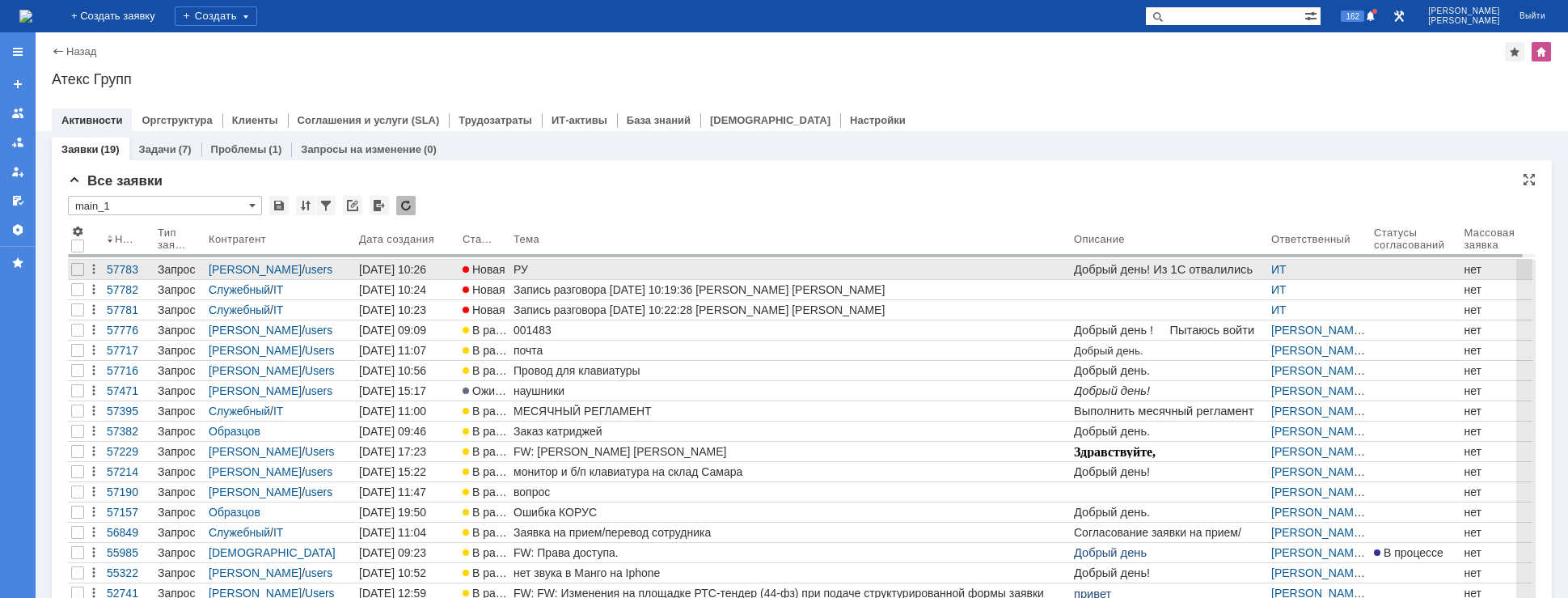
click at [550, 270] on div "РУ" at bounding box center [791, 269] width 554 height 13
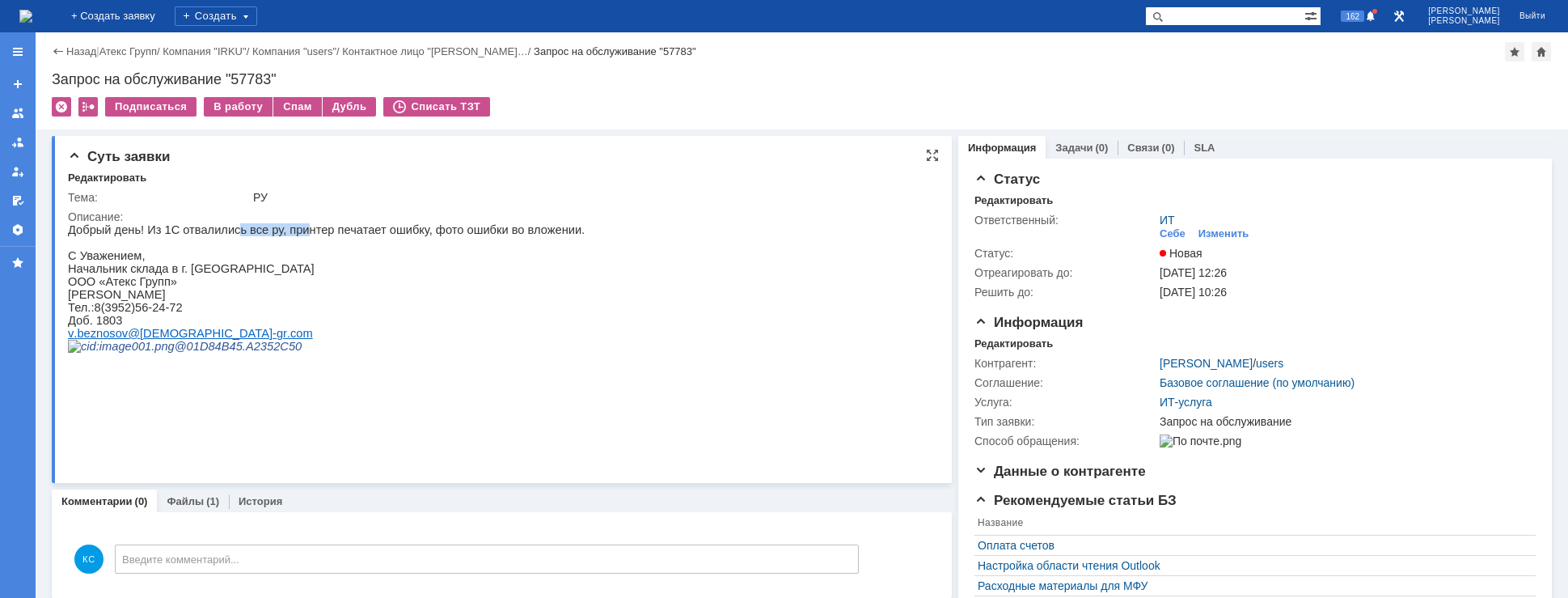
drag, startPoint x: 224, startPoint y: 236, endPoint x: 284, endPoint y: 236, distance: 60.0
click at [284, 236] on p "Добрый день! Из 1С отвалились все ру, принтер печатает ошибку, фото ошибки во в…" at bounding box center [326, 230] width 517 height 13
click at [311, 234] on p "Добрый день! Из 1С отвалились все ру, принтер печатает ошибку, фото ошибки во в…" at bounding box center [326, 230] width 517 height 13
drag, startPoint x: 425, startPoint y: 231, endPoint x: 482, endPoint y: 231, distance: 57.0
click at [481, 231] on p "Добрый день! Из 1С отвалились все ру, принтер печатает ошибку, фото ошибки во в…" at bounding box center [326, 230] width 517 height 13
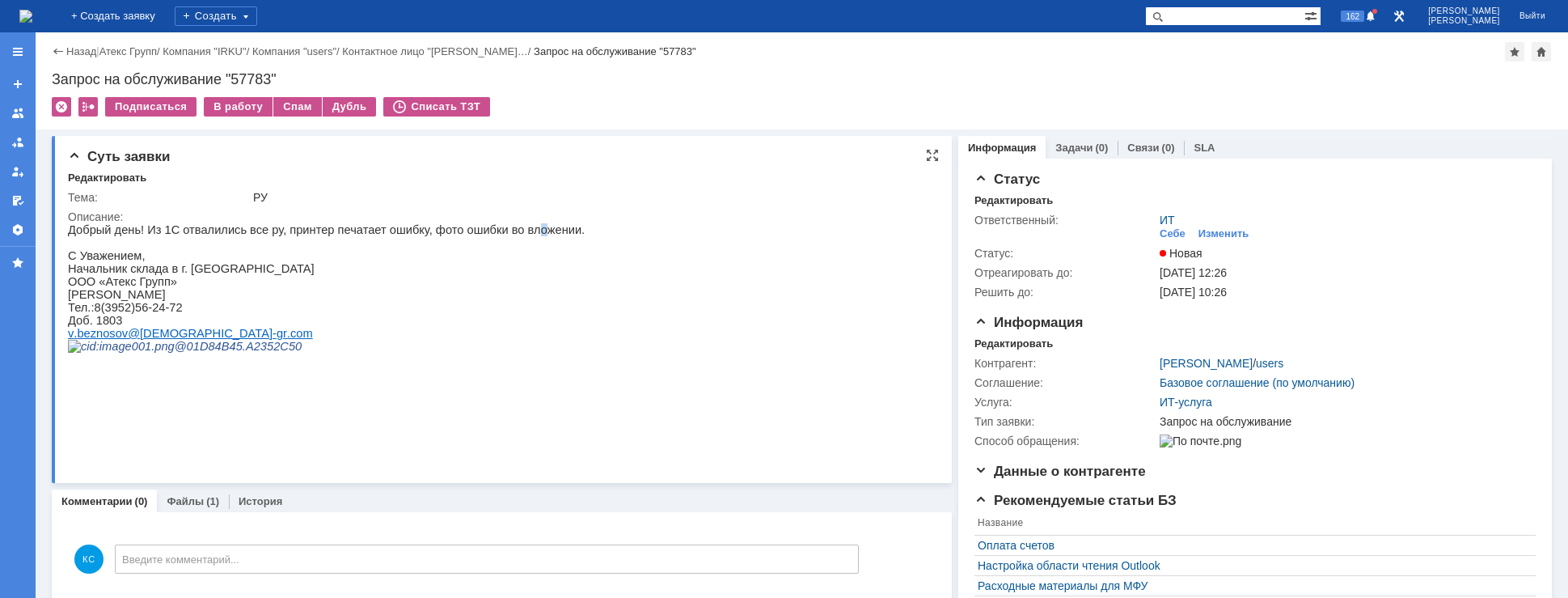
drag, startPoint x: 498, startPoint y: 232, endPoint x: 511, endPoint y: 233, distance: 13.0
click at [510, 233] on p "Добрый день! Из 1С отвалились все ру, принтер печатает ошибку, фото ошибки во в…" at bounding box center [326, 230] width 517 height 13
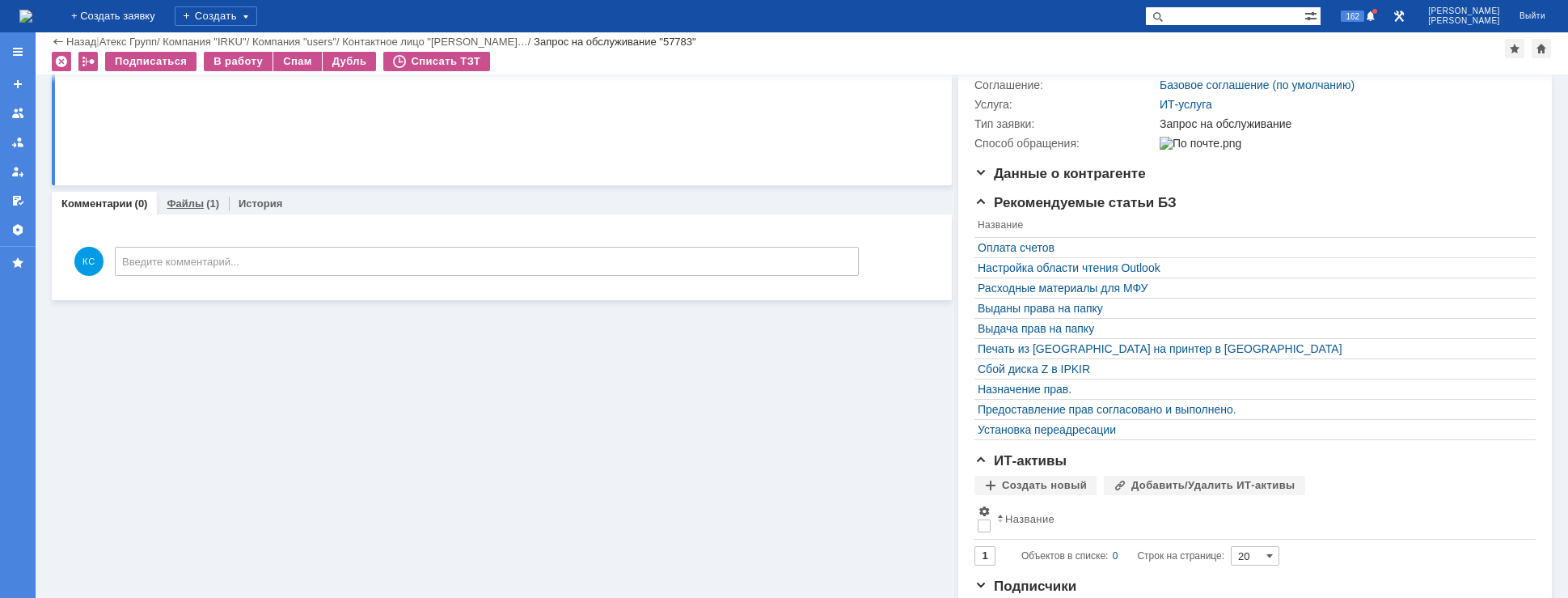
click at [210, 210] on div "(1)" at bounding box center [212, 203] width 13 height 12
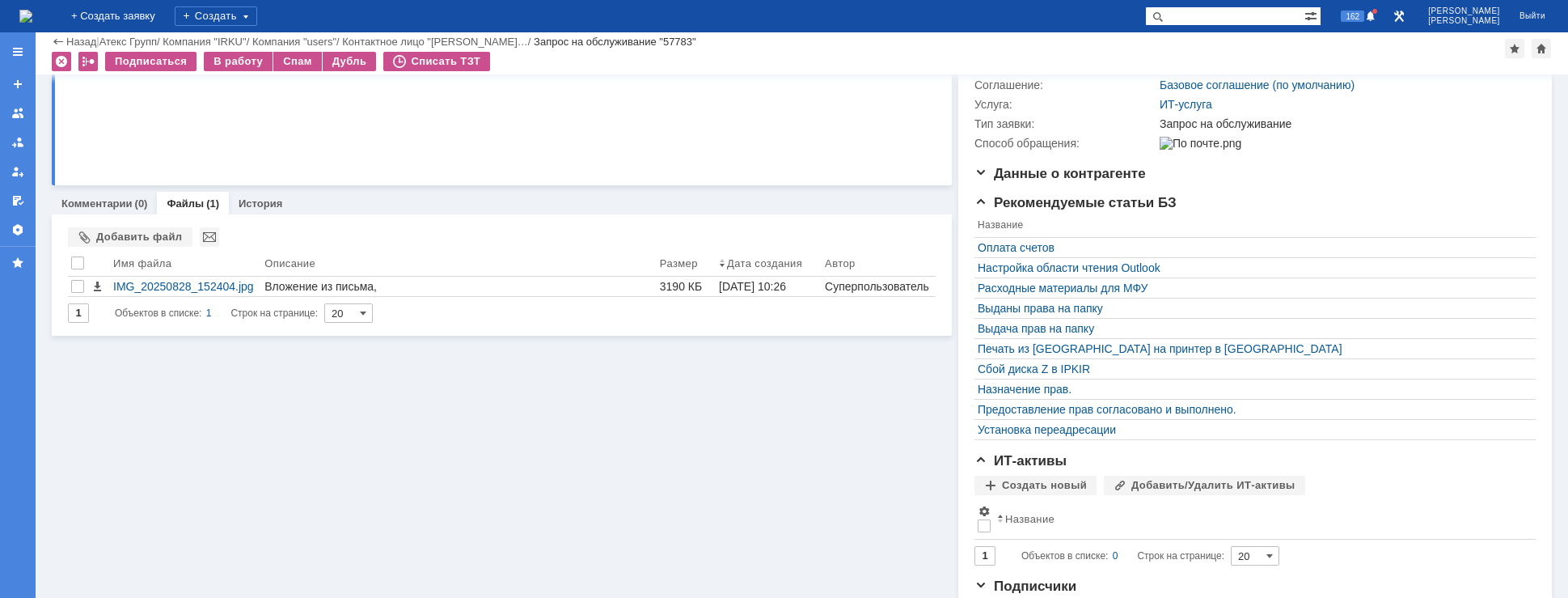
scroll to position [269, 0]
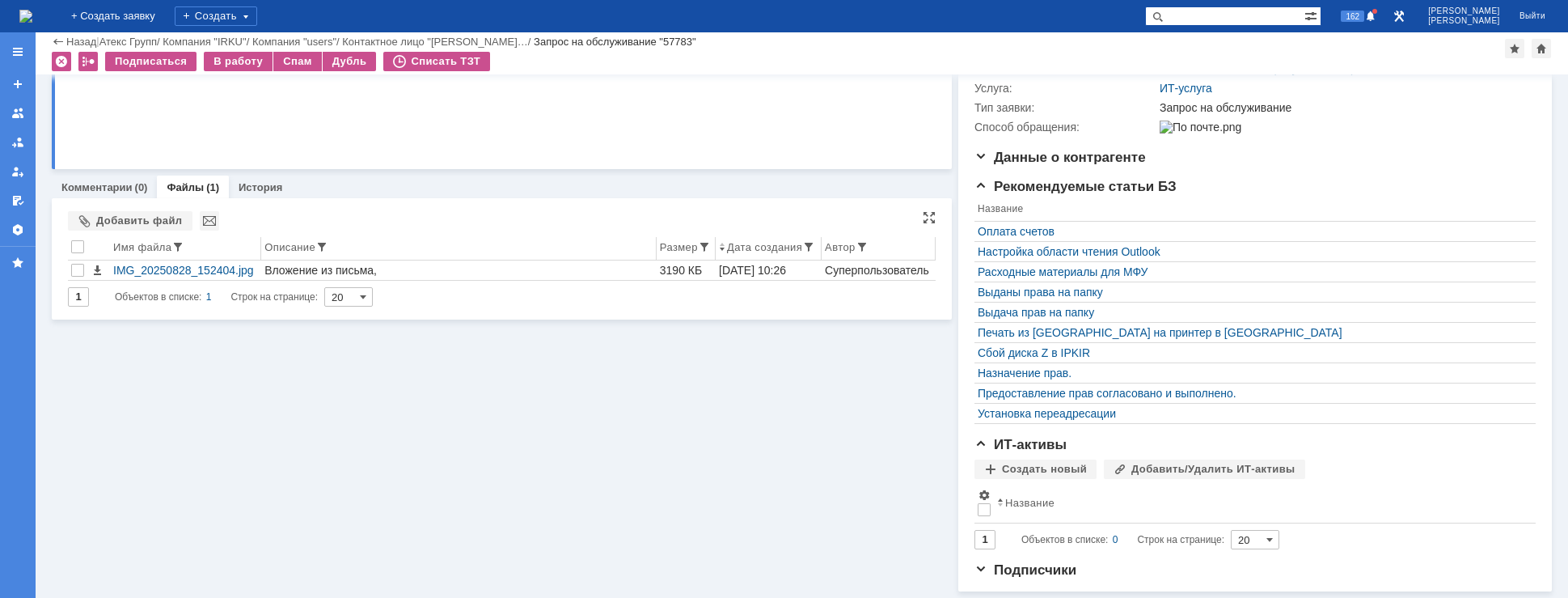
click at [220, 240] on div "Имя файла" at bounding box center [185, 247] width 145 height 13
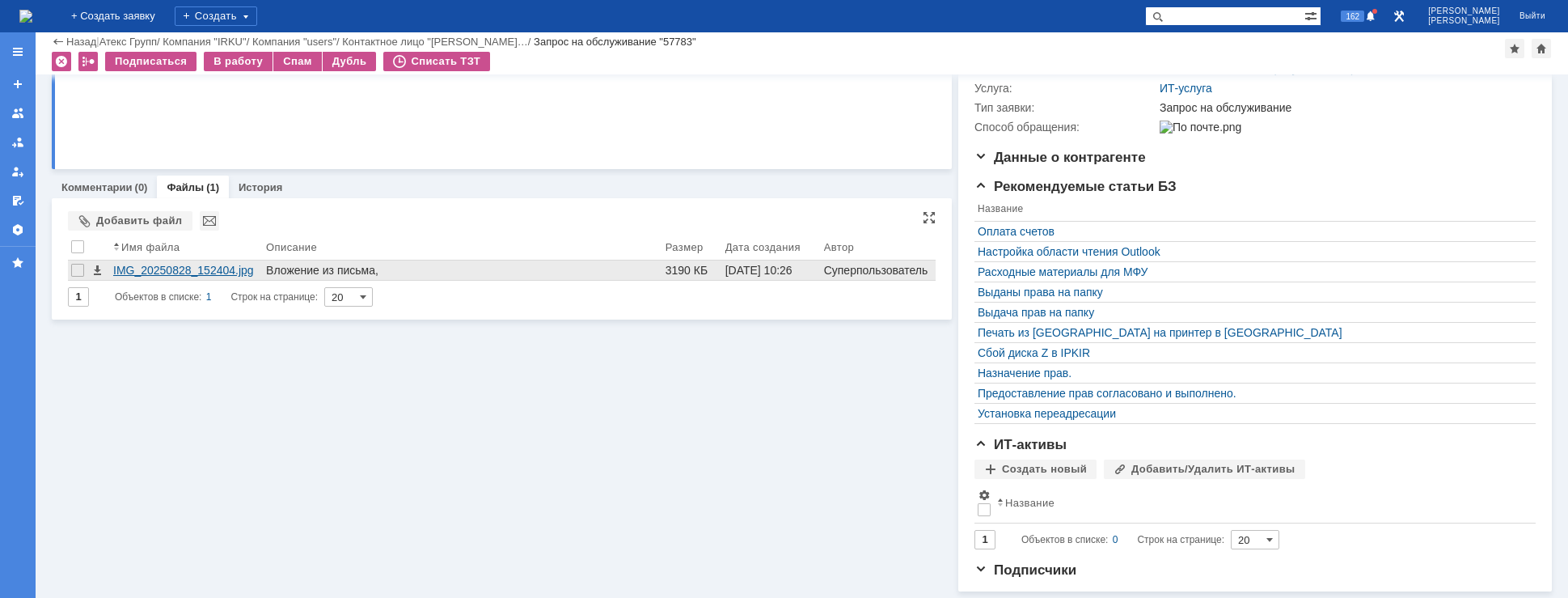
click at [203, 266] on div "IMG_20250828_152404.jpg" at bounding box center [186, 270] width 147 height 13
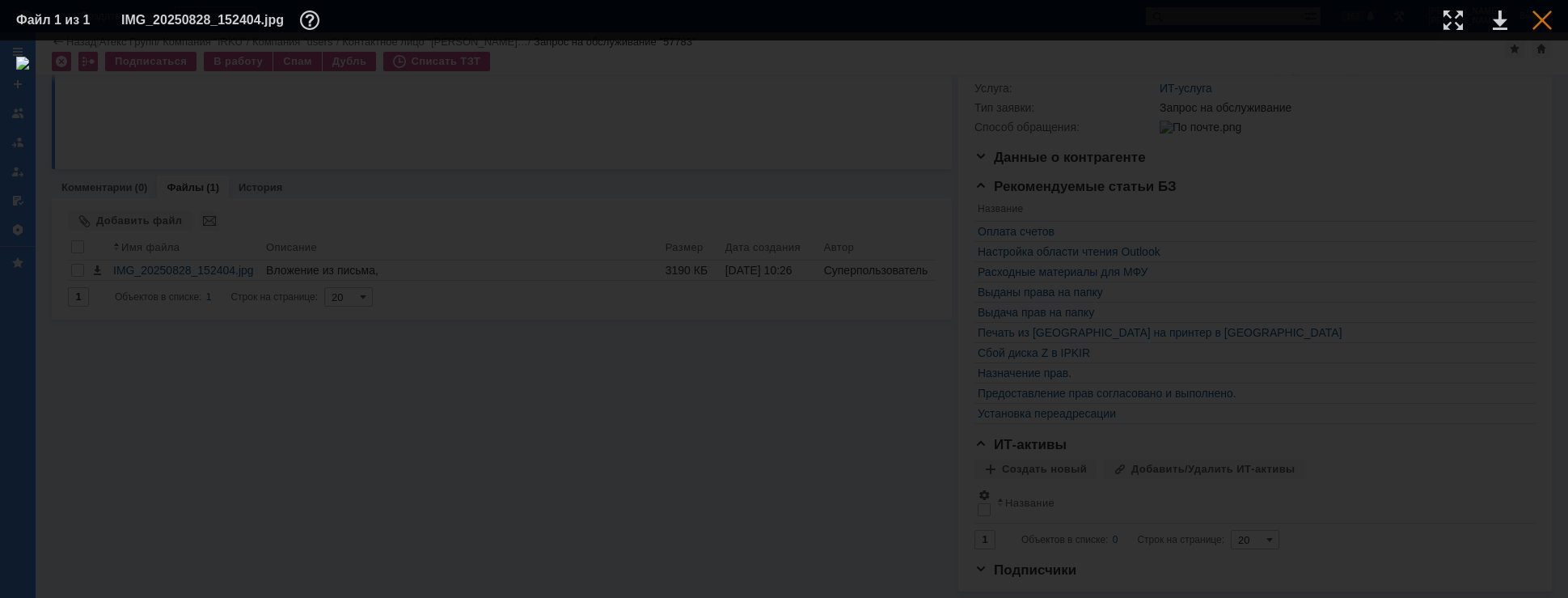
click at [1548, 18] on div at bounding box center [1543, 21] width 20 height 20
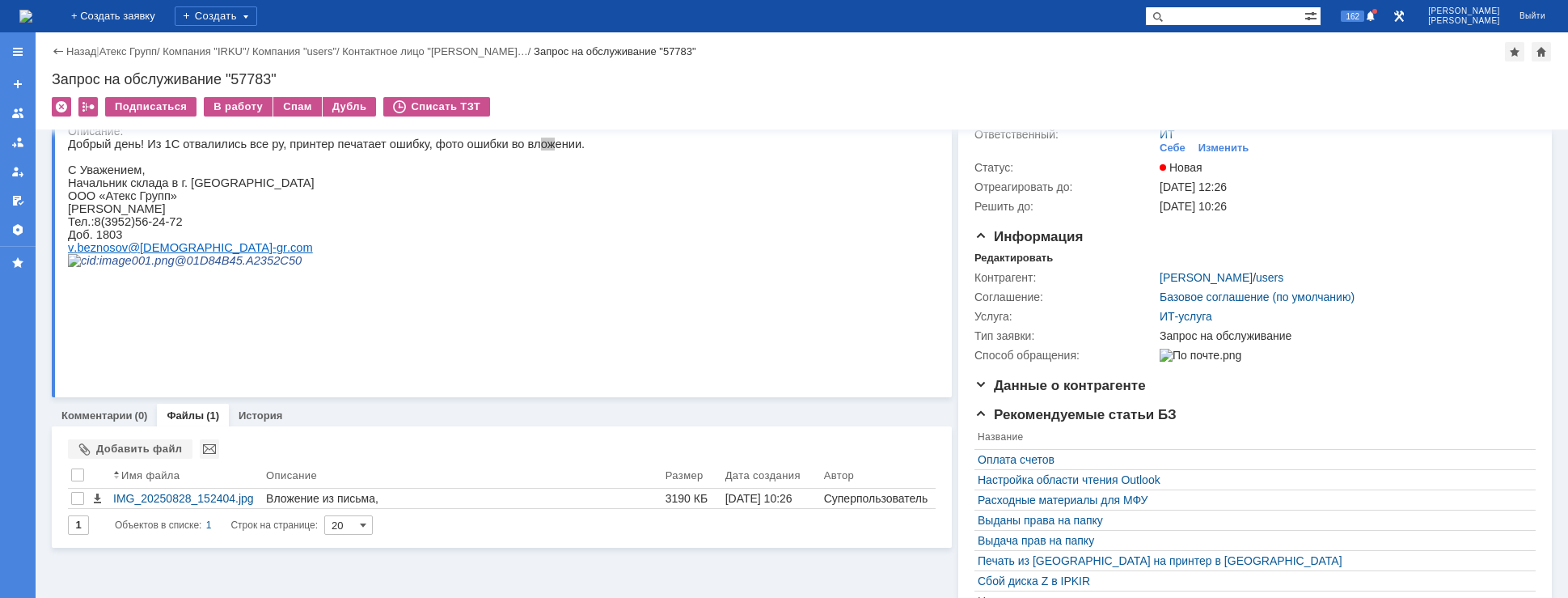
scroll to position [0, 0]
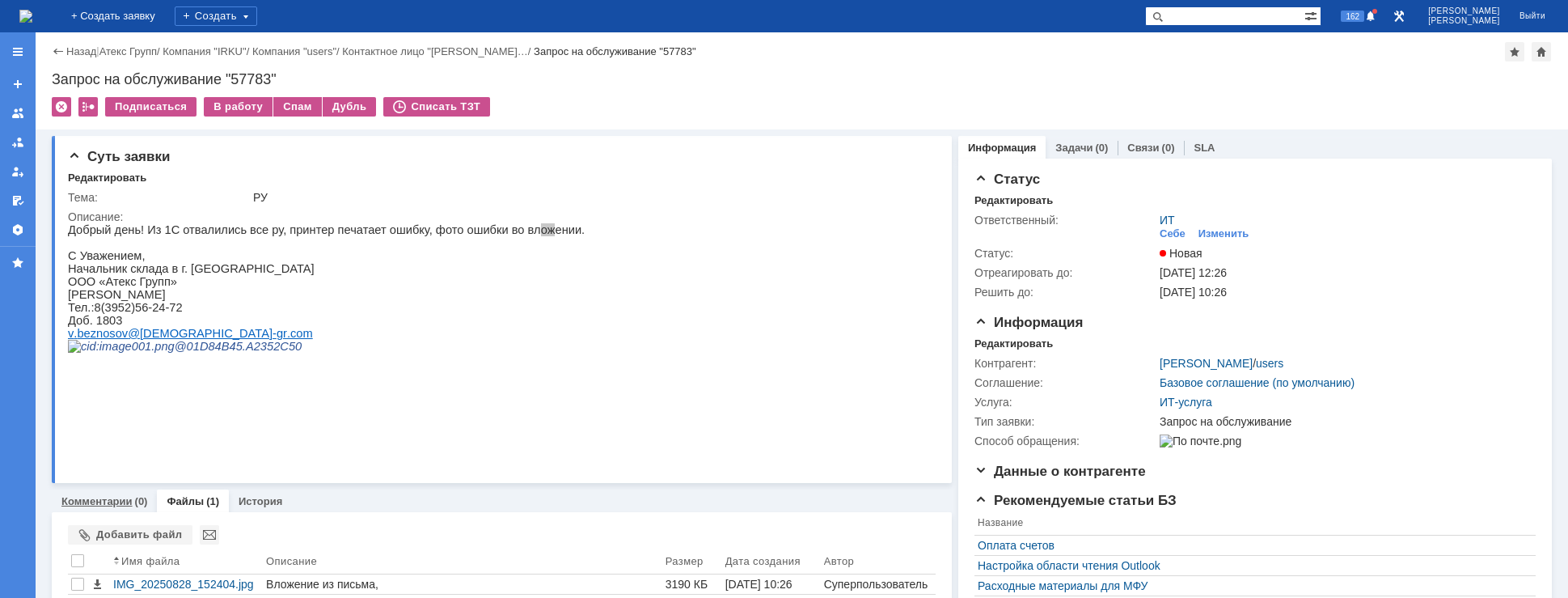
click at [101, 508] on div "Комментарии (0)" at bounding box center [104, 502] width 105 height 23
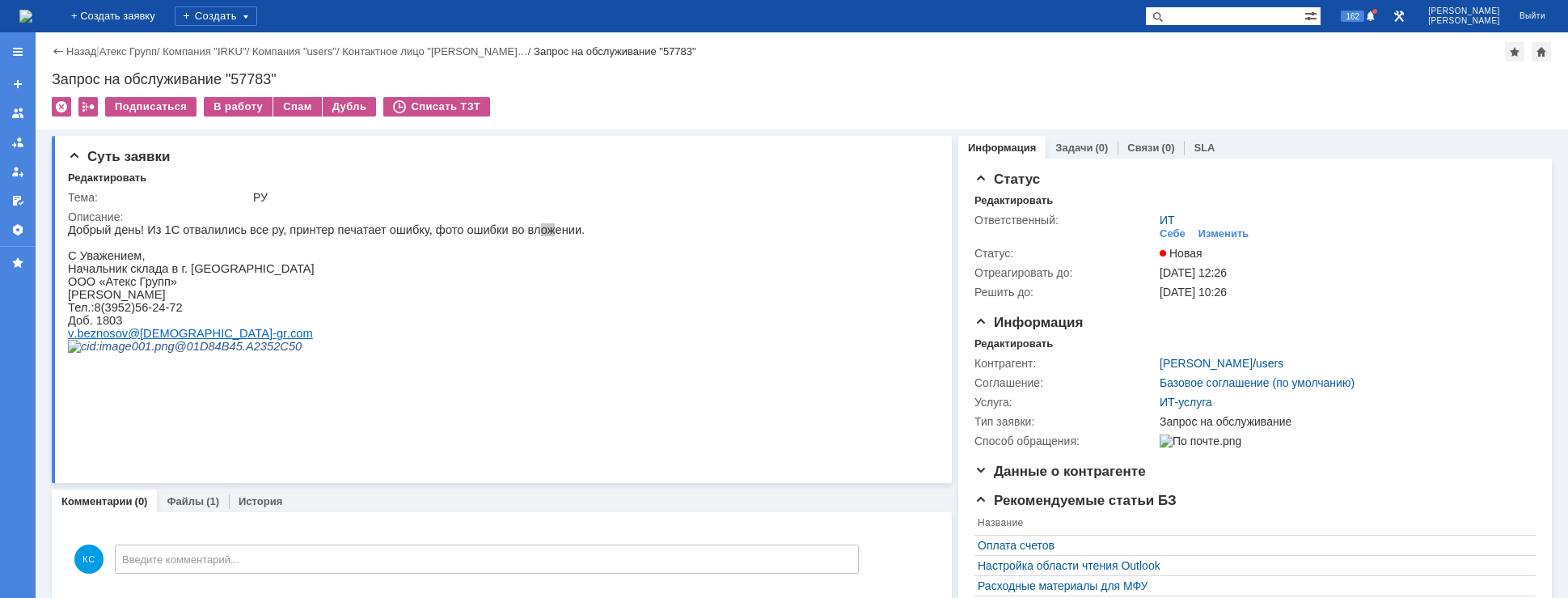
click at [32, 11] on img at bounding box center [26, 16] width 13 height 13
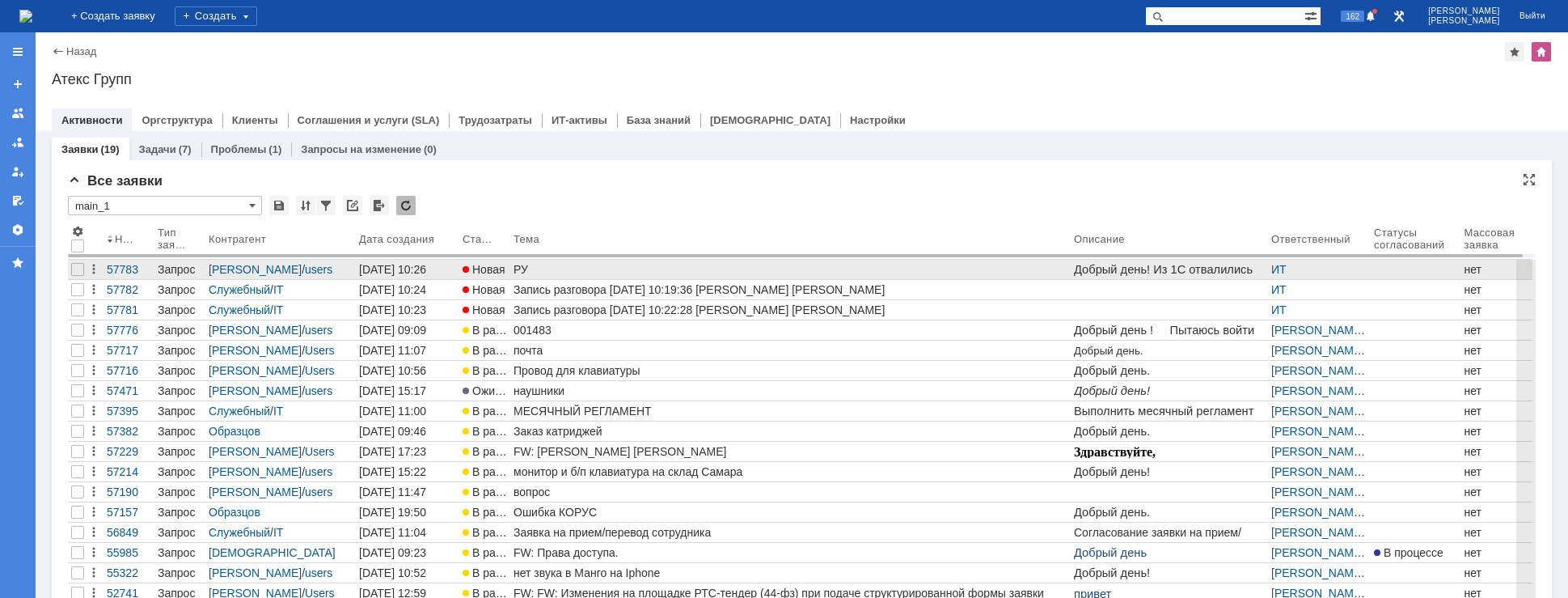
click at [529, 265] on div "РУ" at bounding box center [791, 269] width 554 height 13
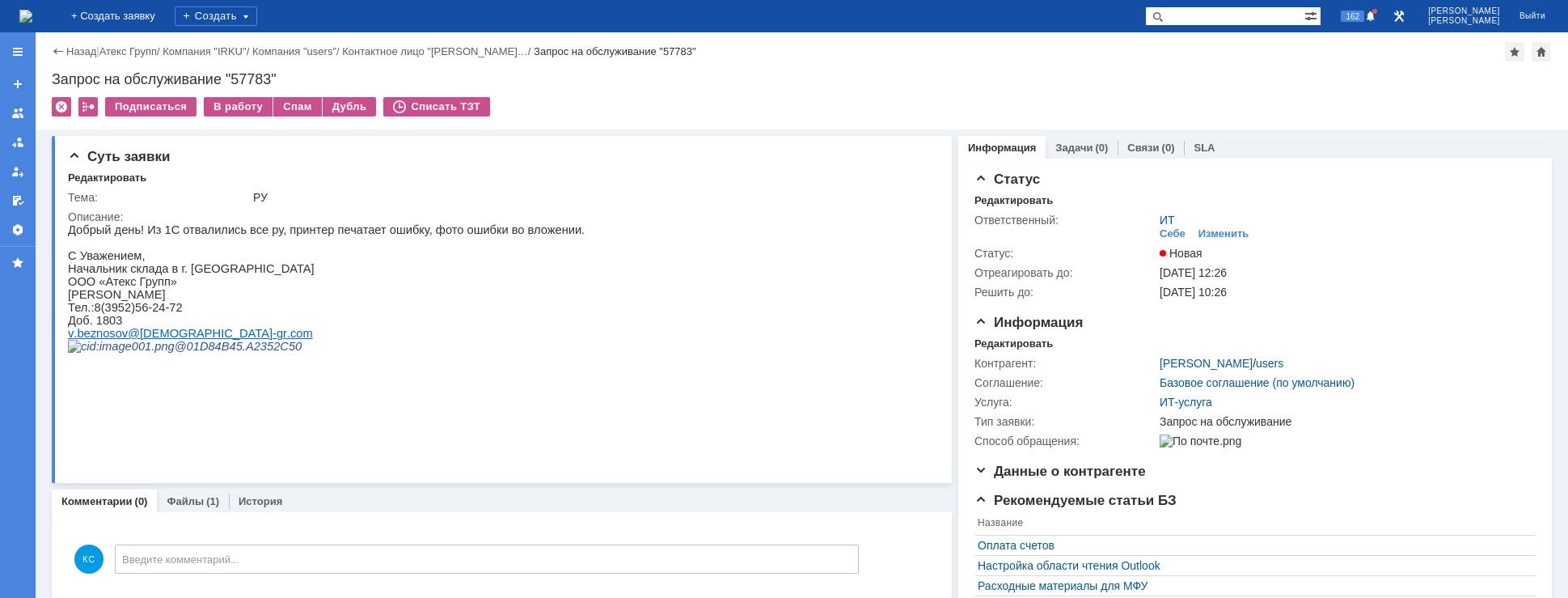
click at [32, 13] on img at bounding box center [26, 16] width 13 height 13
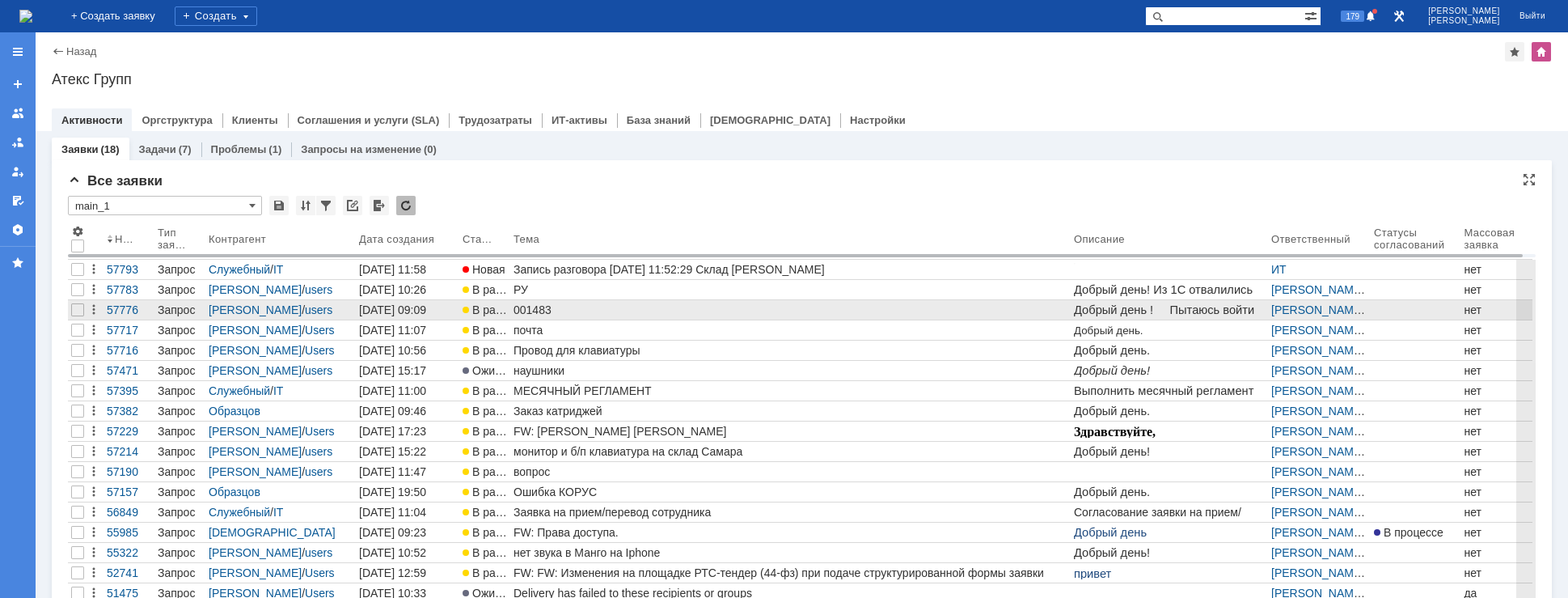
click at [547, 308] on div "001483" at bounding box center [791, 310] width 554 height 13
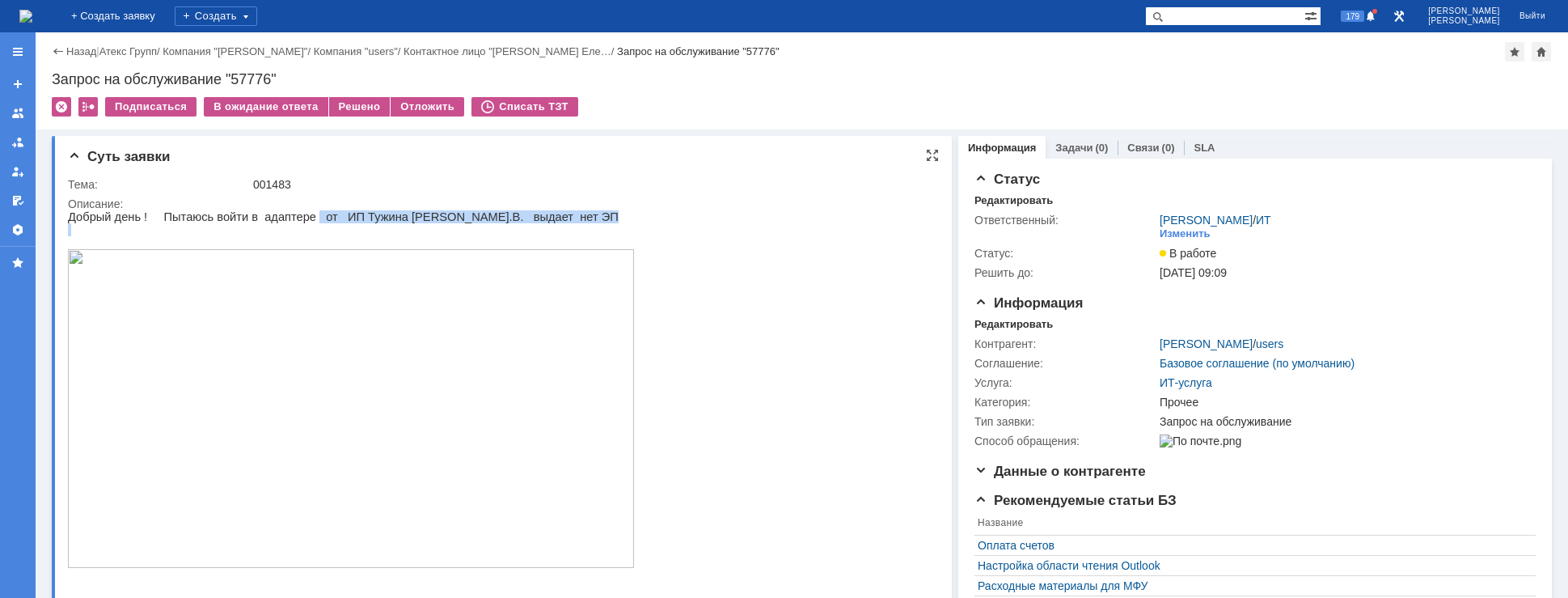
drag, startPoint x: 312, startPoint y: 222, endPoint x: 363, endPoint y: 228, distance: 51.4
click at [363, 228] on div "Добрый день ! Пытаюсь войти в адаптере от ИП Тужина [PERSON_NAME].В. выдает нет…" at bounding box center [350, 485] width 566 height 549
click at [374, 220] on p "Добрый день ! Пытаюсь войти в адаптере от ИП Тужина [PERSON_NAME].В. выдает нет…" at bounding box center [350, 217] width 566 height 13
drag, startPoint x: 429, startPoint y: 220, endPoint x: 437, endPoint y: 214, distance: 10.0
click at [435, 220] on p "Добрый день ! Пытаюсь войти в адаптере от ИП Тужина [PERSON_NAME].В. выдает нет…" at bounding box center [350, 217] width 566 height 13
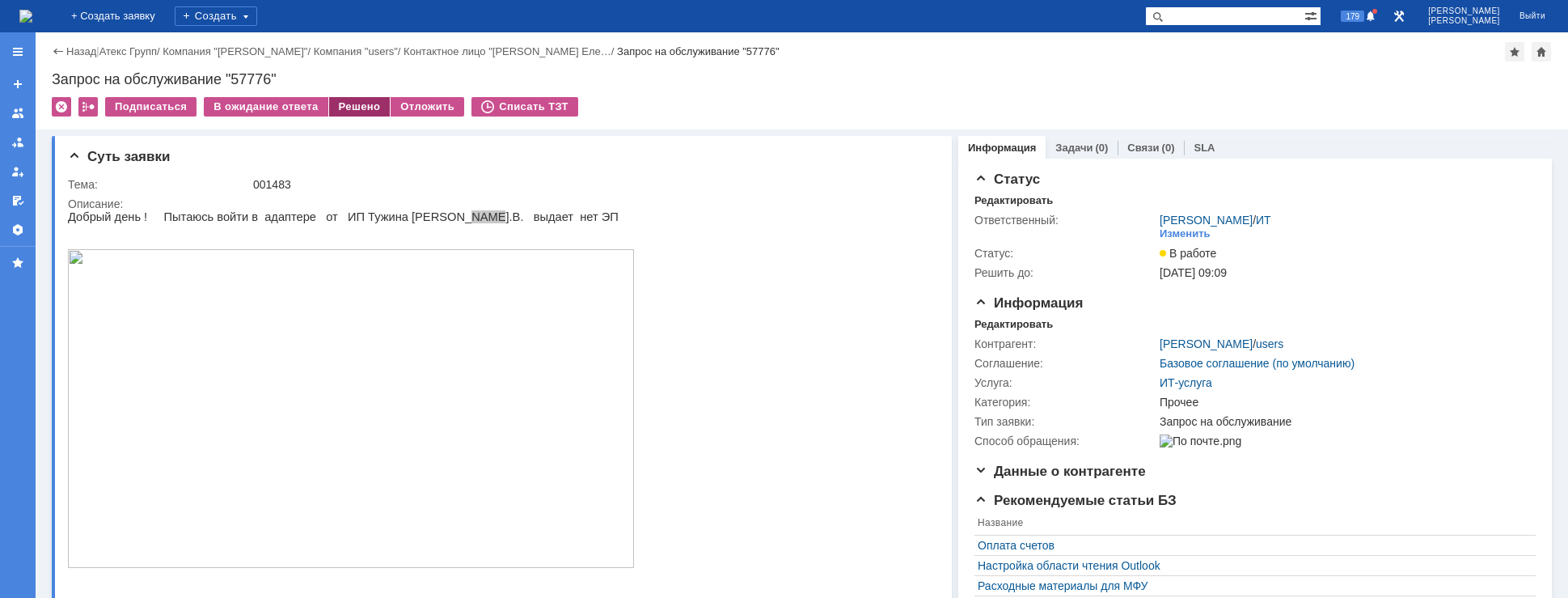
click at [348, 103] on div "Решено" at bounding box center [360, 107] width 61 height 20
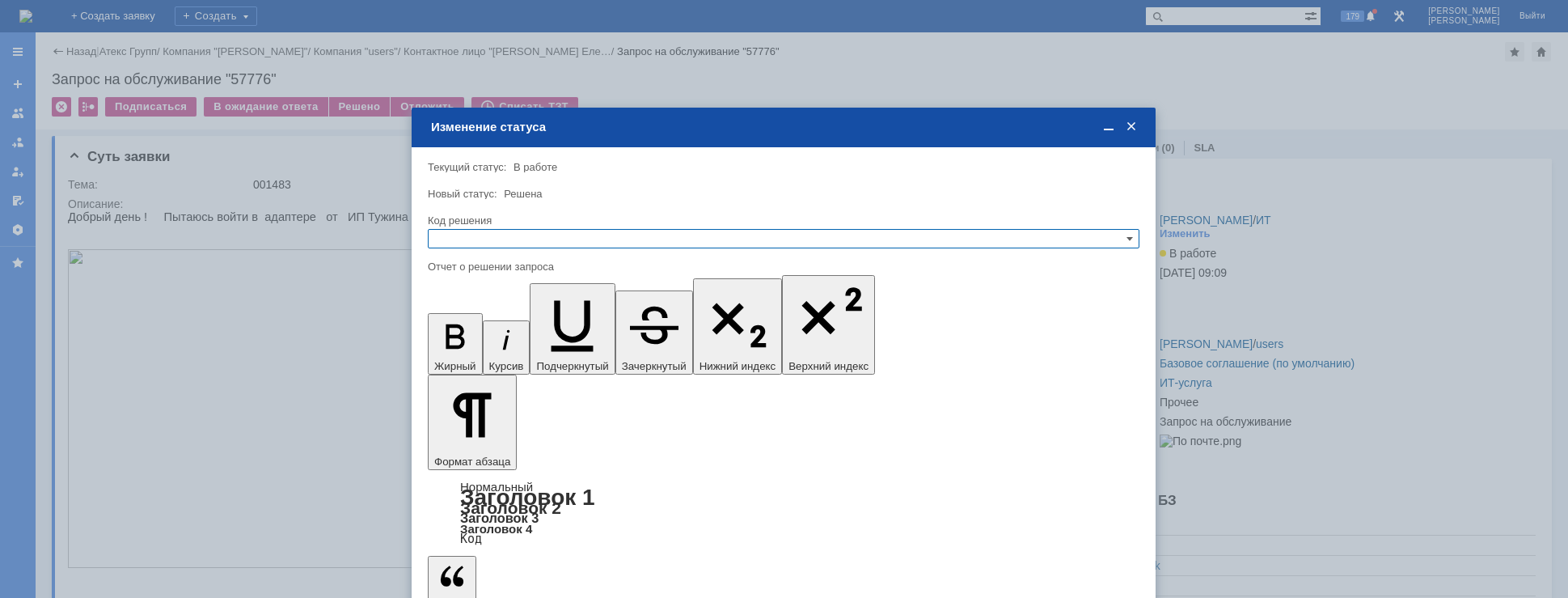
click at [552, 235] on input "text" at bounding box center [783, 239] width 712 height 20
click at [499, 313] on span "Решено" at bounding box center [783, 317] width 698 height 13
type input "Решено"
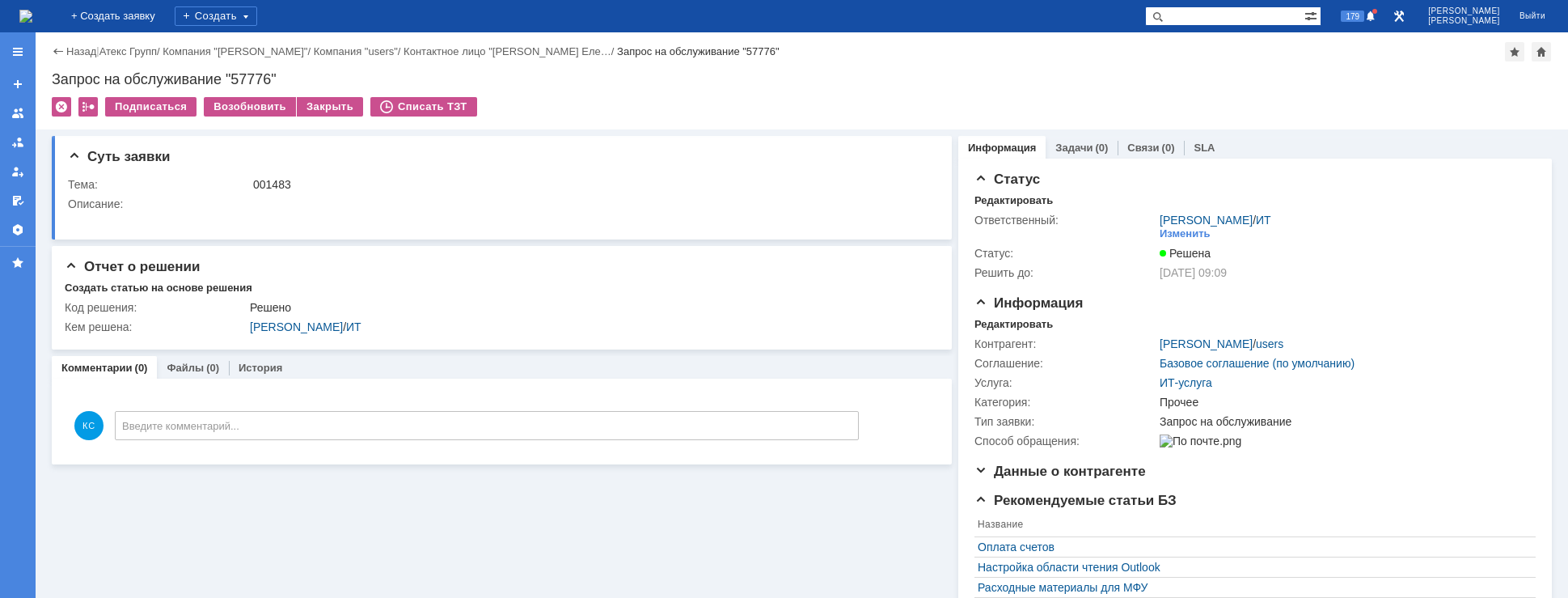
click at [32, 20] on img at bounding box center [26, 16] width 13 height 13
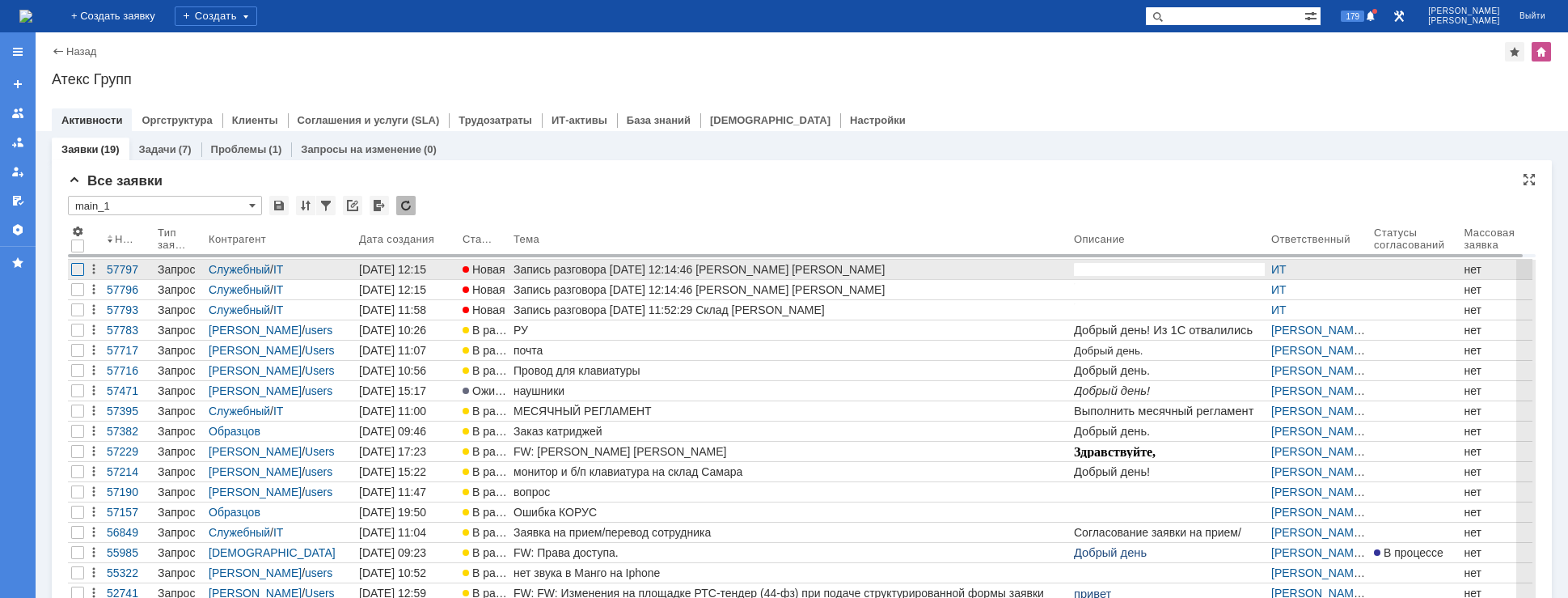
click at [77, 269] on div at bounding box center [77, 269] width 13 height 13
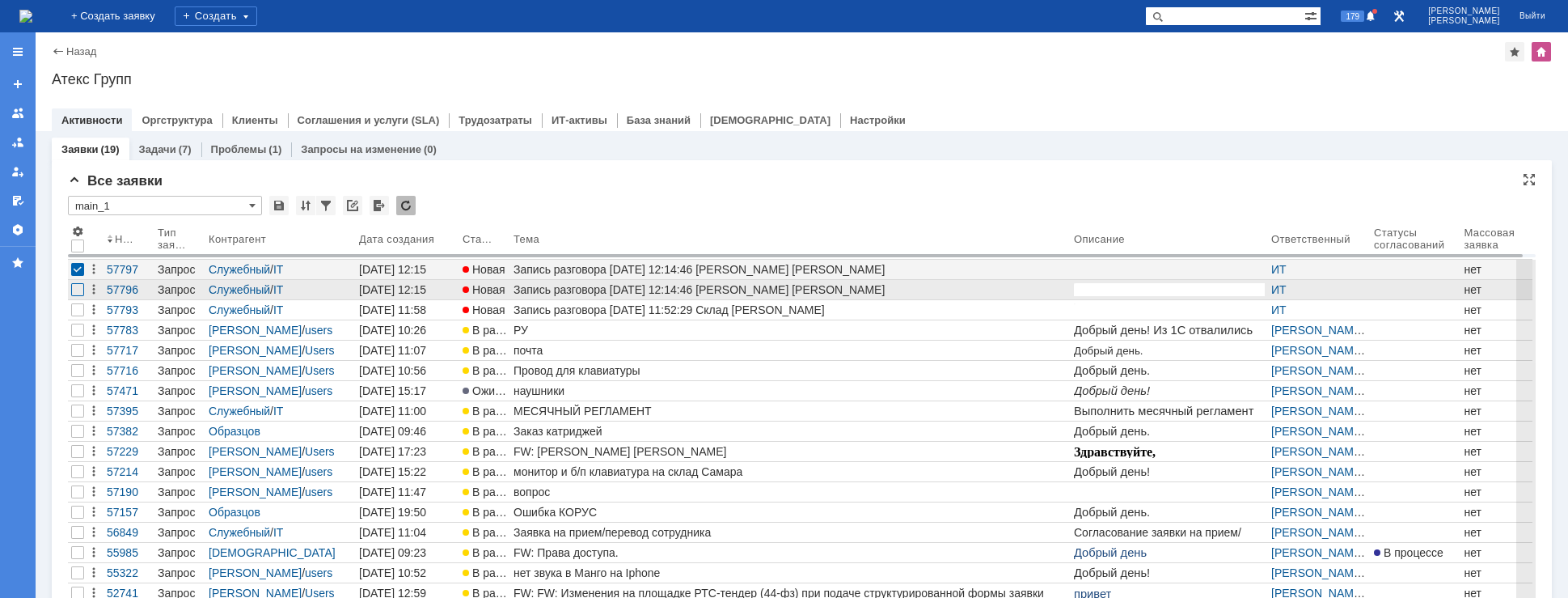
click at [77, 289] on div at bounding box center [77, 290] width 13 height 13
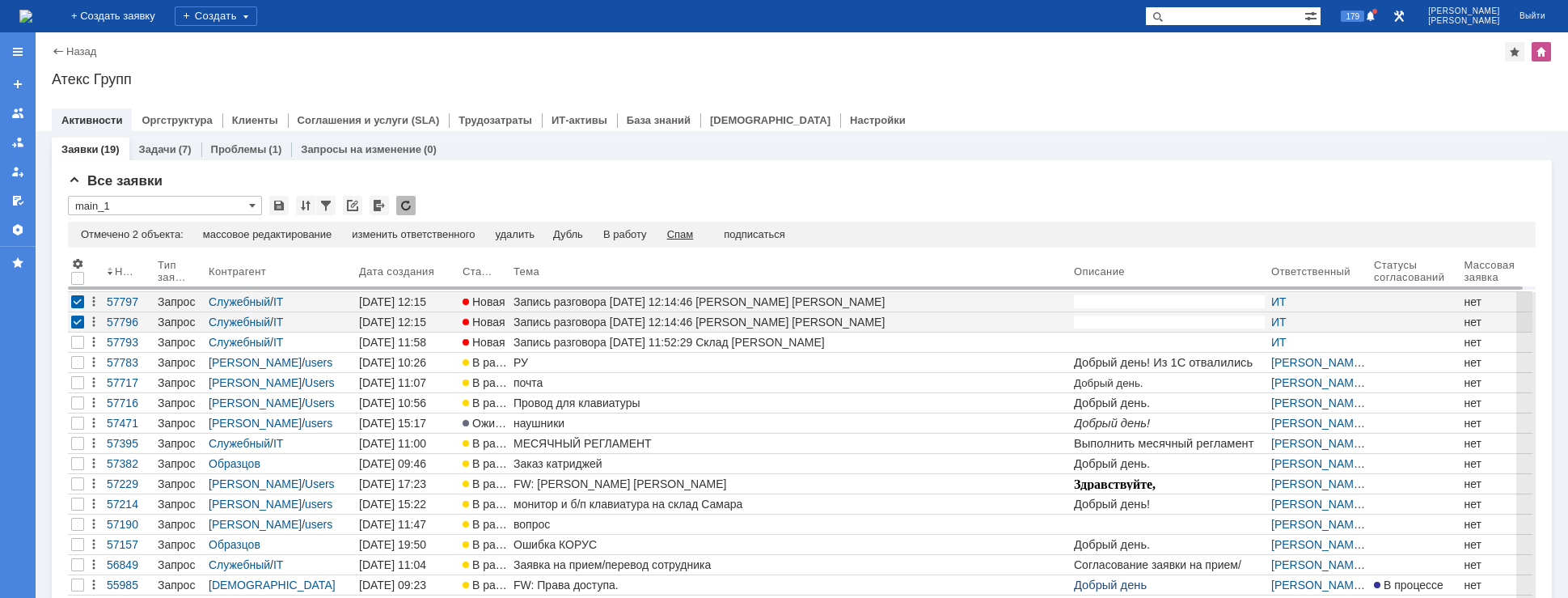
click at [682, 233] on div "Спам" at bounding box center [680, 234] width 27 height 13
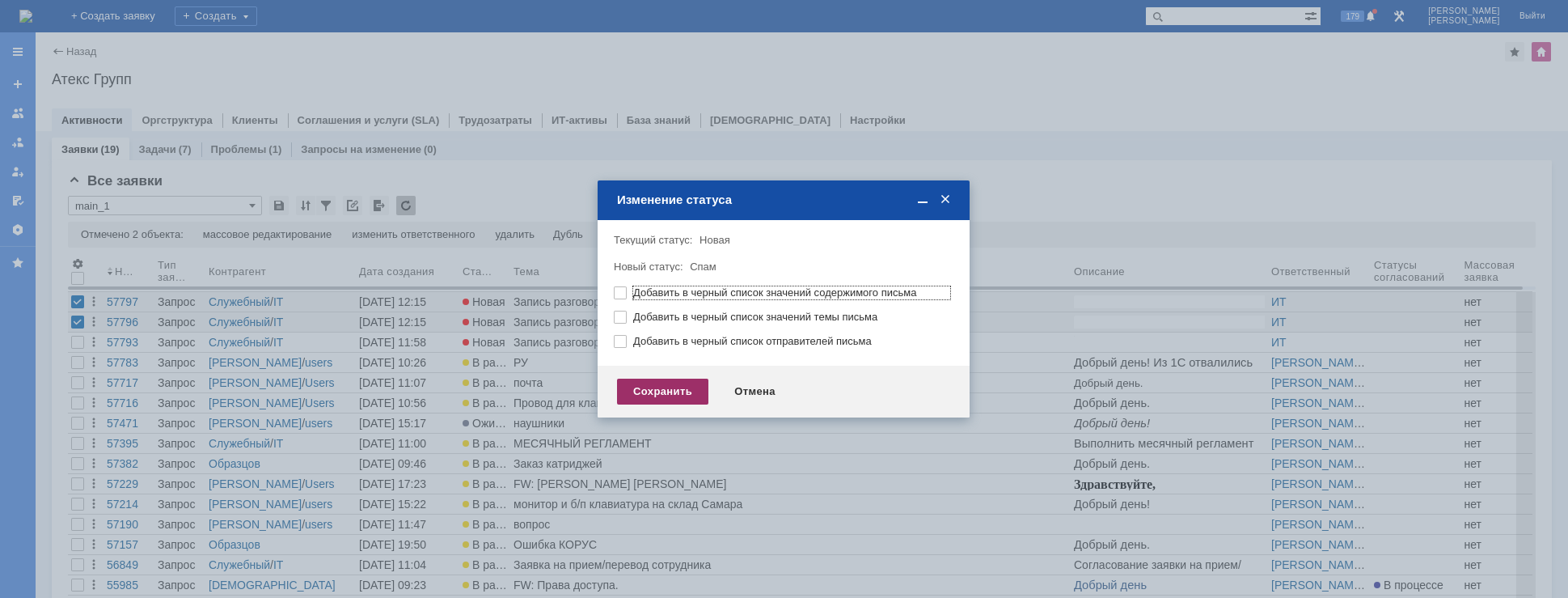
click at [670, 395] on div "Сохранить" at bounding box center [663, 392] width 92 height 26
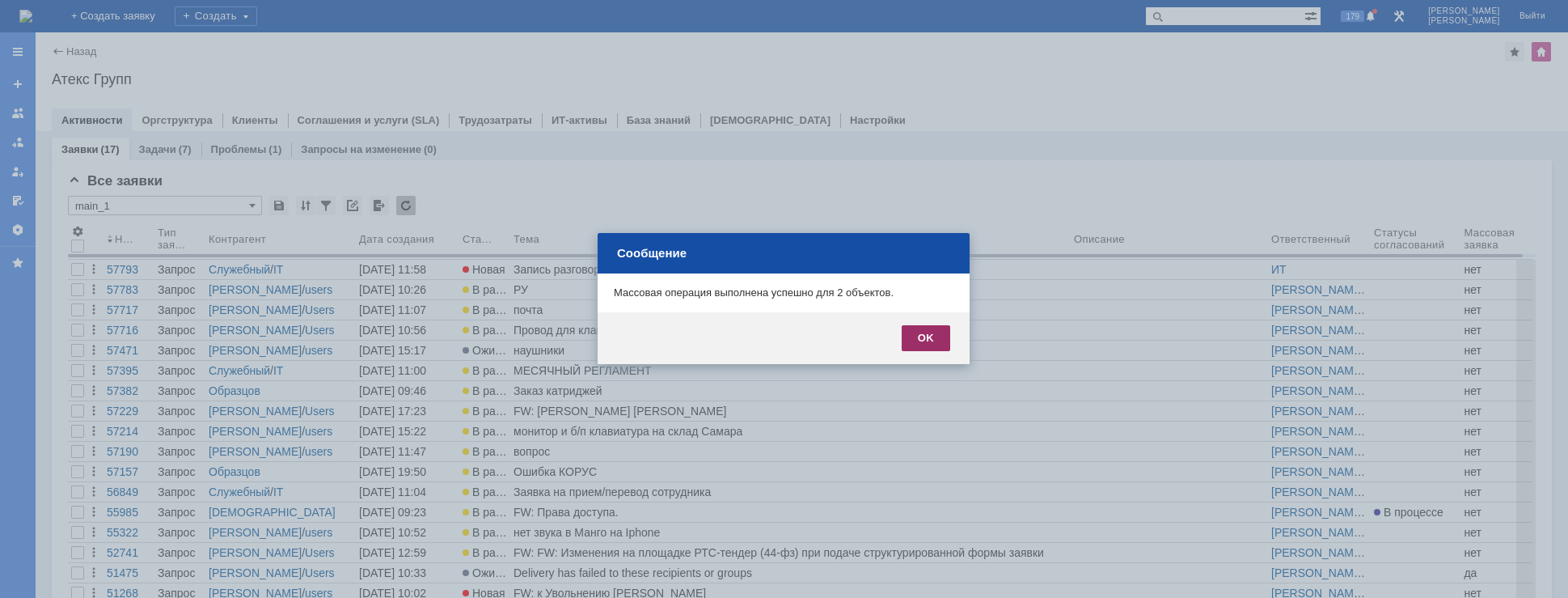
click at [923, 334] on div "OK" at bounding box center [926, 338] width 49 height 26
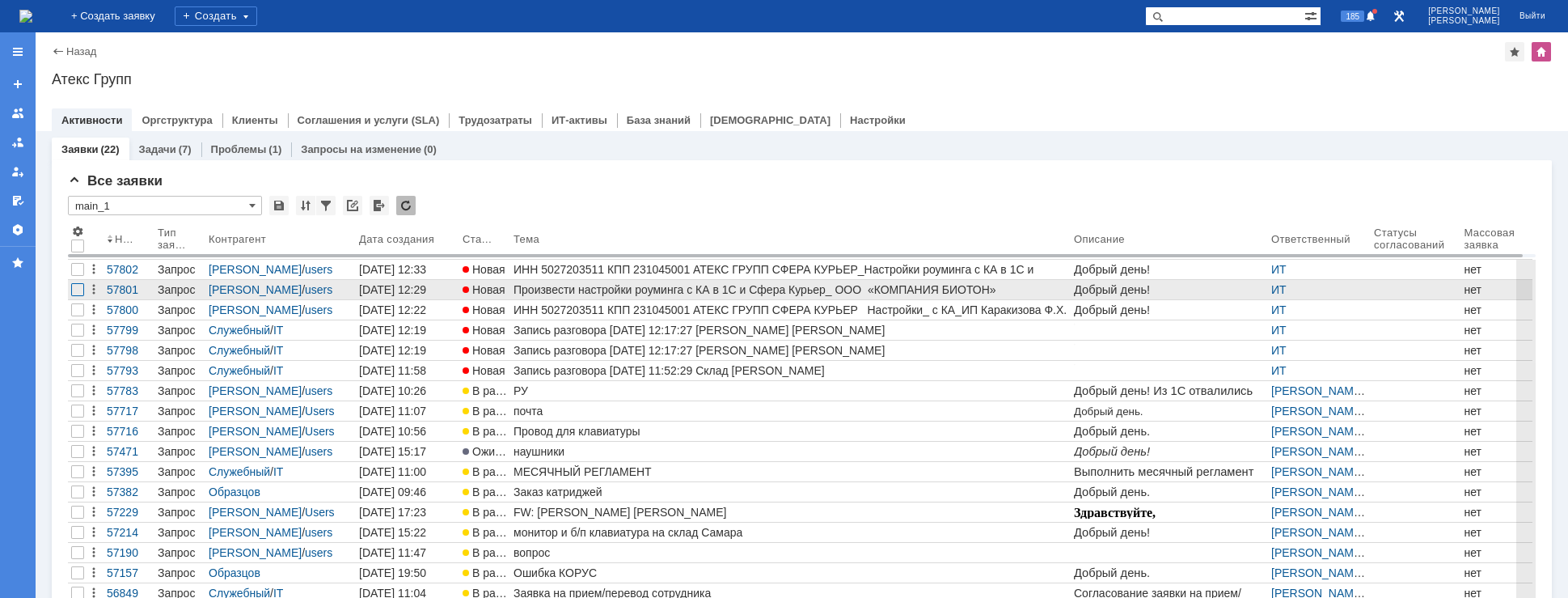
click at [80, 286] on div at bounding box center [77, 290] width 13 height 13
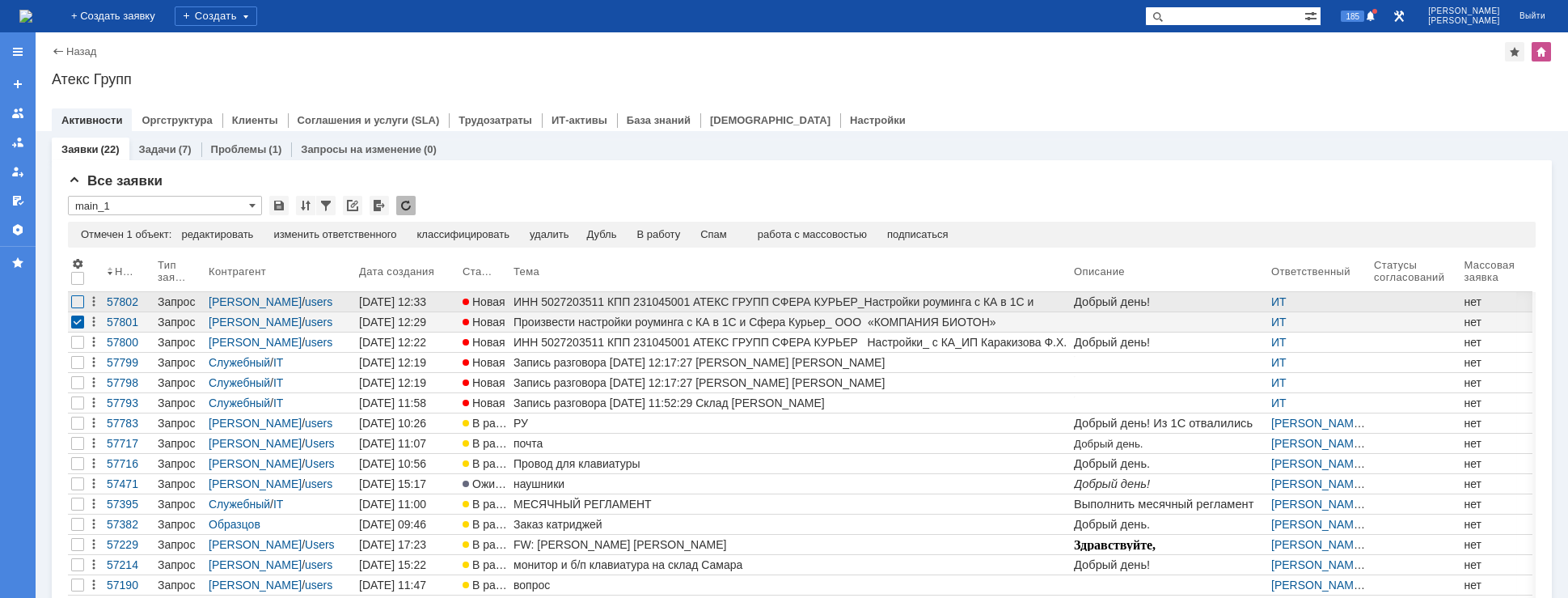
click at [79, 299] on div at bounding box center [77, 302] width 13 height 13
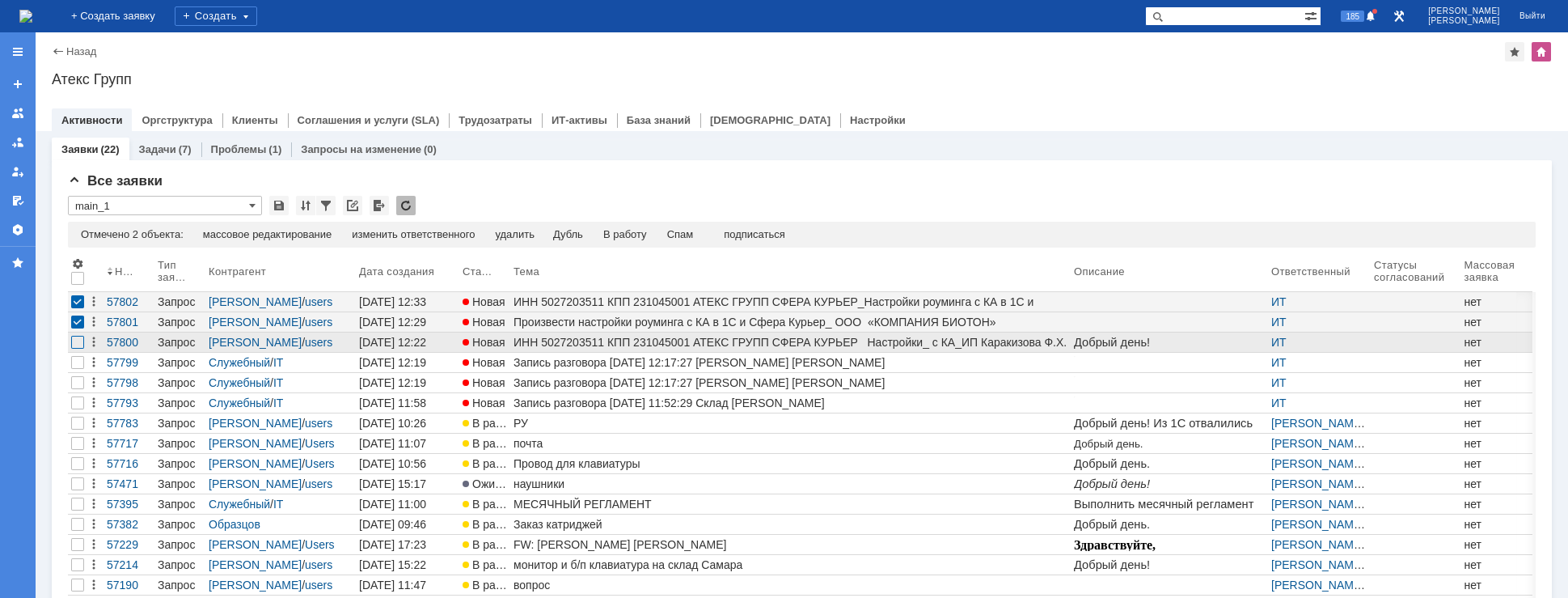
click at [77, 343] on div at bounding box center [77, 342] width 13 height 13
click at [387, 232] on div "изменить ответственного" at bounding box center [413, 234] width 123 height 13
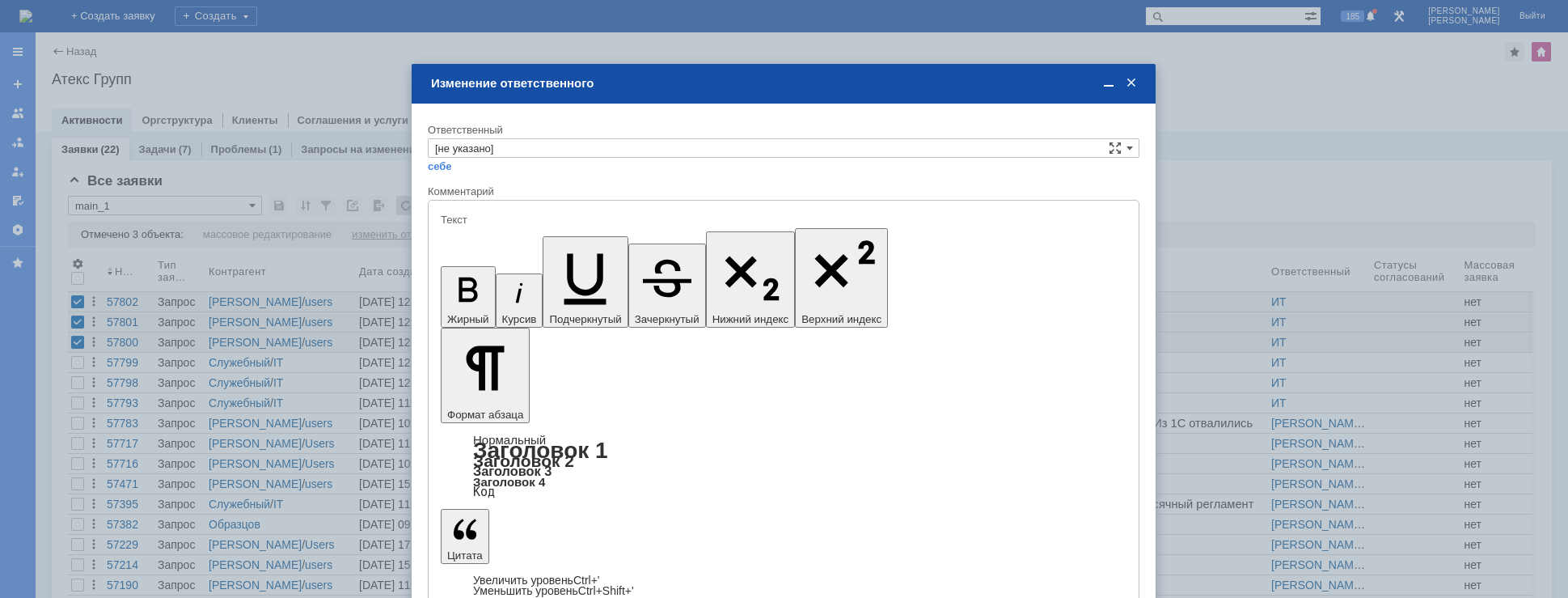
type input "[не указано]"
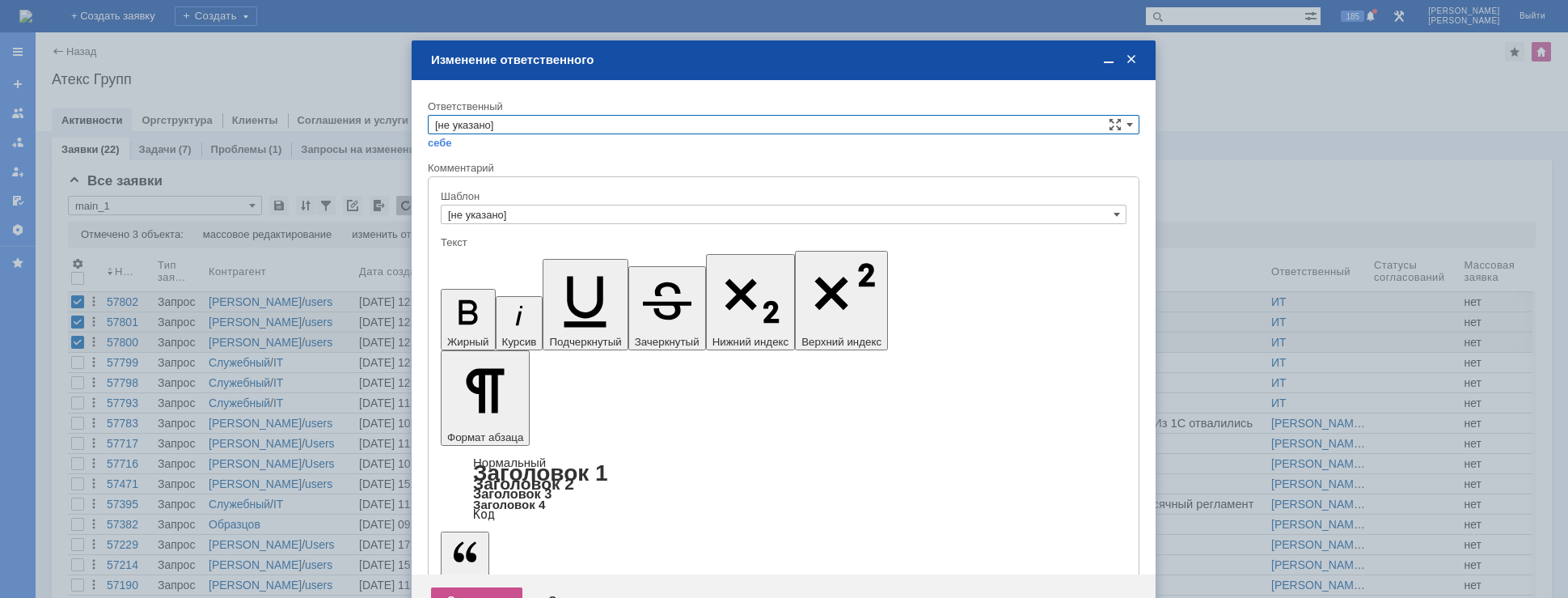
click at [518, 126] on input "[не указано]" at bounding box center [783, 125] width 712 height 20
click at [506, 171] on span "АСУ" at bounding box center [783, 166] width 698 height 13
type input "АСУ"
click at [459, 587] on div "Сохранить" at bounding box center [477, 600] width 92 height 26
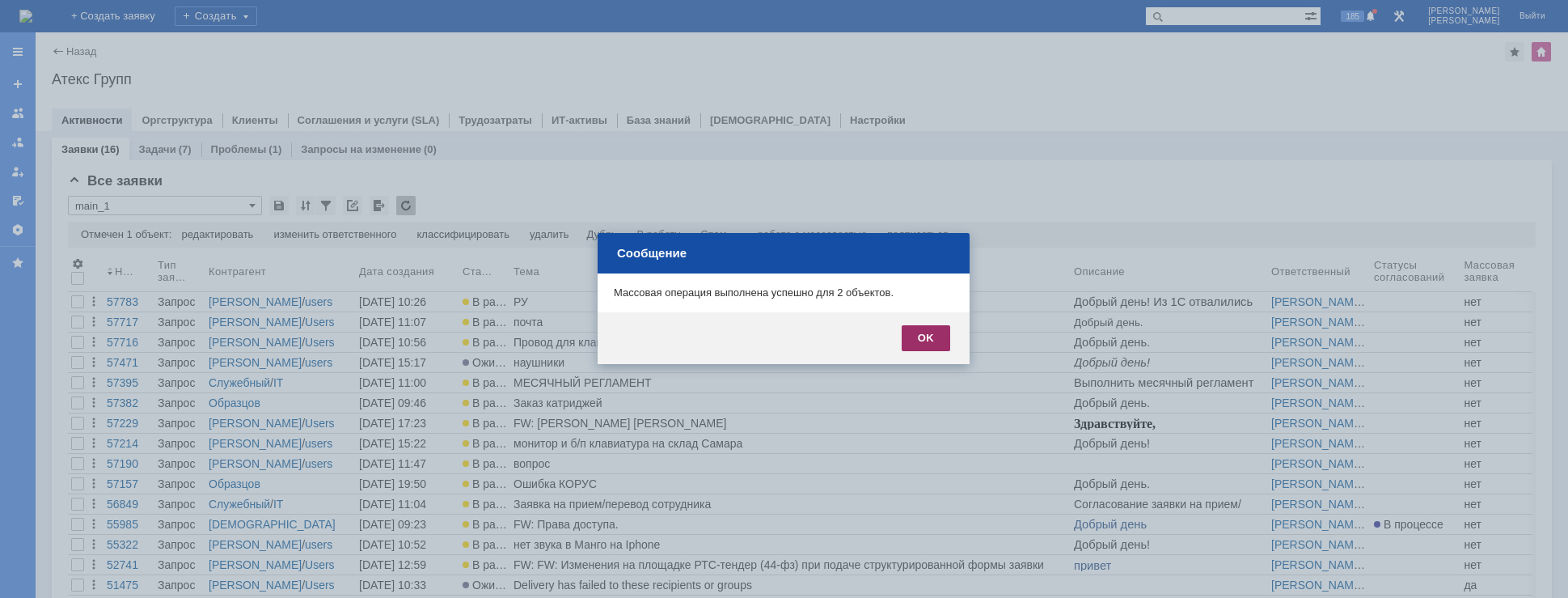
click at [919, 348] on div "OK" at bounding box center [926, 338] width 49 height 26
